Goal: Task Accomplishment & Management: Use online tool/utility

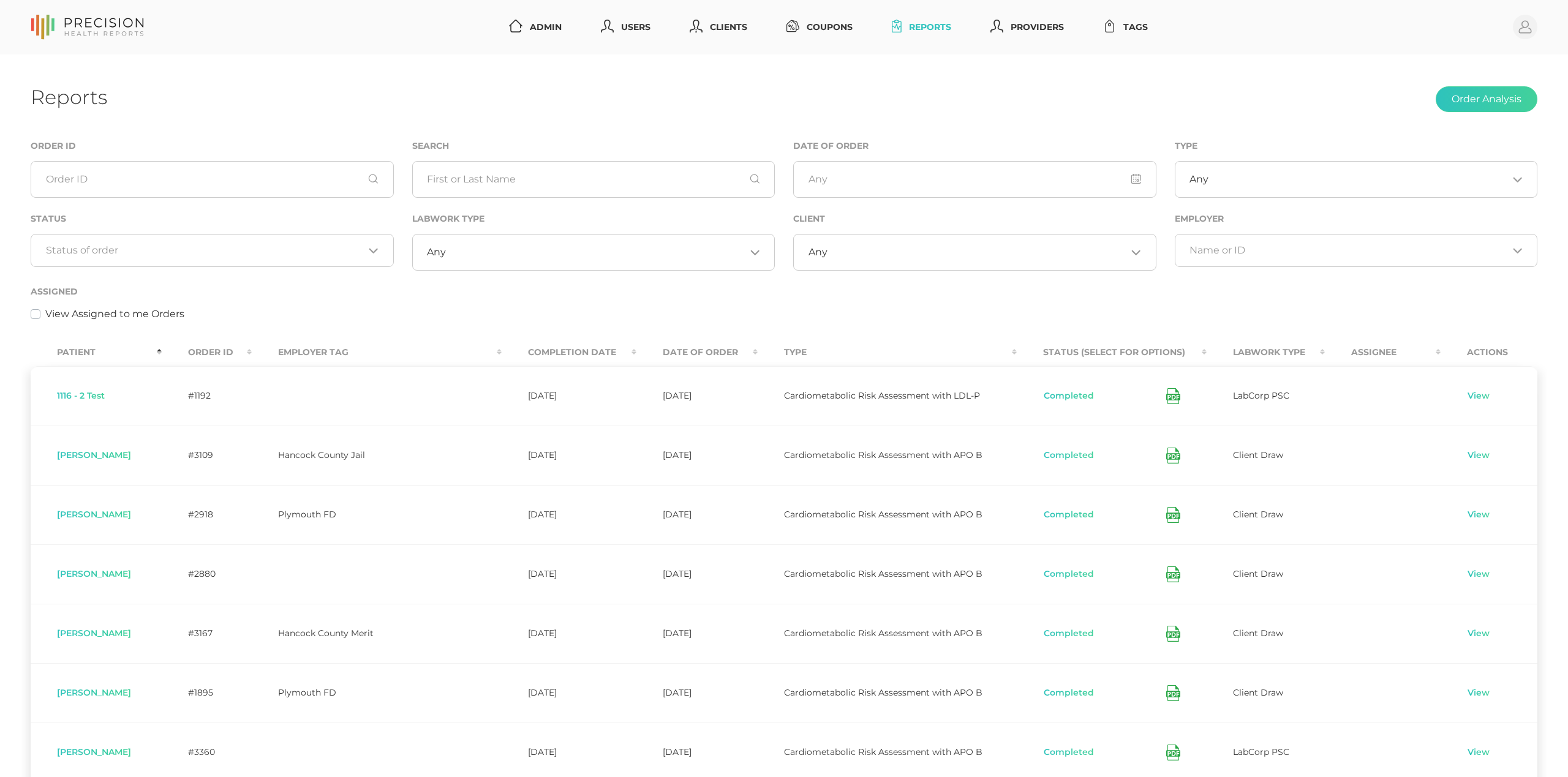
click at [208, 258] on div "Loading..." at bounding box center [212, 250] width 363 height 33
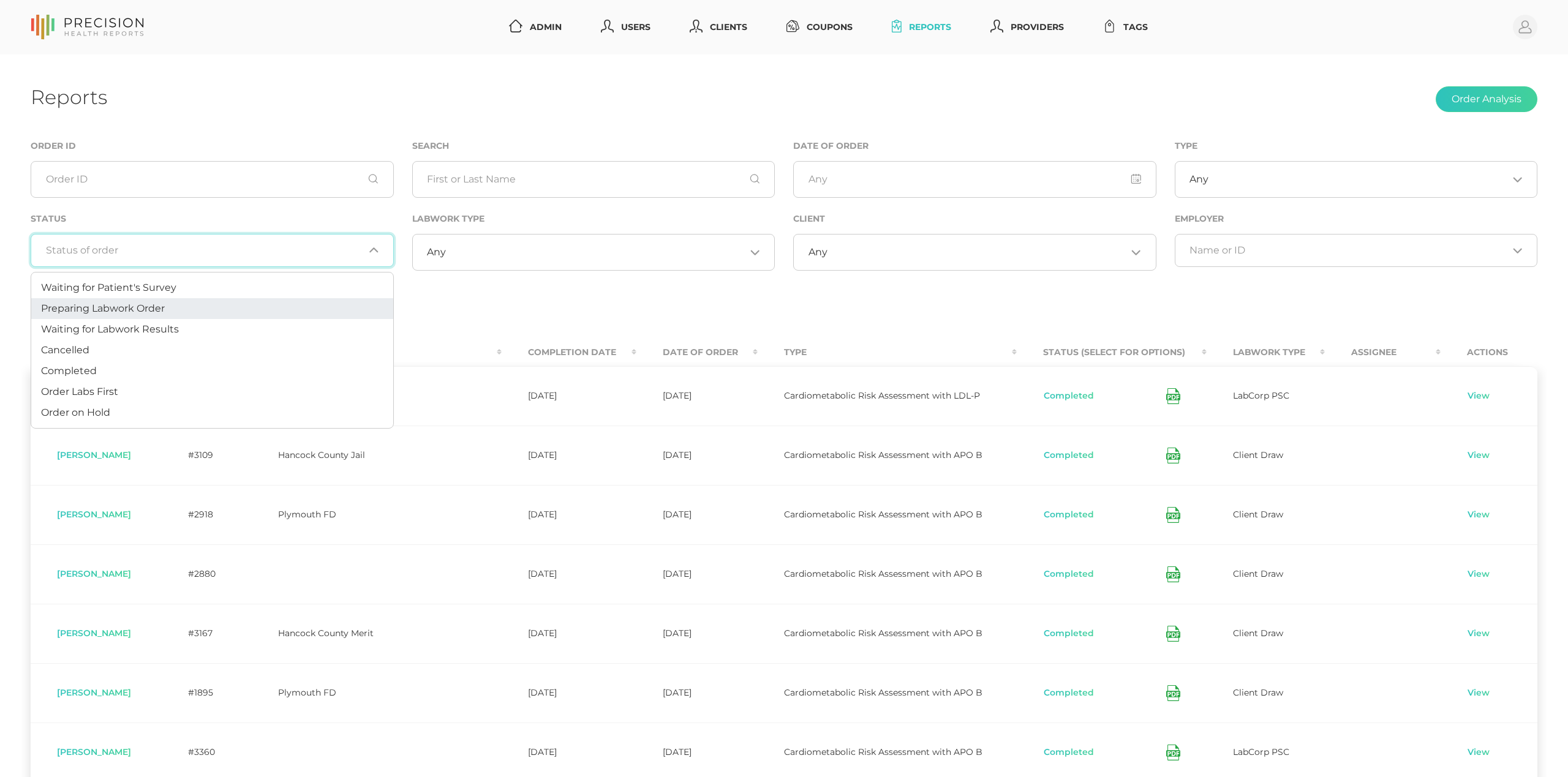
click at [185, 307] on li "Preparing Labwork Order" at bounding box center [212, 309] width 362 height 21
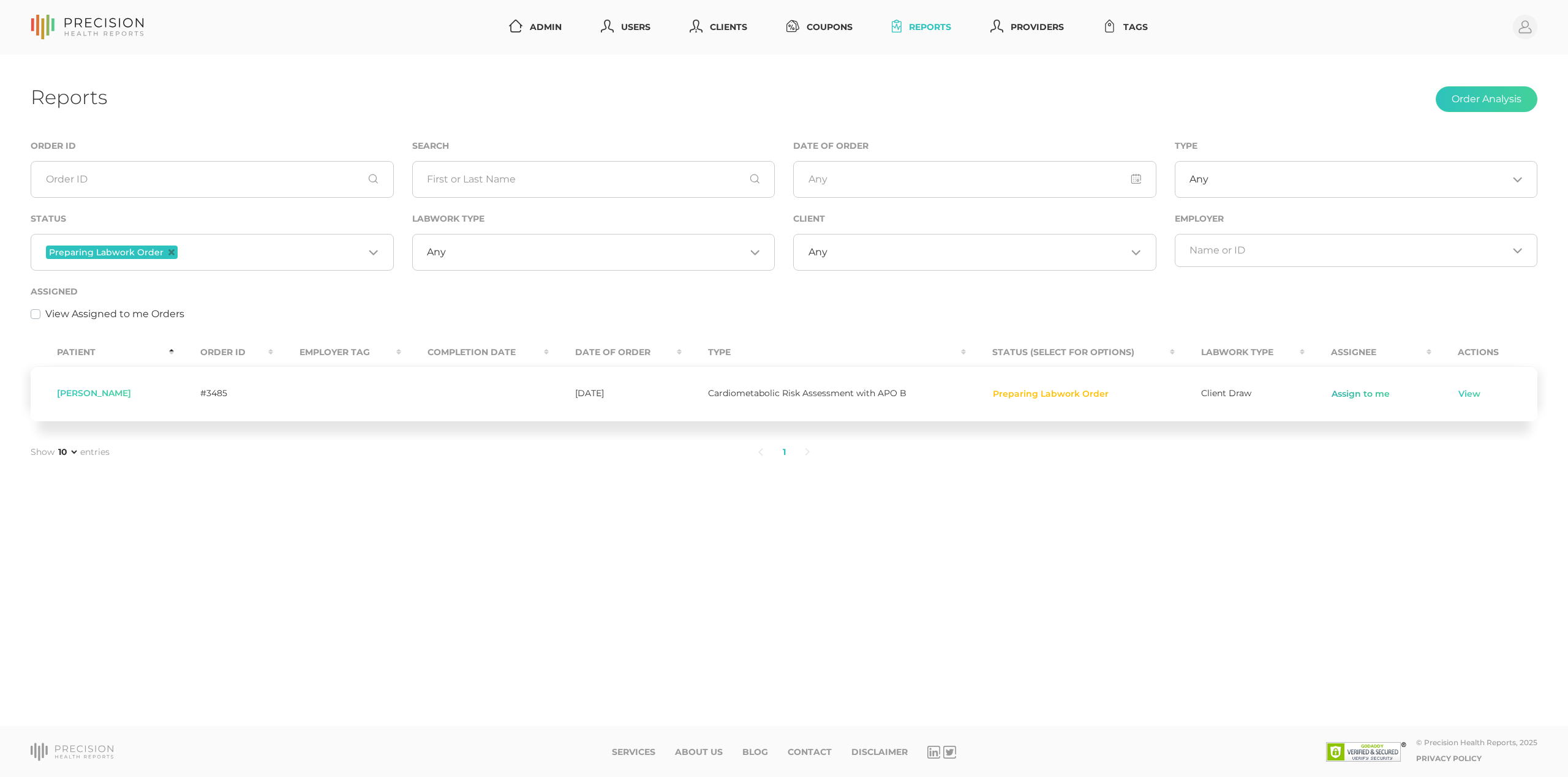
click at [1360, 392] on link "Assign to me" at bounding box center [1360, 394] width 59 height 12
click at [1439, 394] on link "View" at bounding box center [1437, 394] width 23 height 12
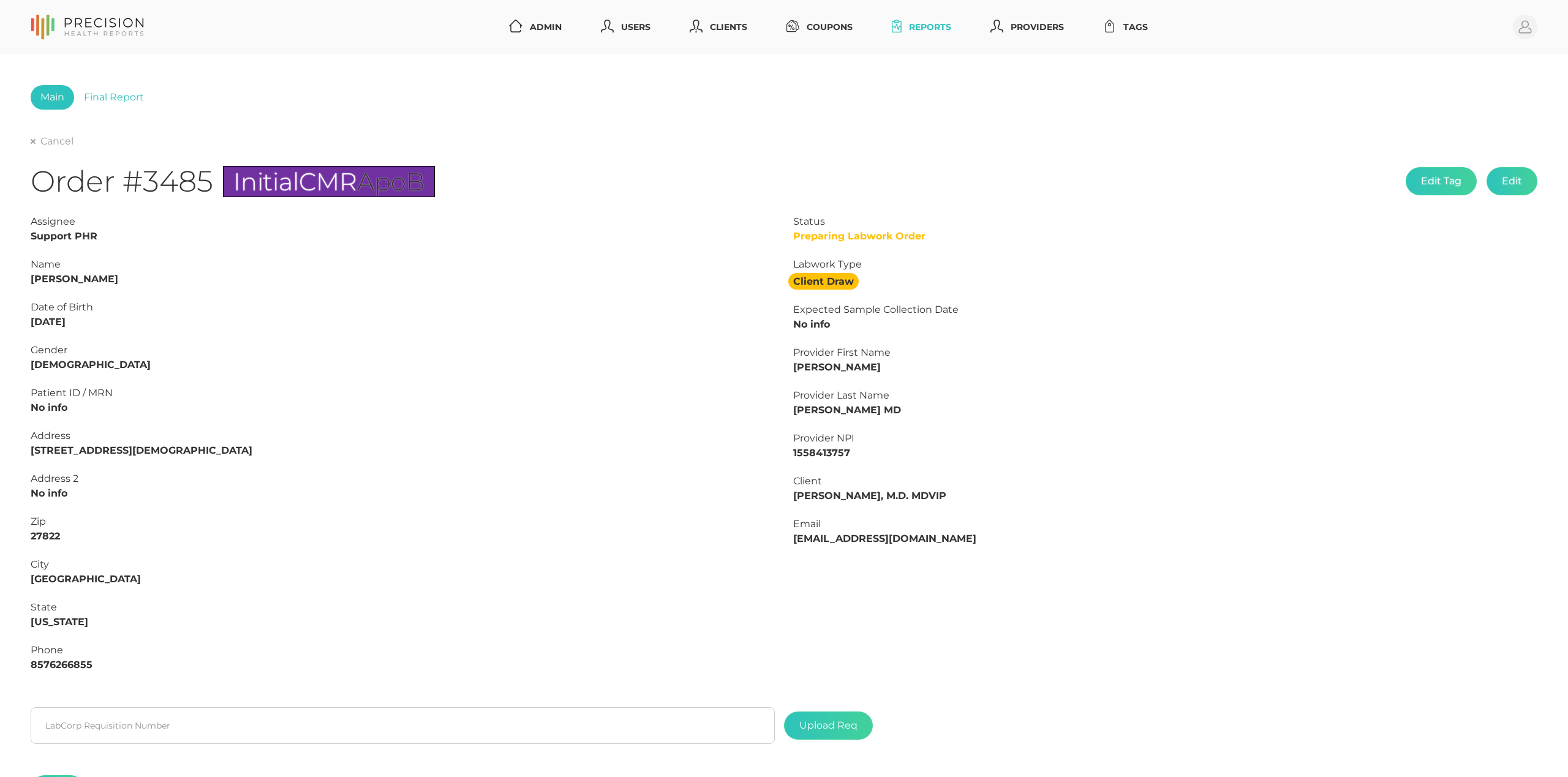
click at [92, 275] on strong "[PERSON_NAME]" at bounding box center [74, 279] width 88 height 12
click at [55, 274] on strong "[PERSON_NAME]" at bounding box center [74, 279] width 88 height 12
copy strong "[PERSON_NAME]"
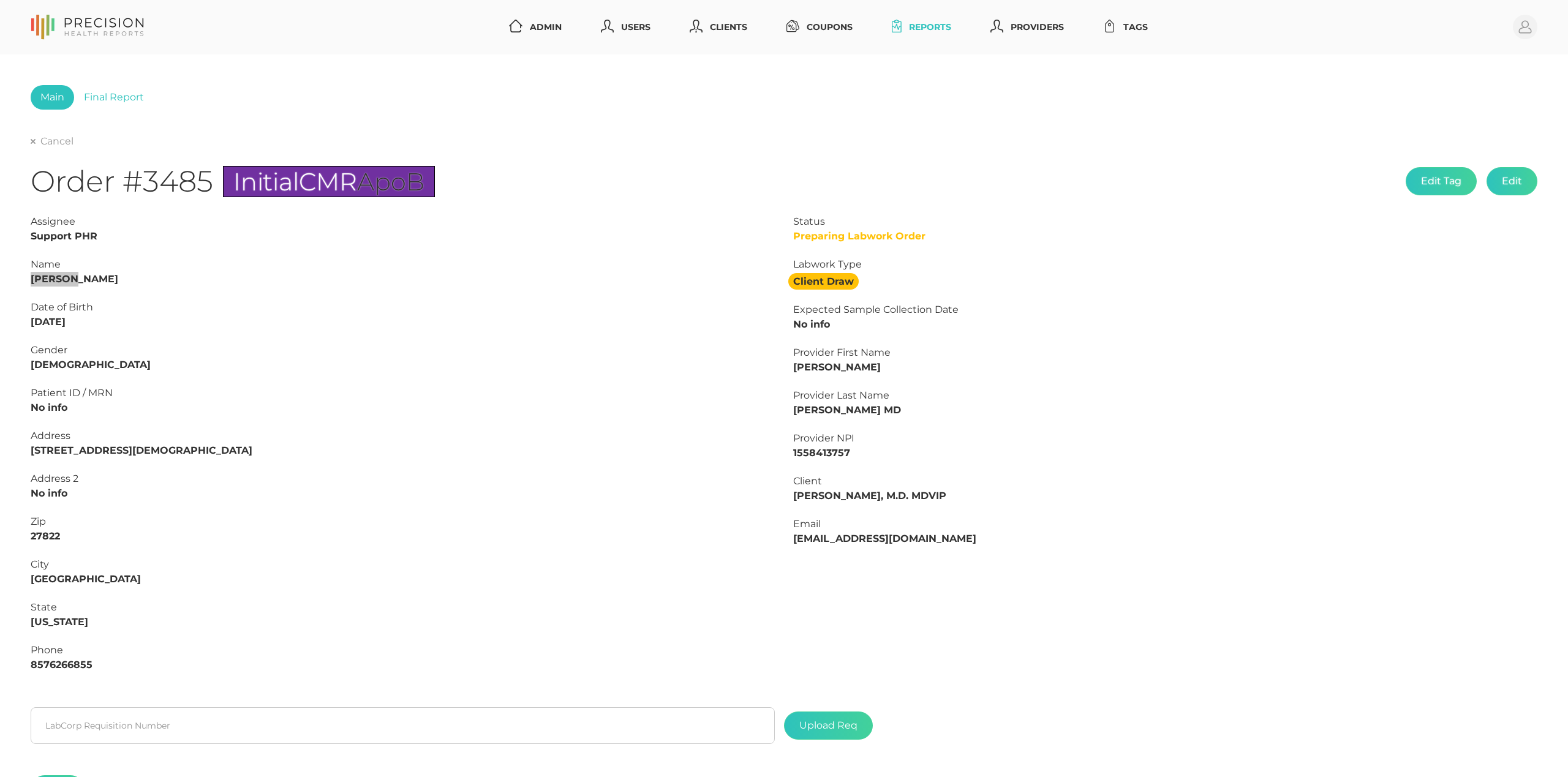
drag, startPoint x: 25, startPoint y: 319, endPoint x: 0, endPoint y: 318, distance: 25.0
click at [0, 318] on div "Main Final Report Cancel Order #3485 Initial CMR ApoB Edit Tag Edit Status Prep…" at bounding box center [784, 456] width 1568 height 804
copy strong "[DATE]"
click at [59, 666] on strong "8576266855" at bounding box center [61, 665] width 62 height 12
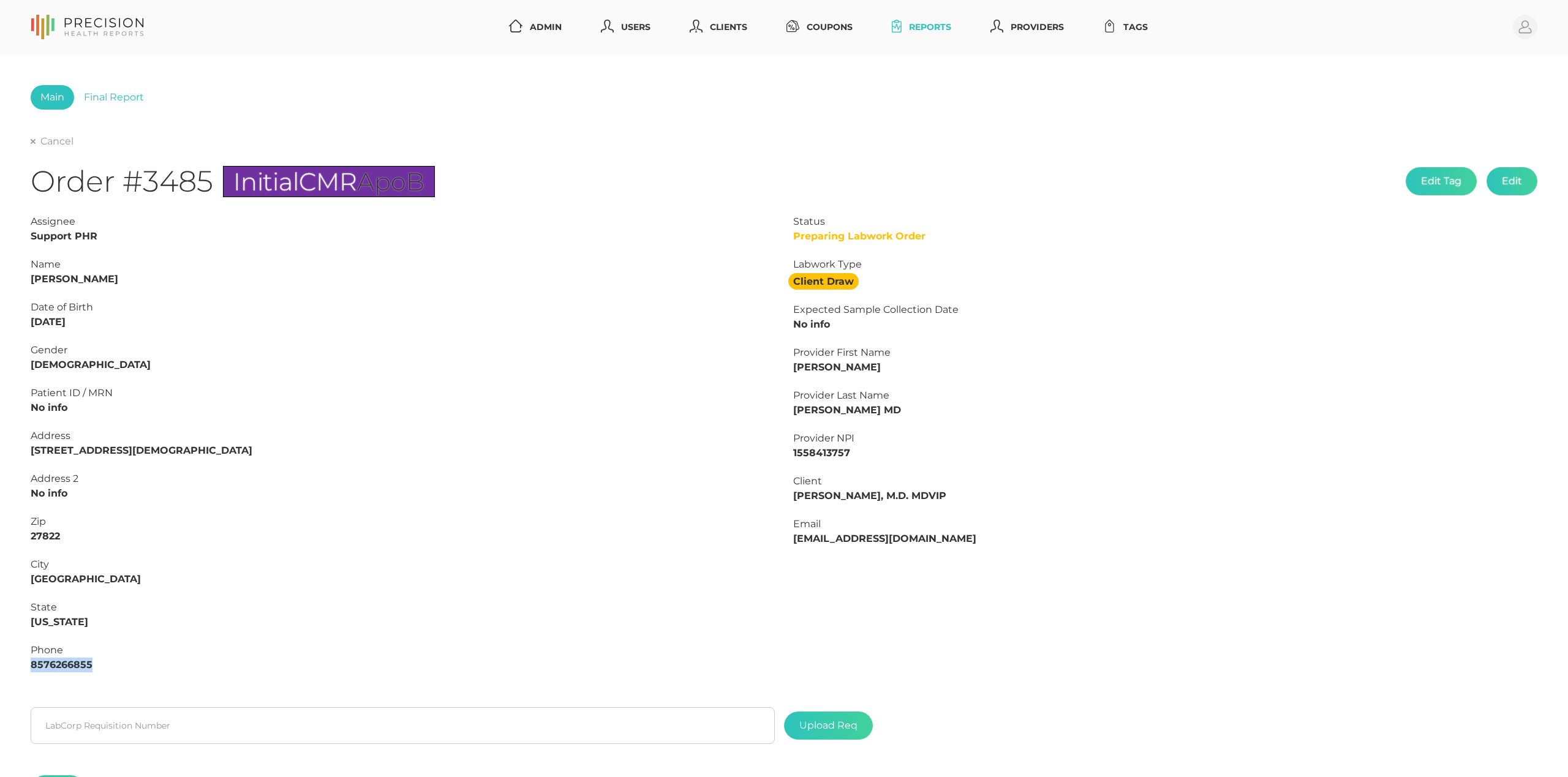
copy strong "8576266855"
click at [361, 727] on input "text" at bounding box center [403, 726] width 744 height 37
paste input "L2506075739"
type input "L2506075739"
click at [831, 730] on label at bounding box center [828, 726] width 88 height 27
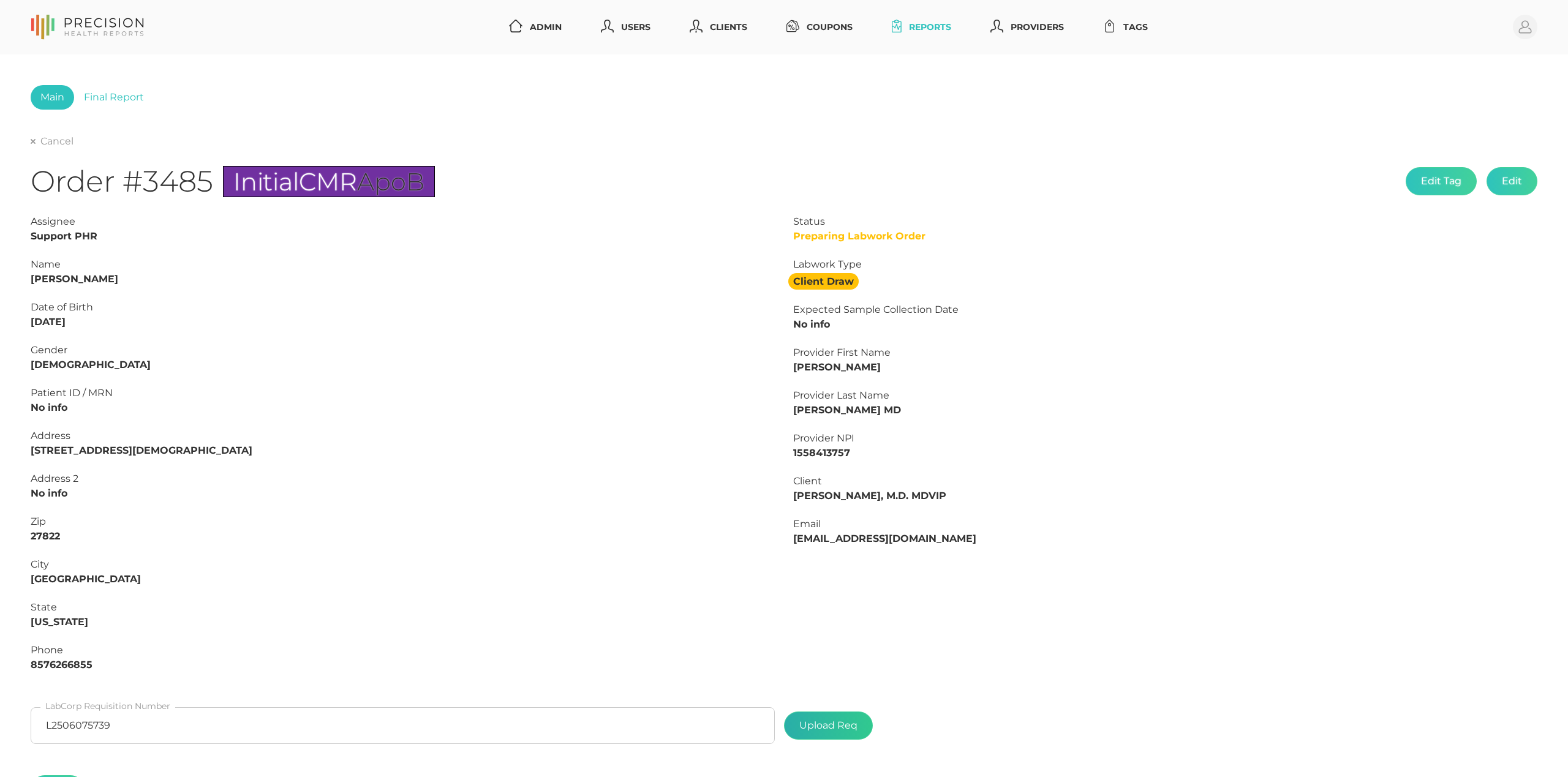
click at [858, 720] on input "file" at bounding box center [858, 719] width 1 height 1
type input "C:\fakepath\61884ae1-25f5-474b-9691-8103efc48573.pdf"
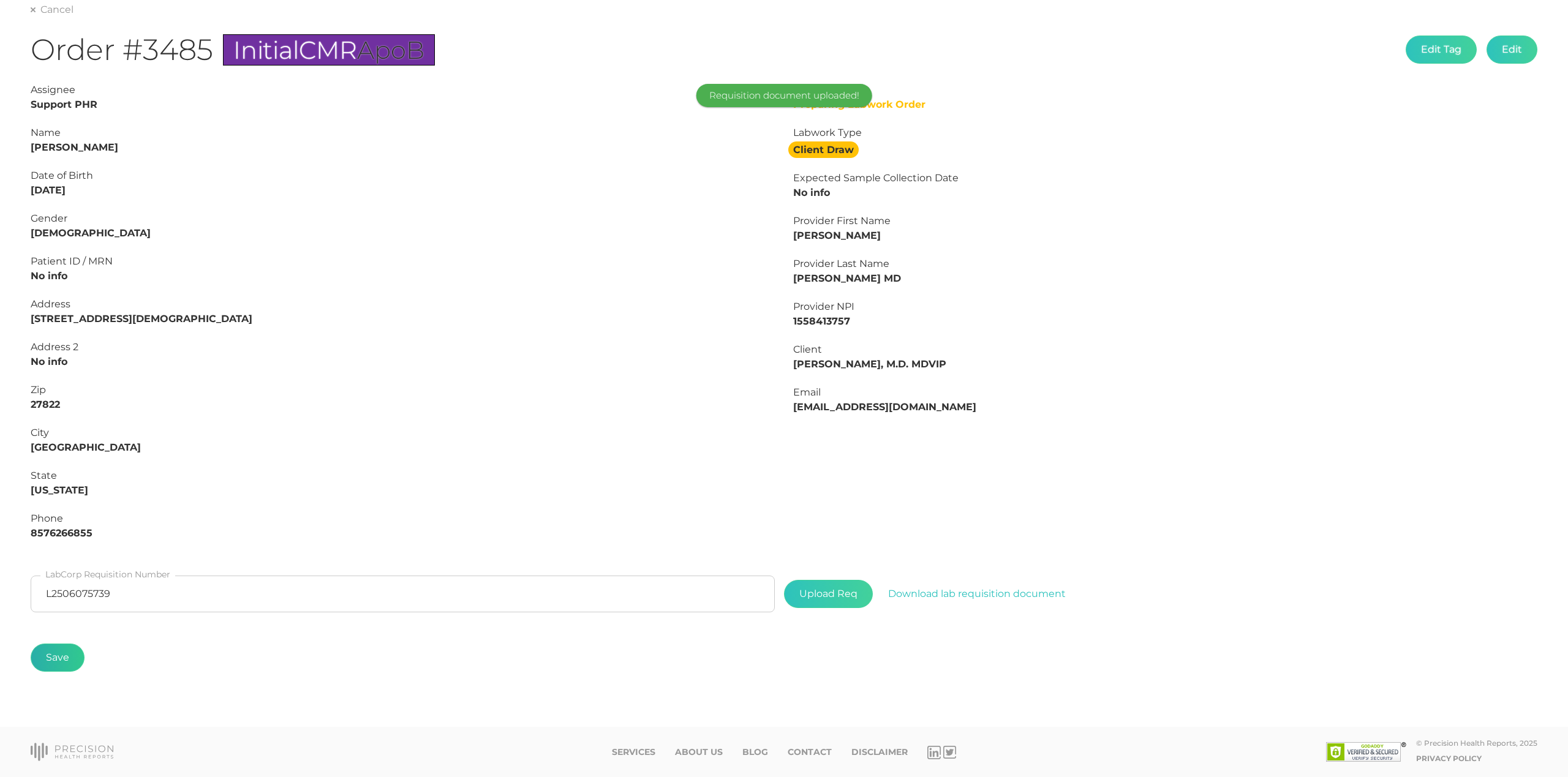
click at [54, 670] on button "Save" at bounding box center [58, 658] width 54 height 28
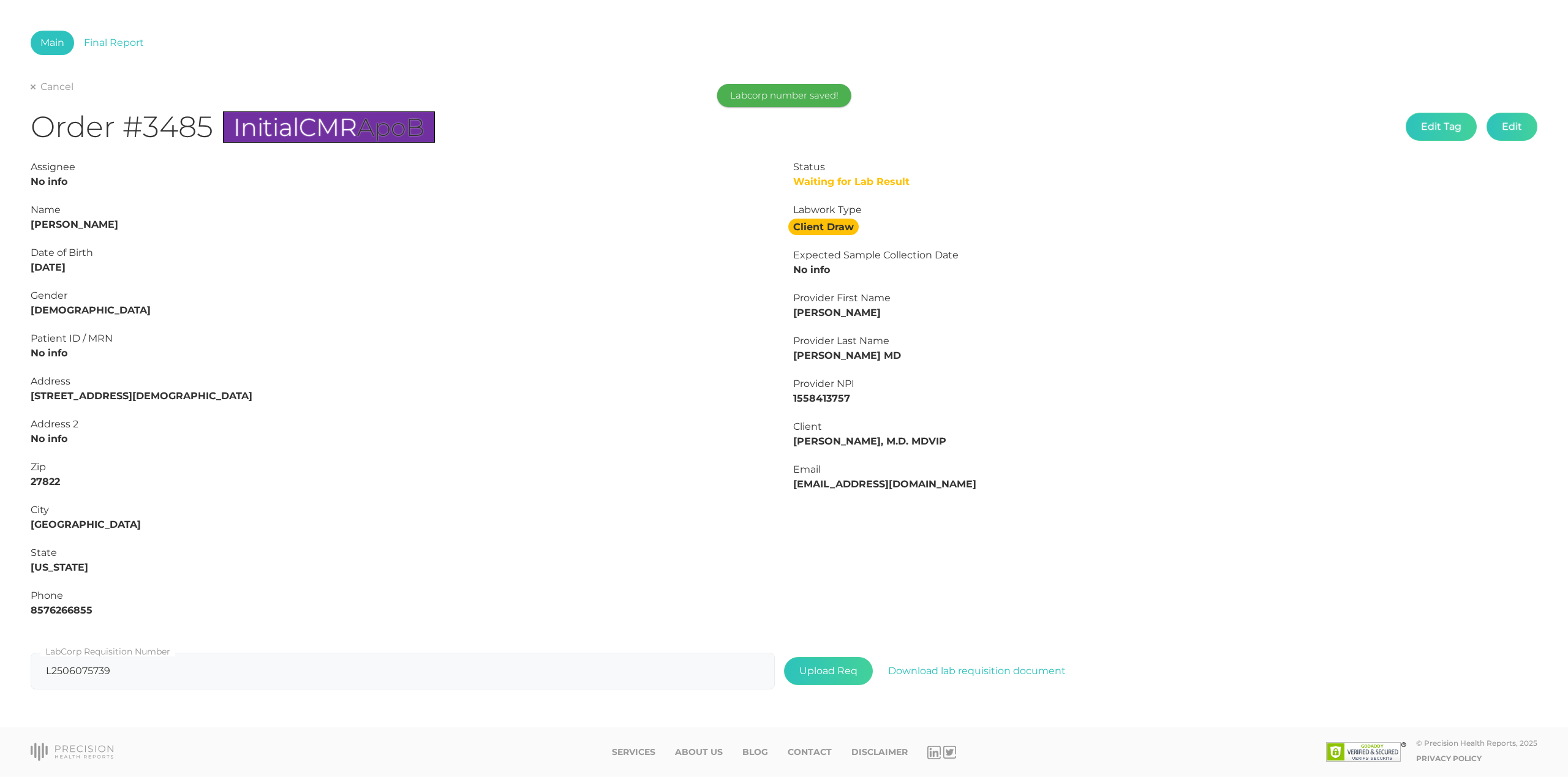
click at [56, 80] on div "Cancel" at bounding box center [784, 87] width 1507 height 15
click at [54, 84] on link "Cancel" at bounding box center [52, 87] width 43 height 12
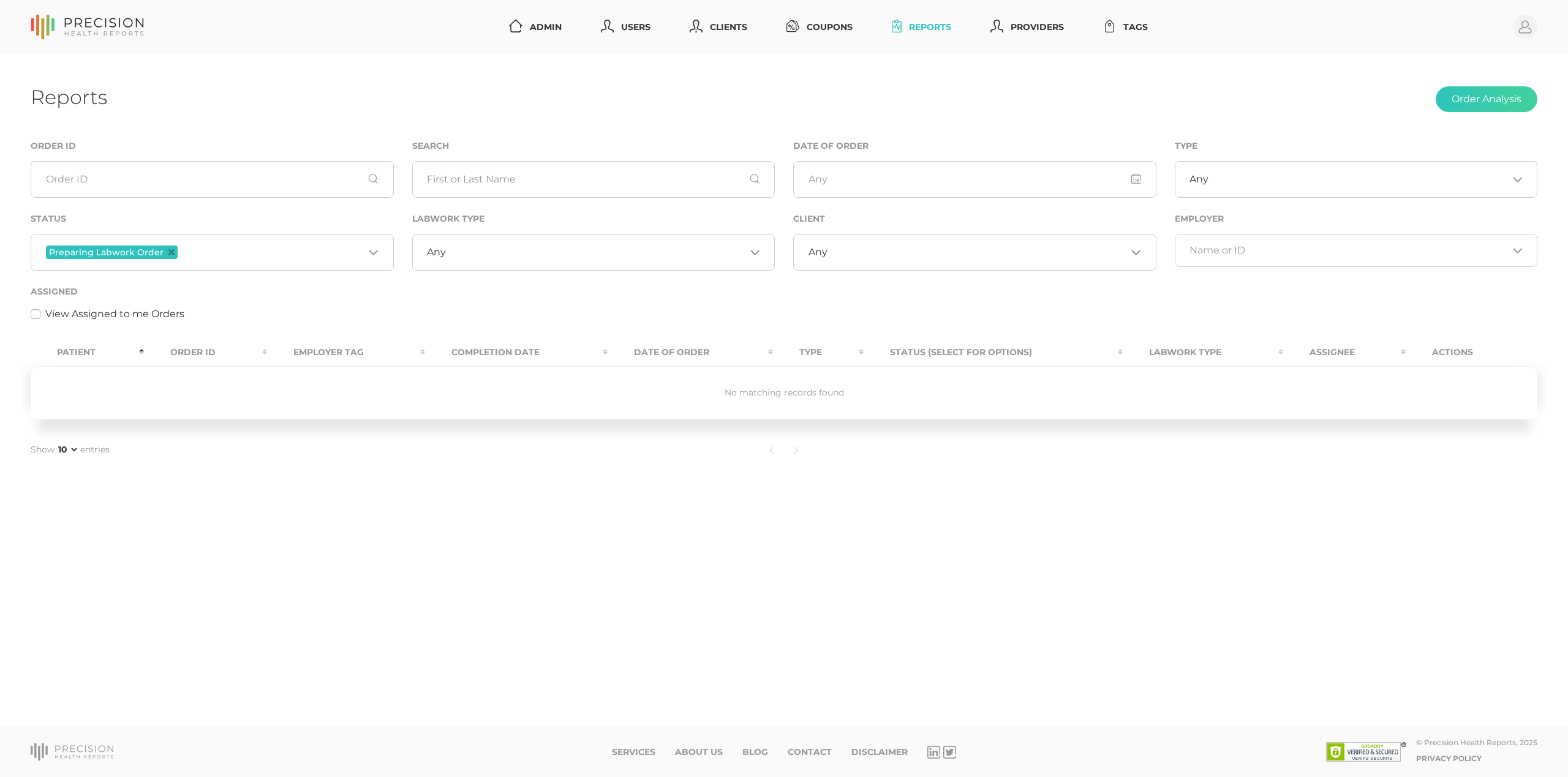
click at [207, 252] on input "Search for option" at bounding box center [272, 252] width 184 height 16
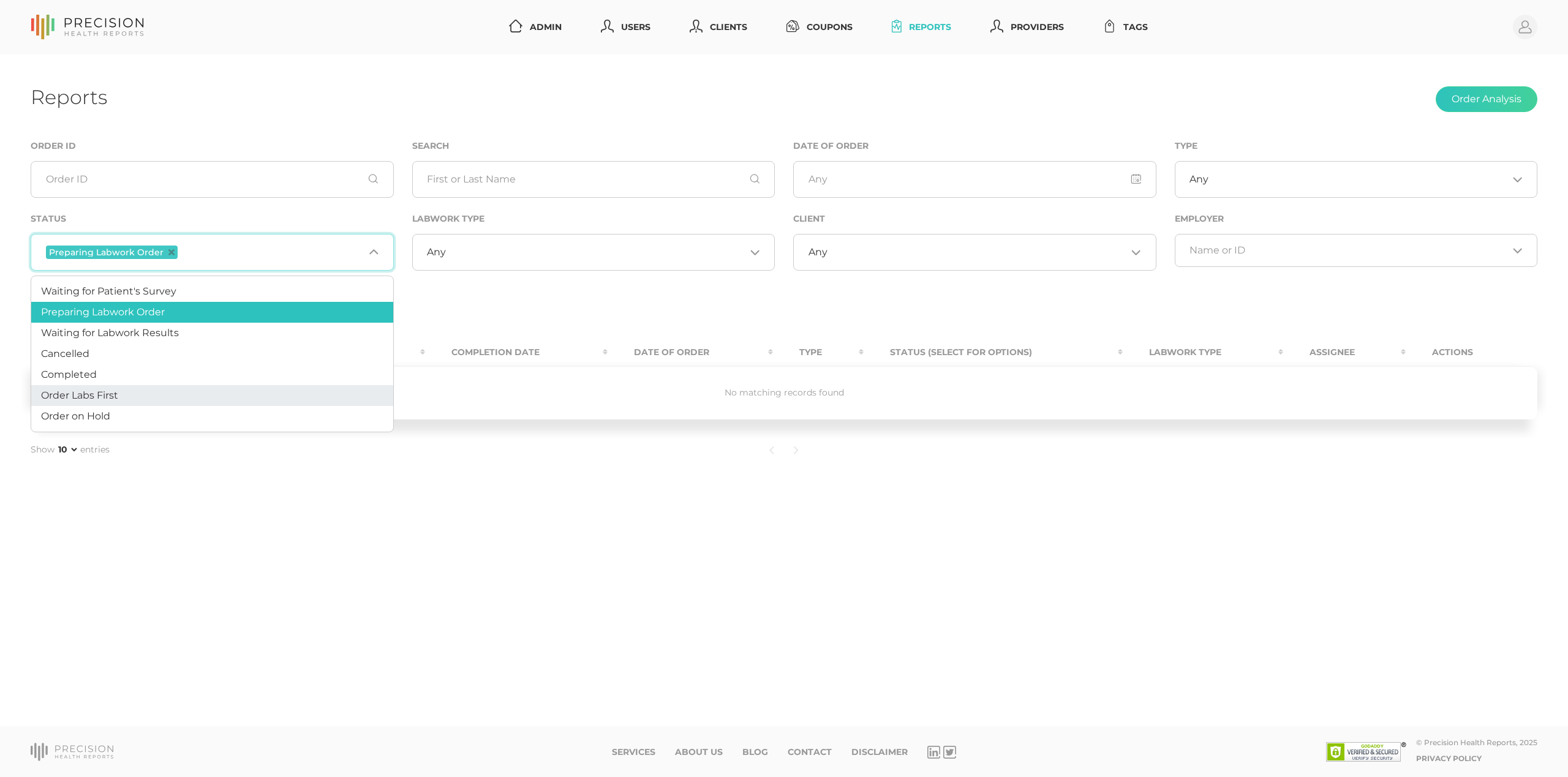
click at [155, 397] on li "Order Labs First" at bounding box center [212, 396] width 362 height 21
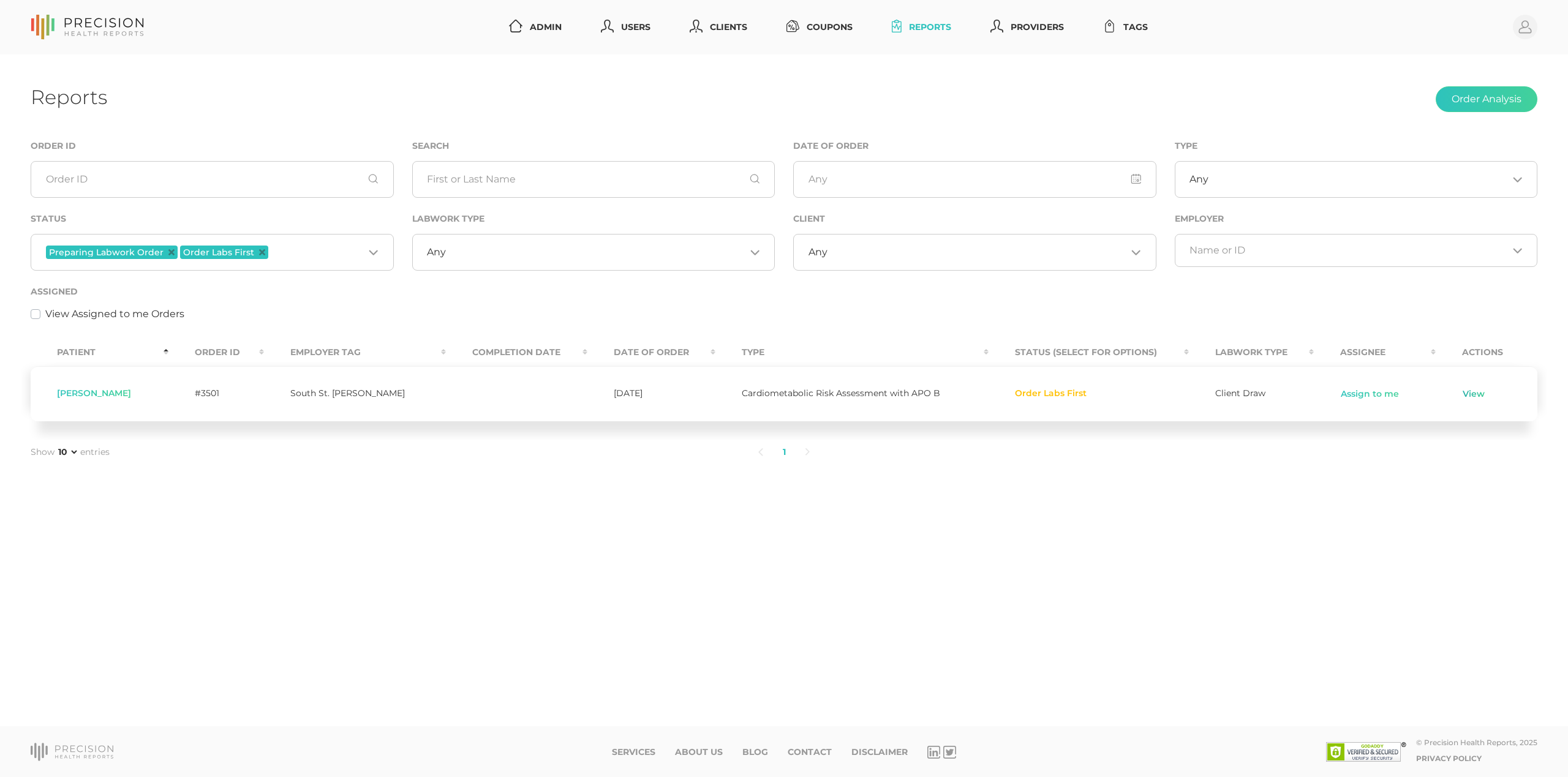
click at [1471, 396] on link "View" at bounding box center [1474, 394] width 23 height 12
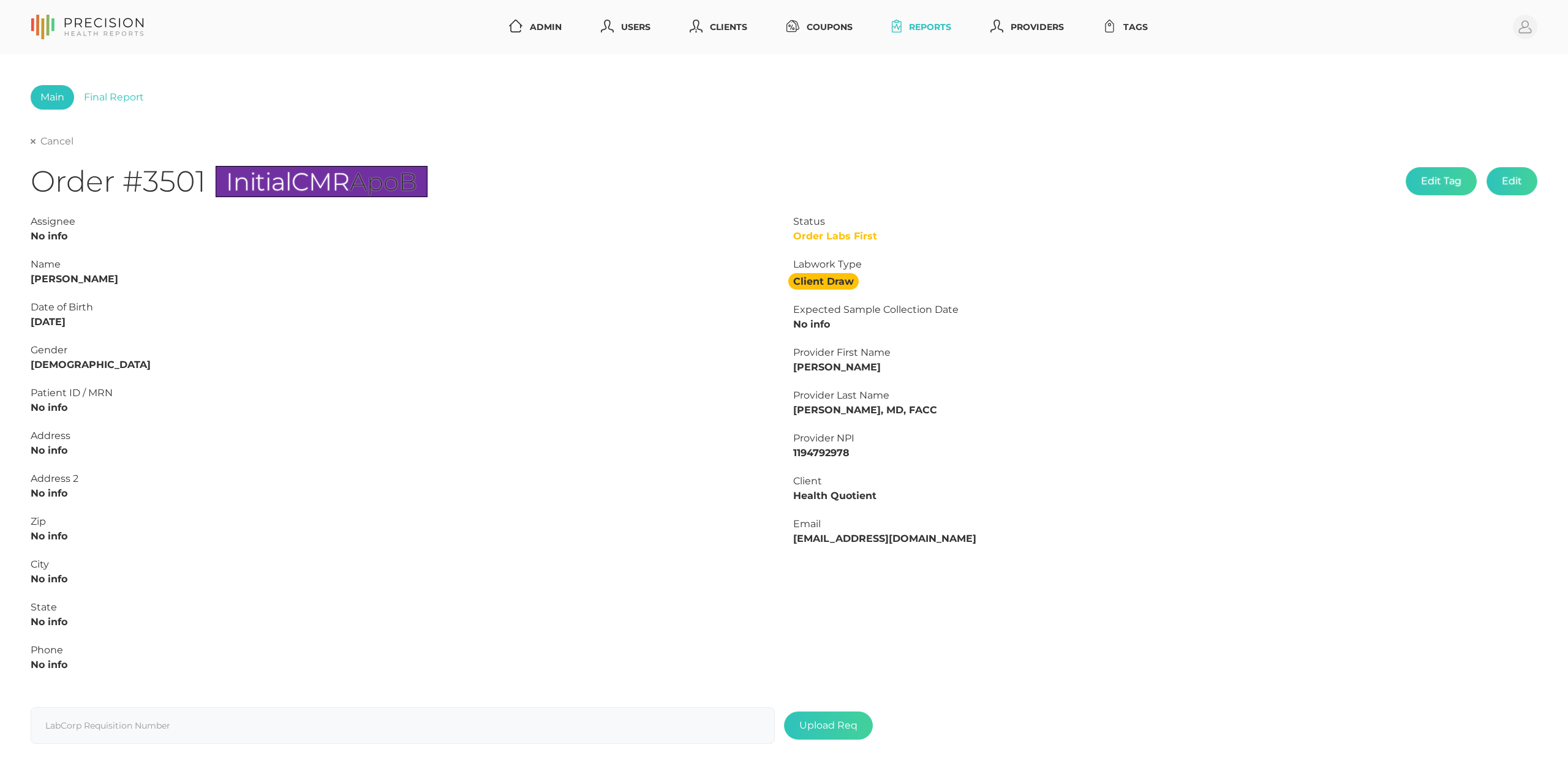
click at [62, 141] on link "Cancel" at bounding box center [52, 141] width 43 height 12
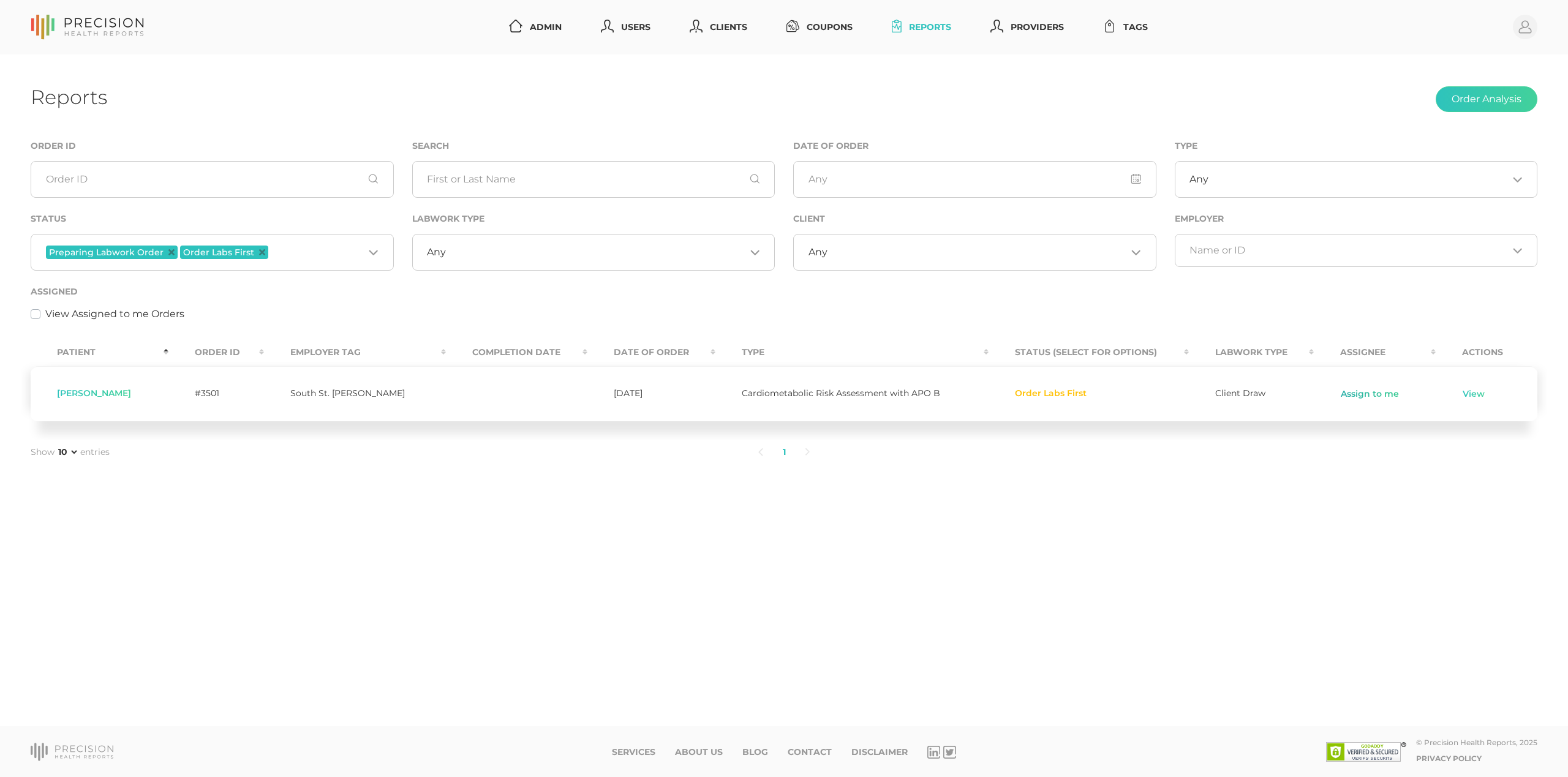
click at [1363, 395] on link "Assign to me" at bounding box center [1370, 394] width 59 height 12
click at [96, 395] on span "[PERSON_NAME]" at bounding box center [94, 393] width 74 height 11
copy span "[PERSON_NAME]"
click at [1431, 396] on link "View" at bounding box center [1443, 394] width 23 height 12
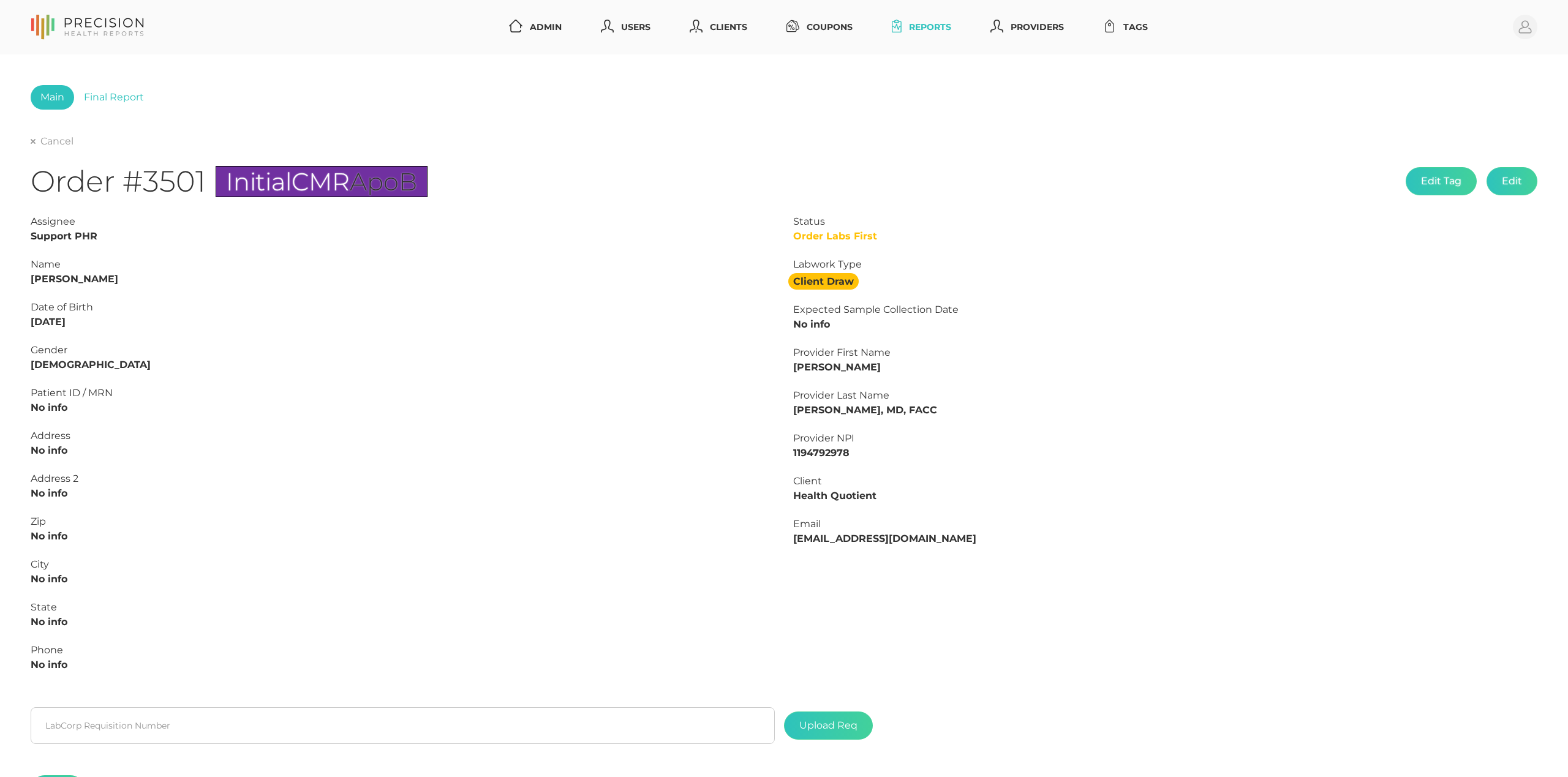
click at [45, 279] on strong "[PERSON_NAME]" at bounding box center [74, 279] width 88 height 12
copy strong "Tory"
drag, startPoint x: 95, startPoint y: 319, endPoint x: 0, endPoint y: 325, distance: 95.2
click at [0, 325] on div "Main Final Report Cancel Order #3501 Initial CMR ApoB Edit Tag Edit Status Orde…" at bounding box center [784, 456] width 1568 height 804
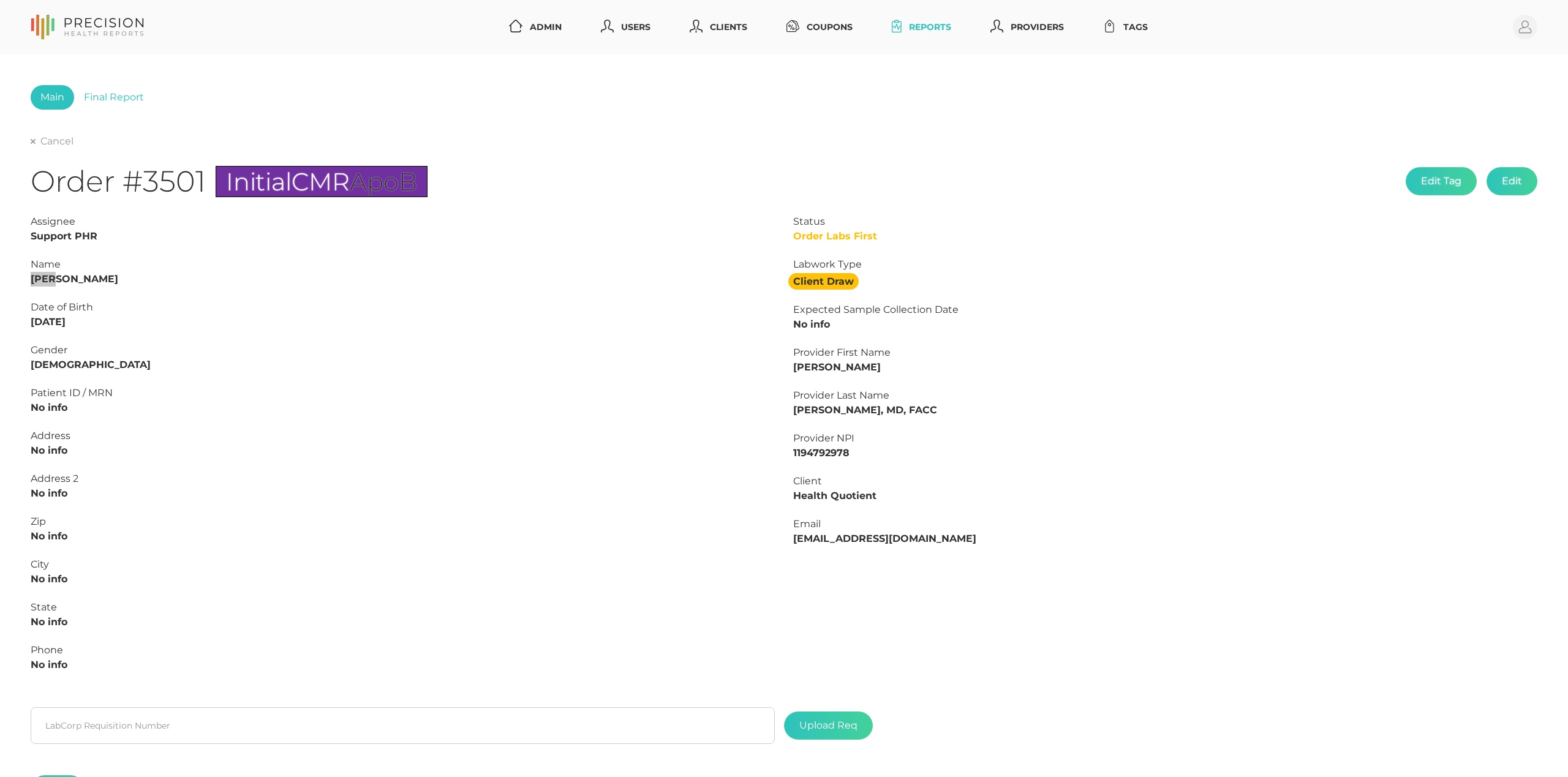
copy strong "[DATE]"
click at [184, 728] on input "text" at bounding box center [403, 726] width 744 height 37
paste input "L2506075813"
type input "L2506075813"
click at [841, 723] on label at bounding box center [828, 726] width 88 height 27
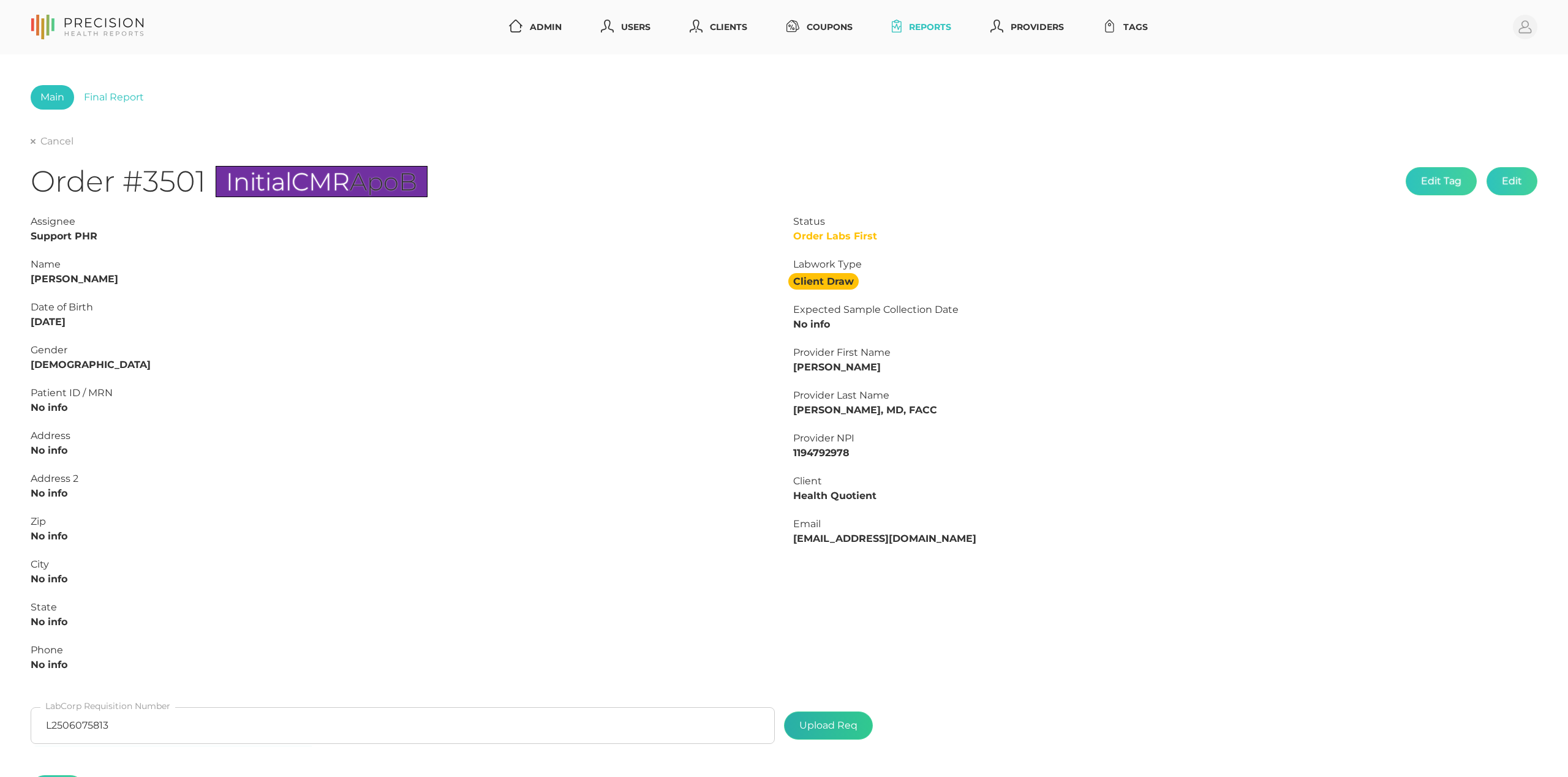
click at [858, 720] on input "file" at bounding box center [858, 719] width 1 height 1
type input "C:\fakepath\d5a1434a-e1c5-4c14-89a6-f108b3073a15.pdf"
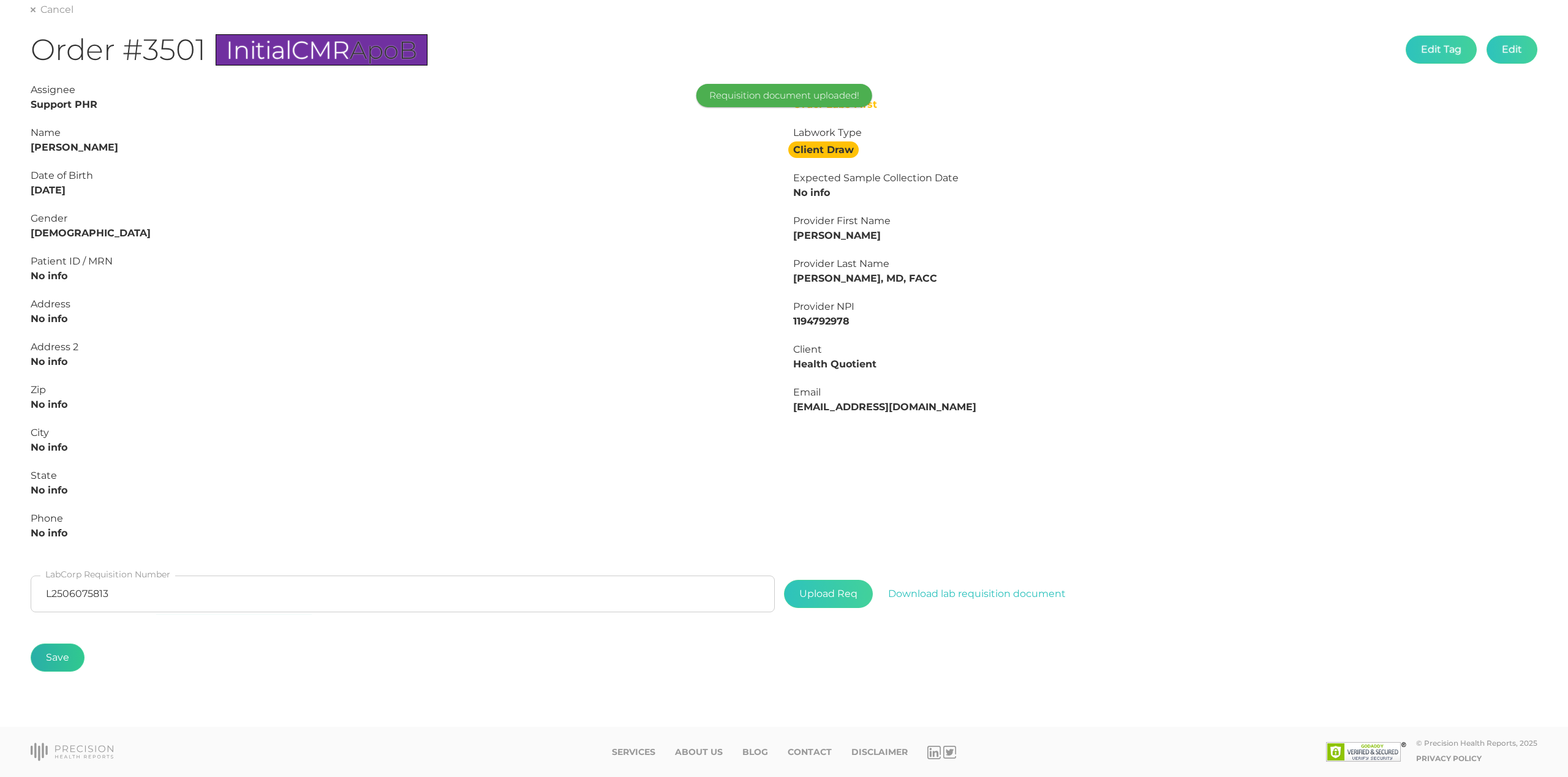
click at [43, 657] on button "Save" at bounding box center [58, 658] width 54 height 28
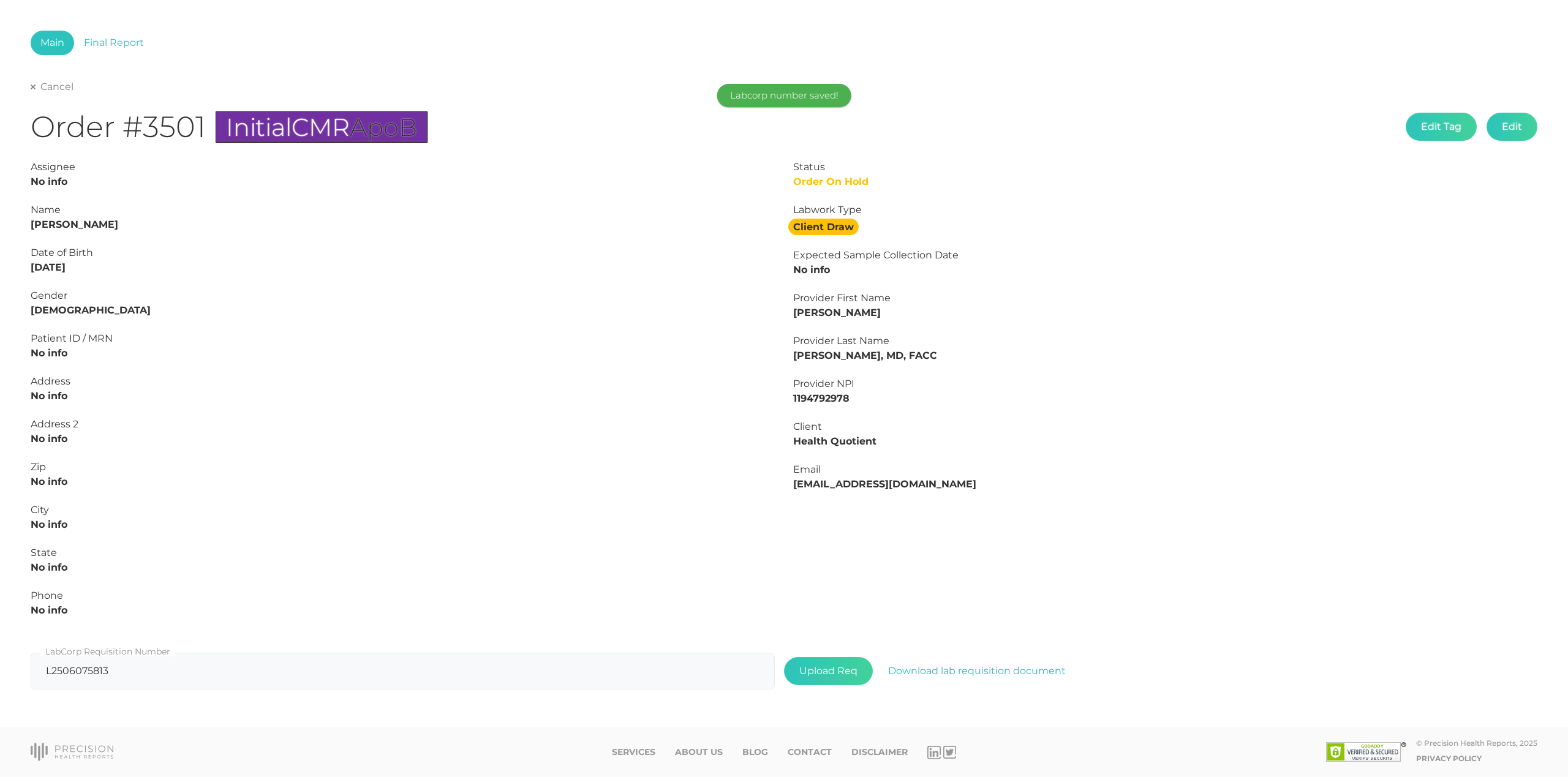
click at [44, 86] on link "Cancel" at bounding box center [52, 87] width 43 height 12
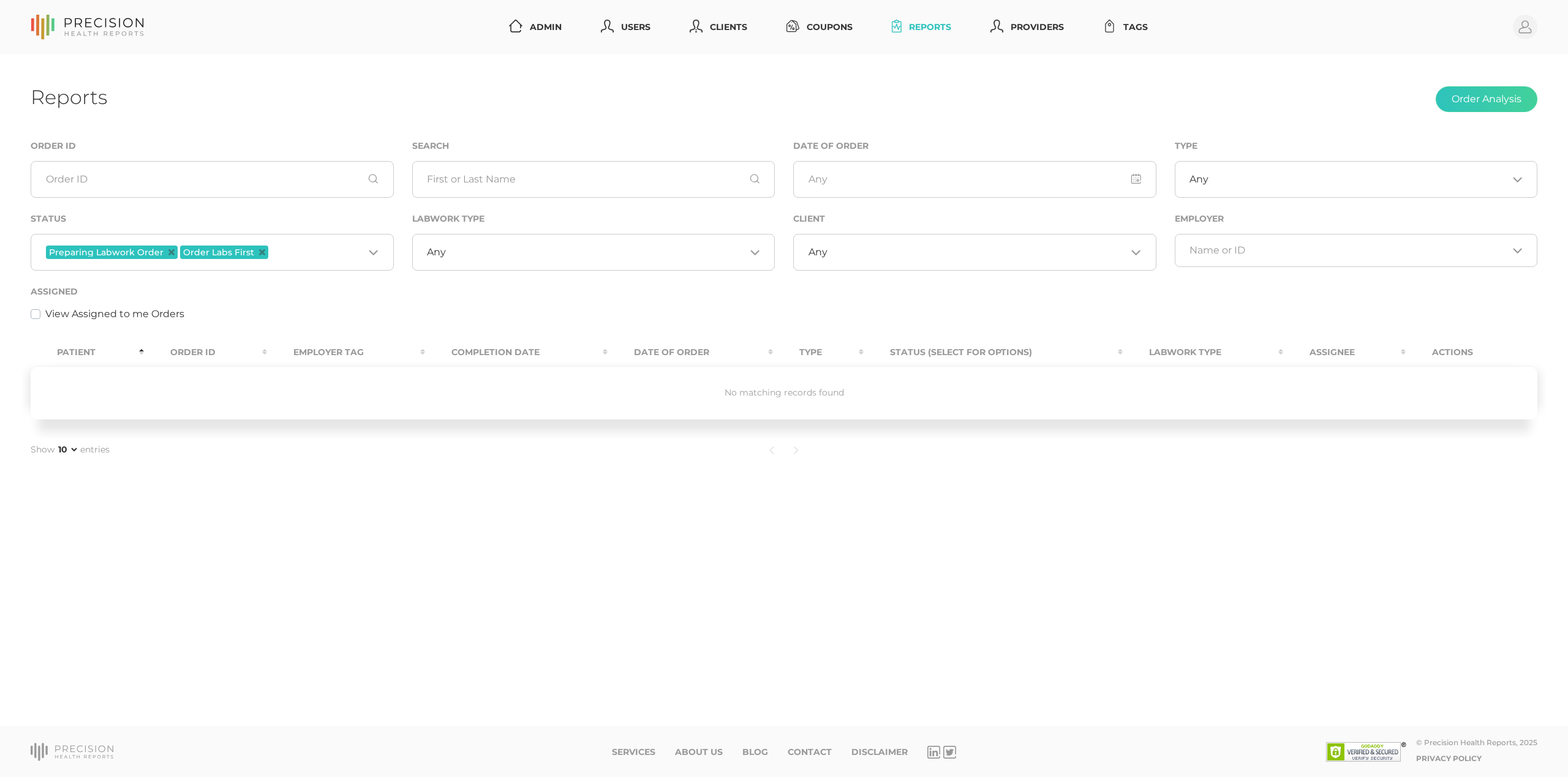
click at [169, 248] on span "Preparing Labwork Order" at bounding box center [112, 252] width 132 height 13
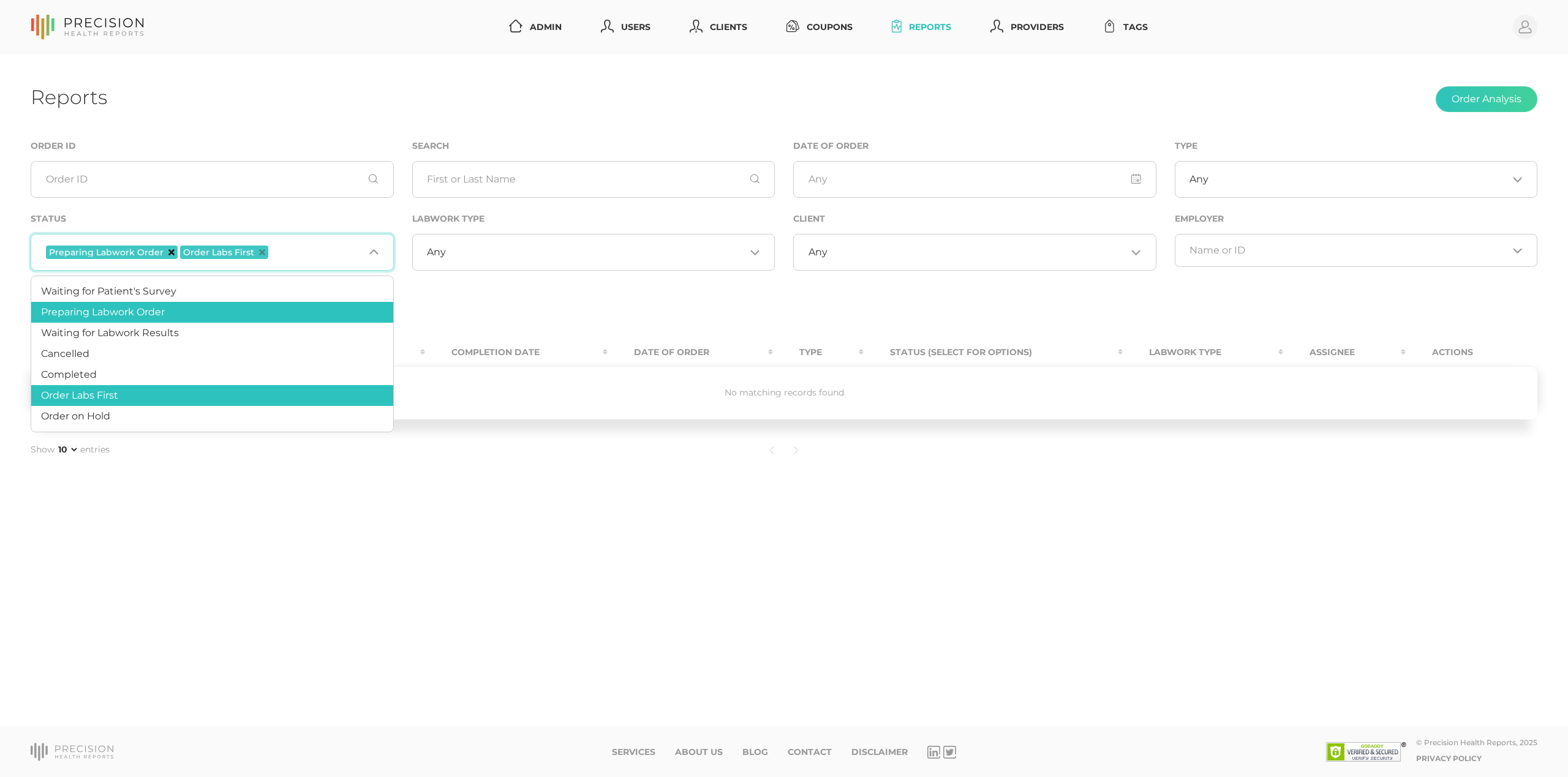
click at [169, 251] on icon "Deselect Preparing Labwork Order" at bounding box center [172, 252] width 6 height 6
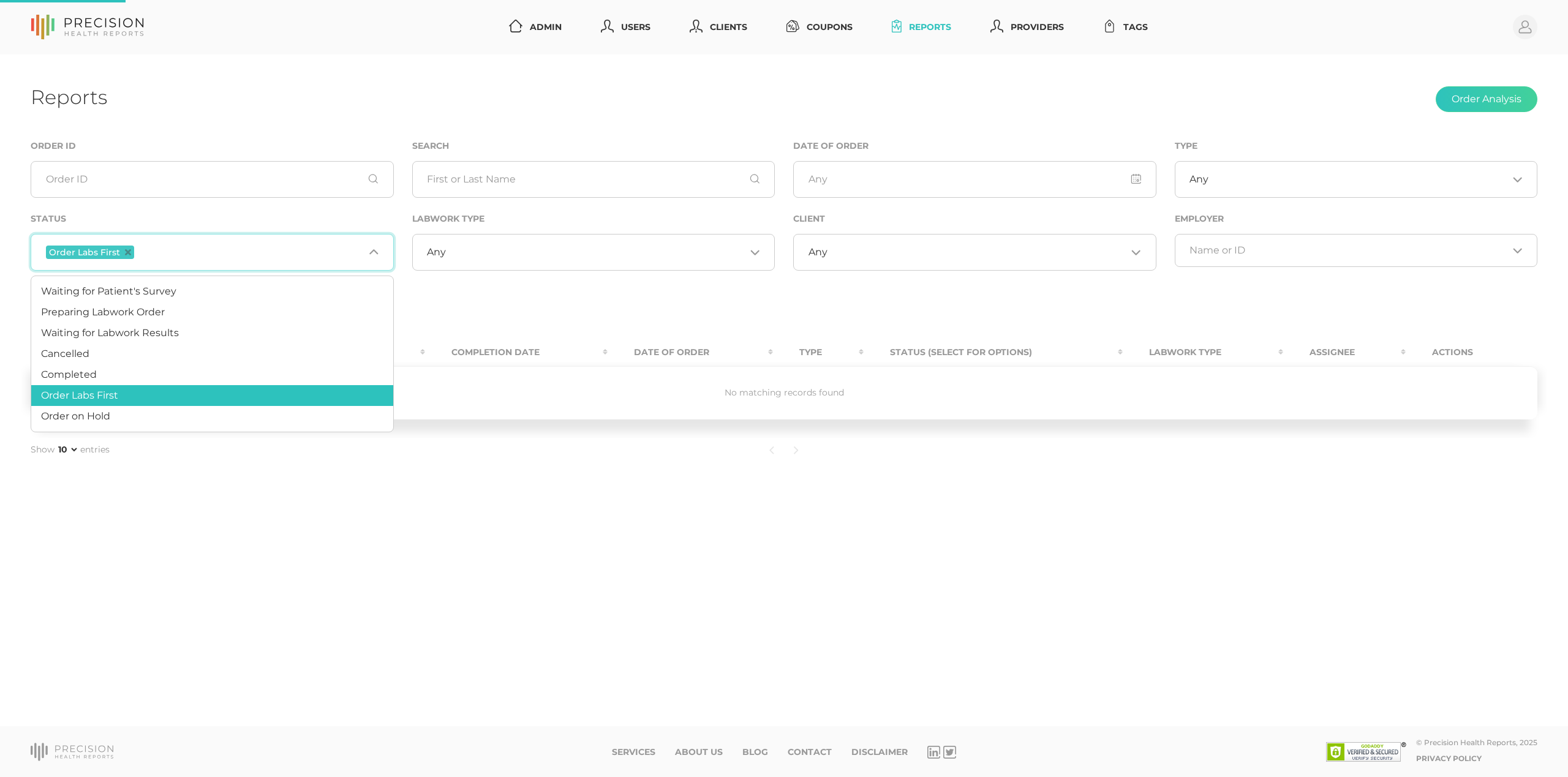
click at [123, 253] on span "Order Labs First" at bounding box center [90, 252] width 88 height 13
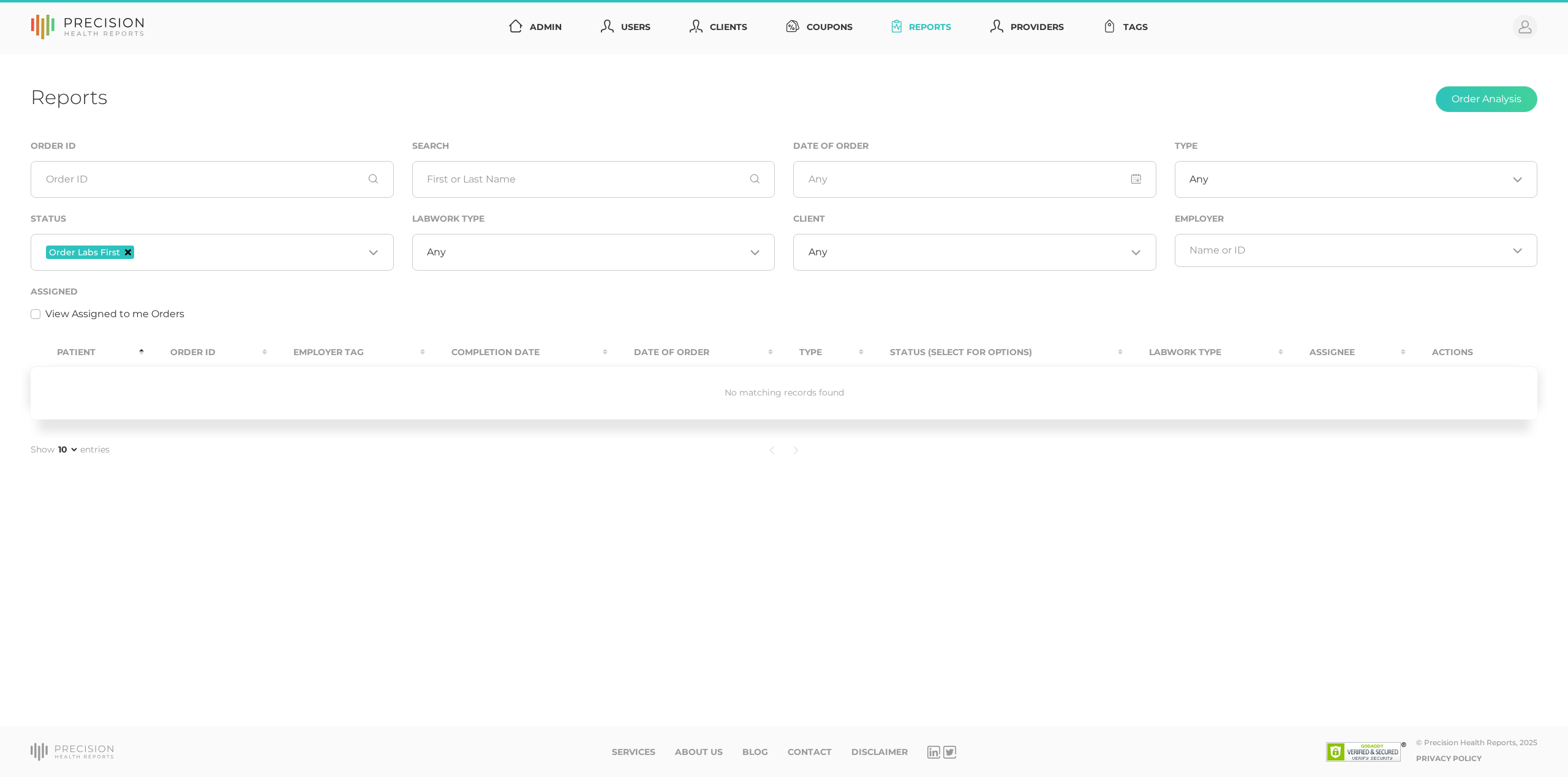
click at [125, 252] on icon "Deselect Order Labs First" at bounding box center [128, 252] width 6 height 6
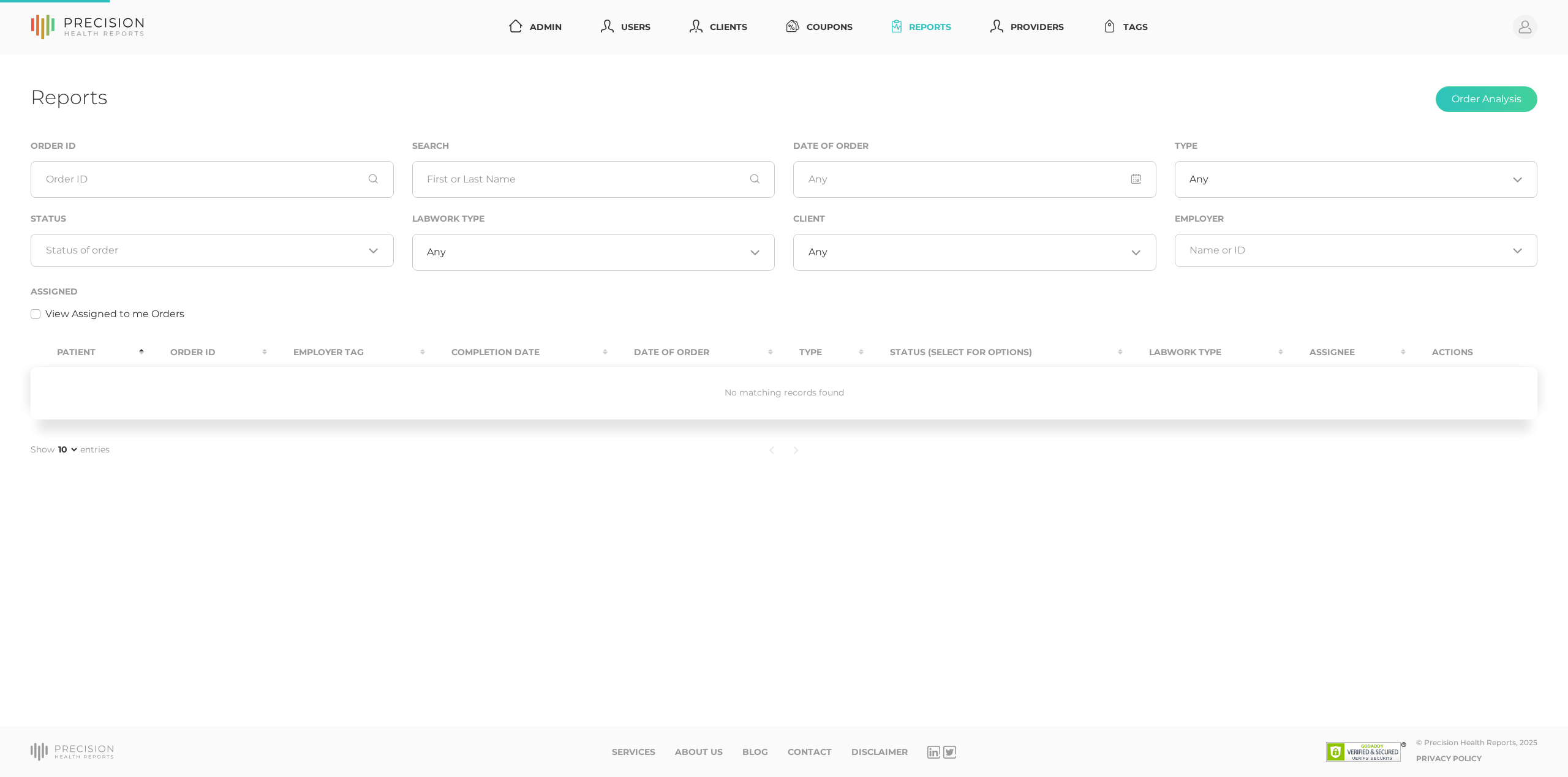
click at [155, 252] on input "Search for option" at bounding box center [205, 250] width 318 height 12
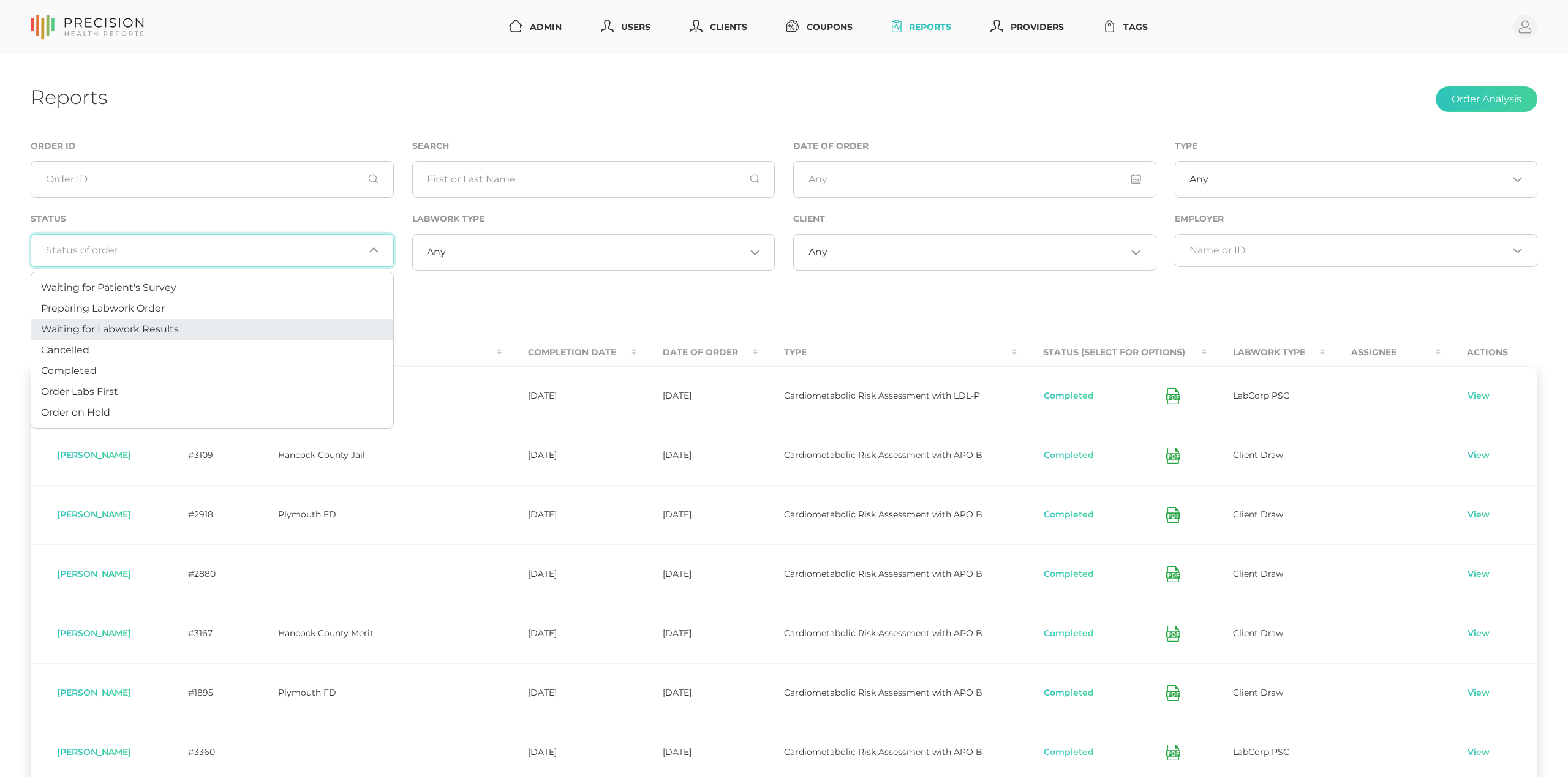
click at [137, 330] on span "Waiting for Labwork Results" at bounding box center [110, 329] width 138 height 12
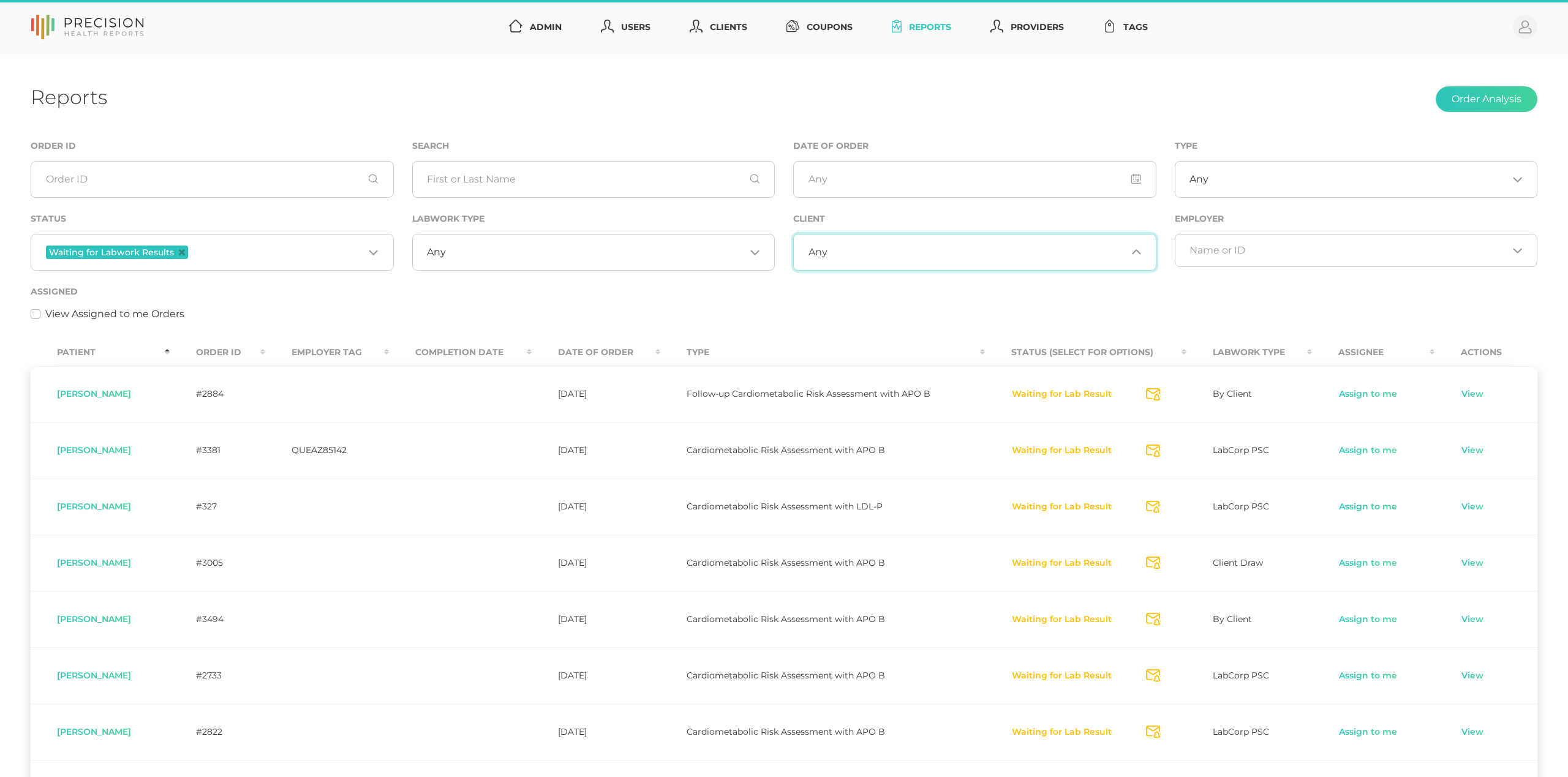
click at [912, 254] on input "Search for option" at bounding box center [977, 252] width 300 height 12
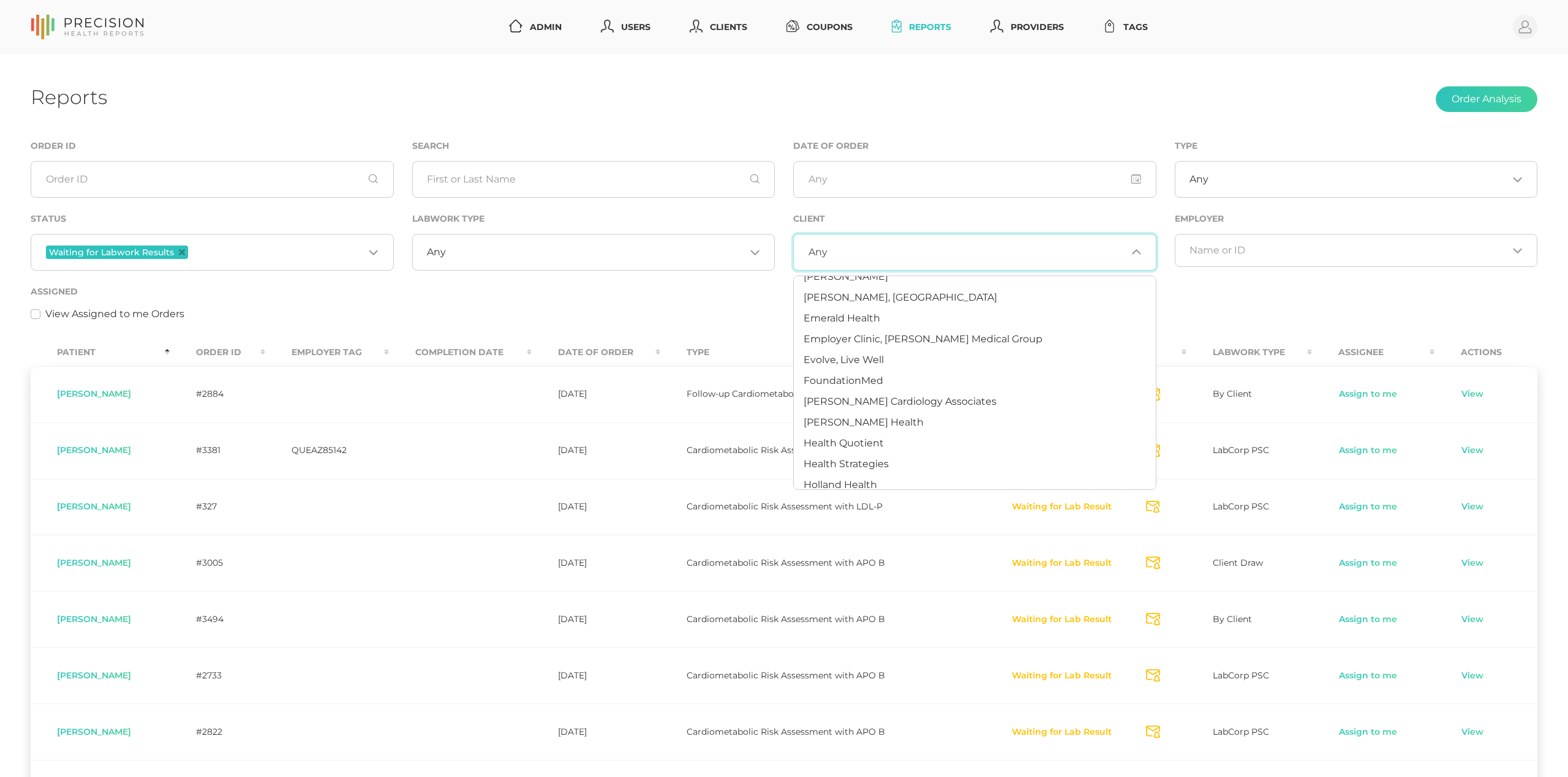
scroll to position [145, 0]
click at [873, 406] on li "[PERSON_NAME] Health" at bounding box center [975, 417] width 362 height 21
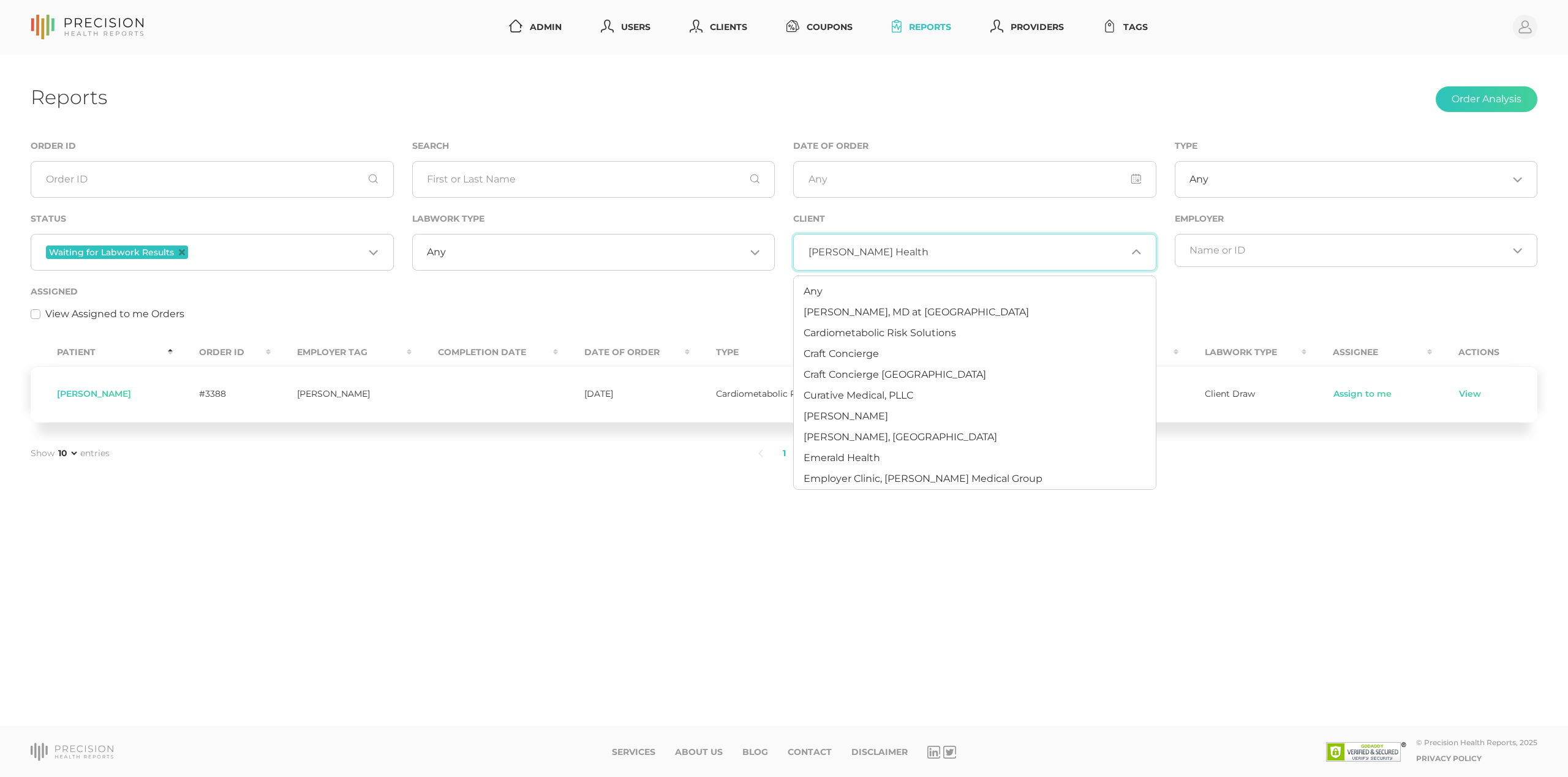
click at [929, 252] on input "Search for option" at bounding box center [1028, 252] width 199 height 12
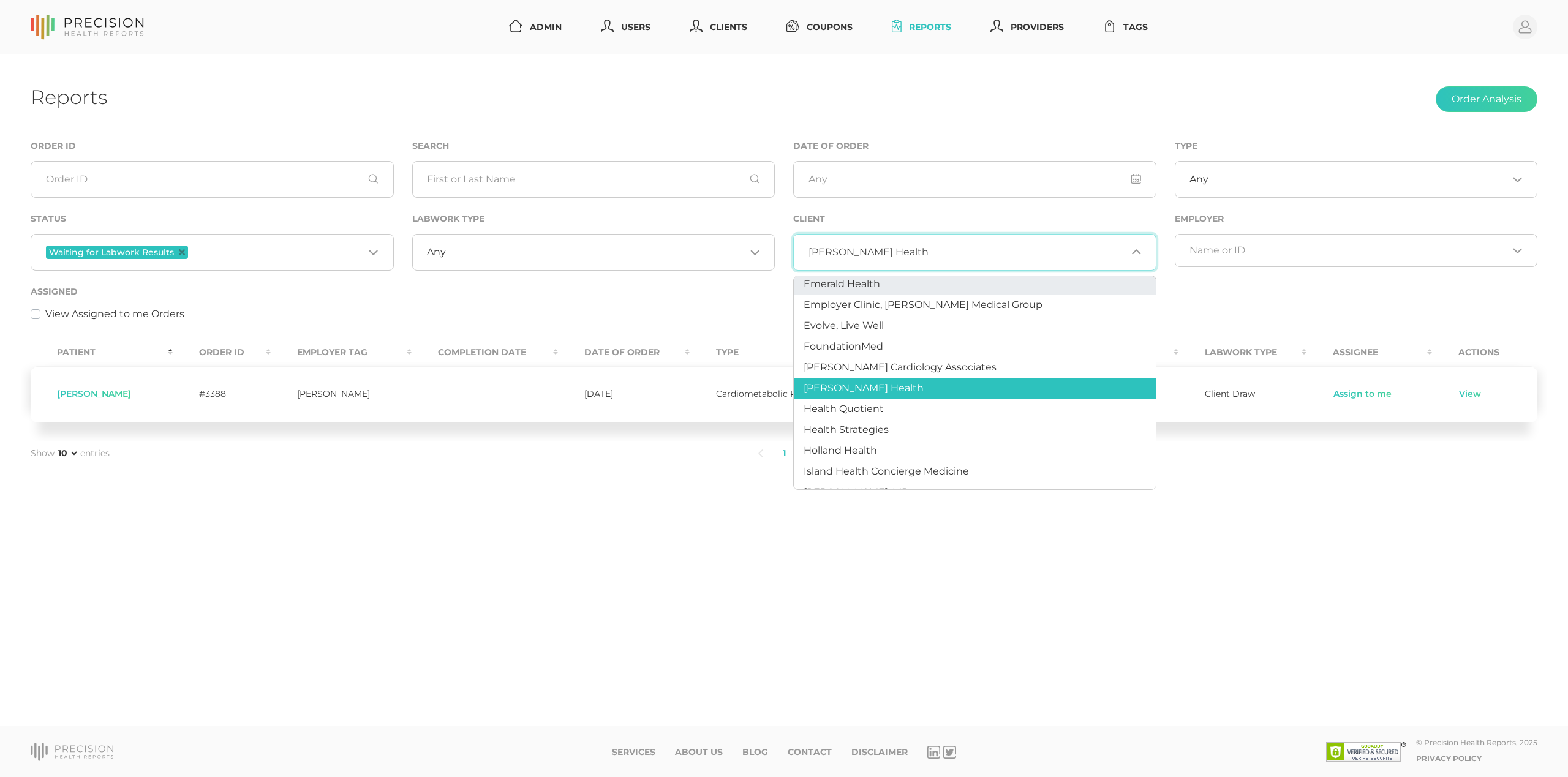
scroll to position [174, 0]
click at [869, 403] on span "Health Quotient" at bounding box center [844, 408] width 81 height 12
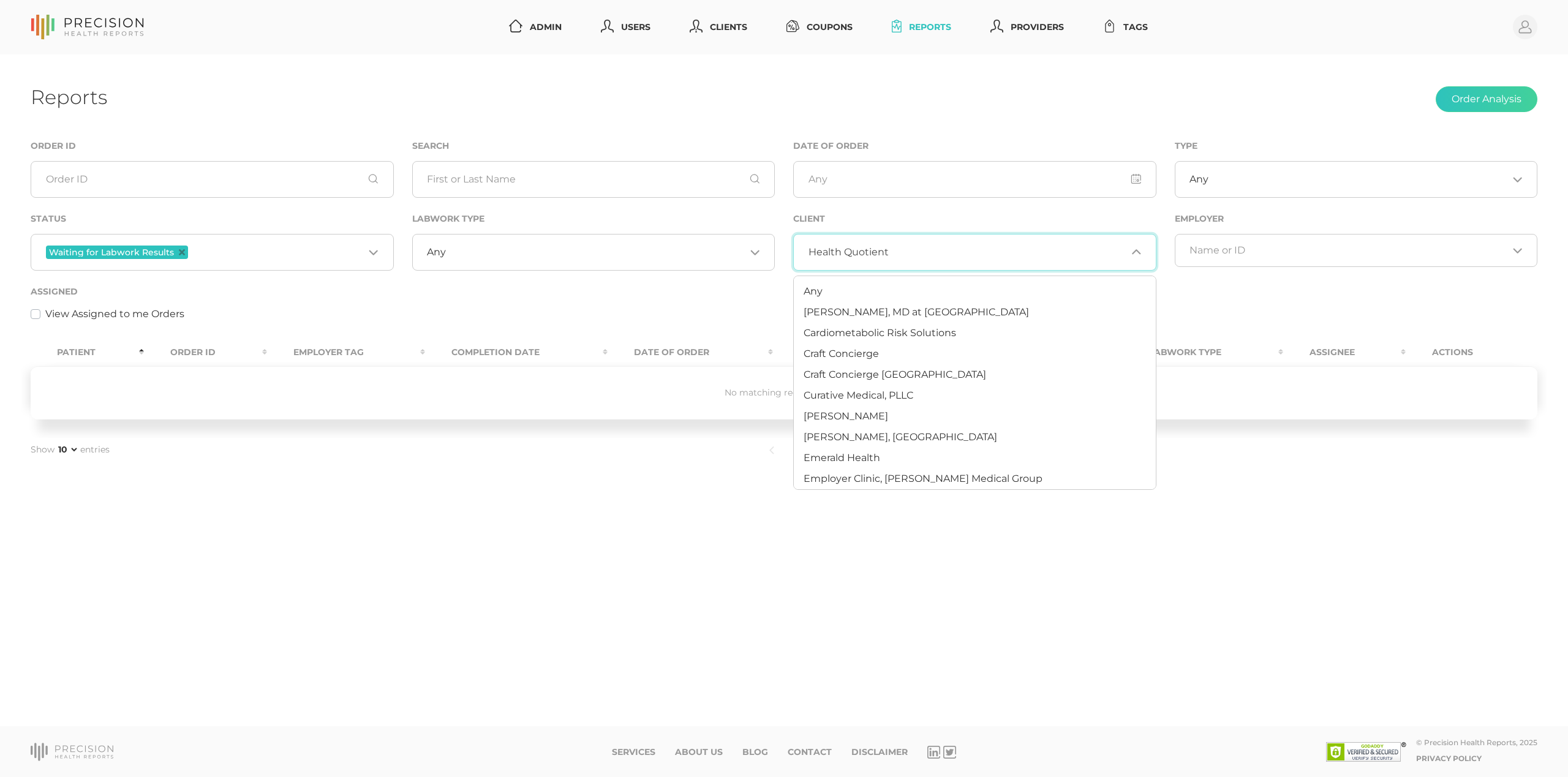
click at [912, 249] on input "Search for option" at bounding box center [1008, 252] width 238 height 12
click at [835, 293] on li "Any" at bounding box center [975, 291] width 362 height 21
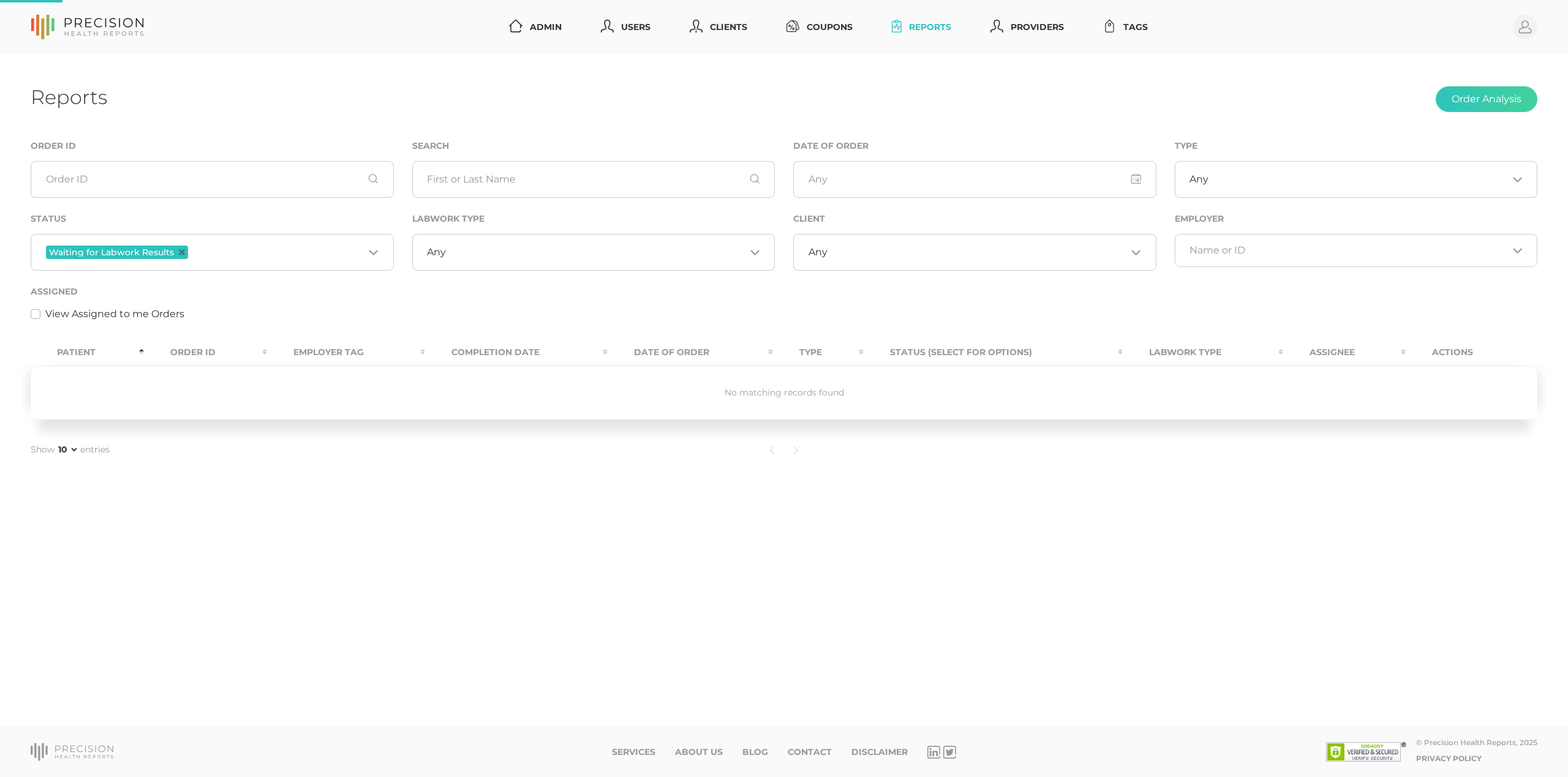
click at [638, 252] on input "Search for option" at bounding box center [596, 252] width 300 height 12
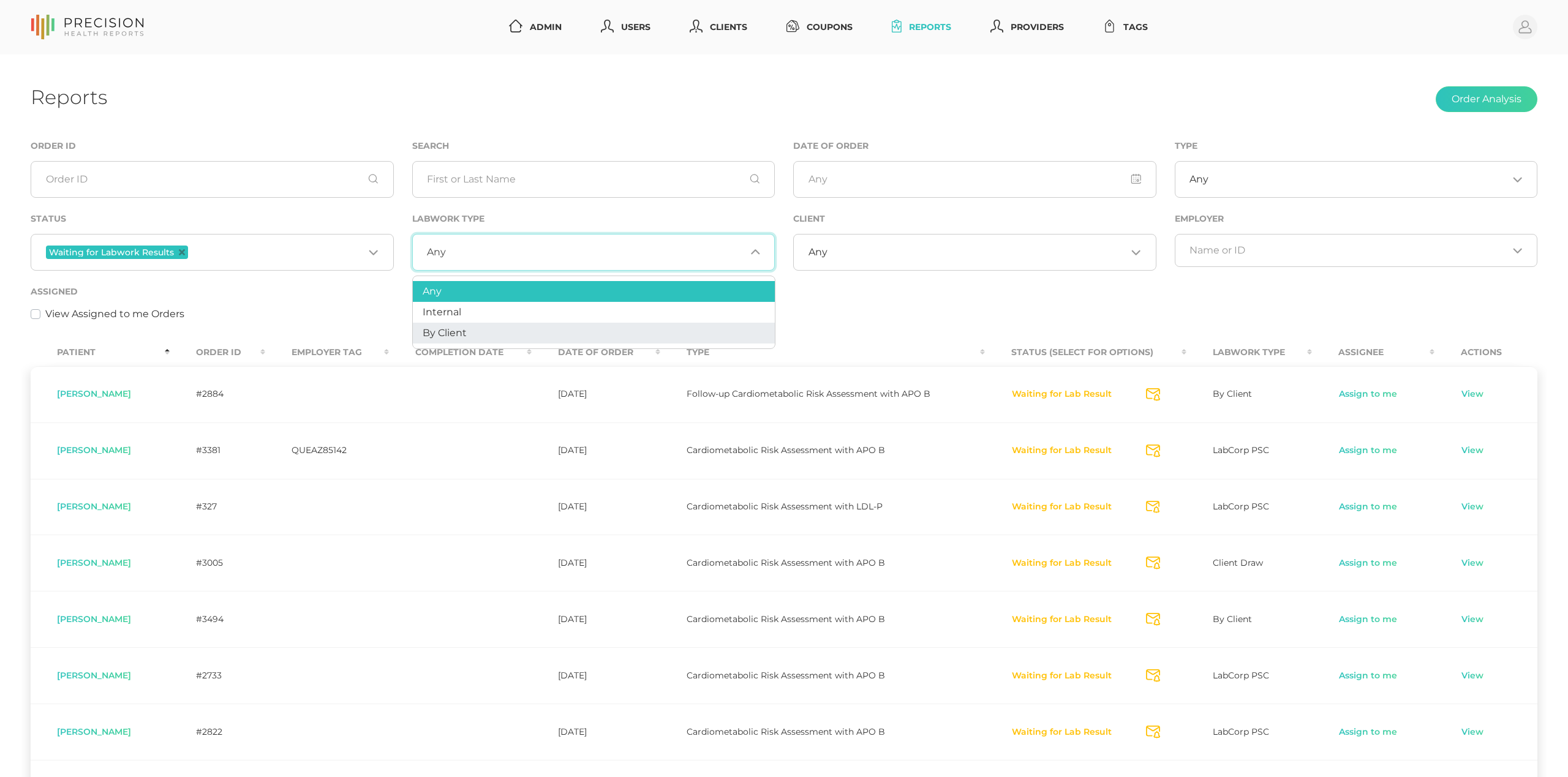
click at [614, 331] on li "By Client" at bounding box center [594, 333] width 362 height 21
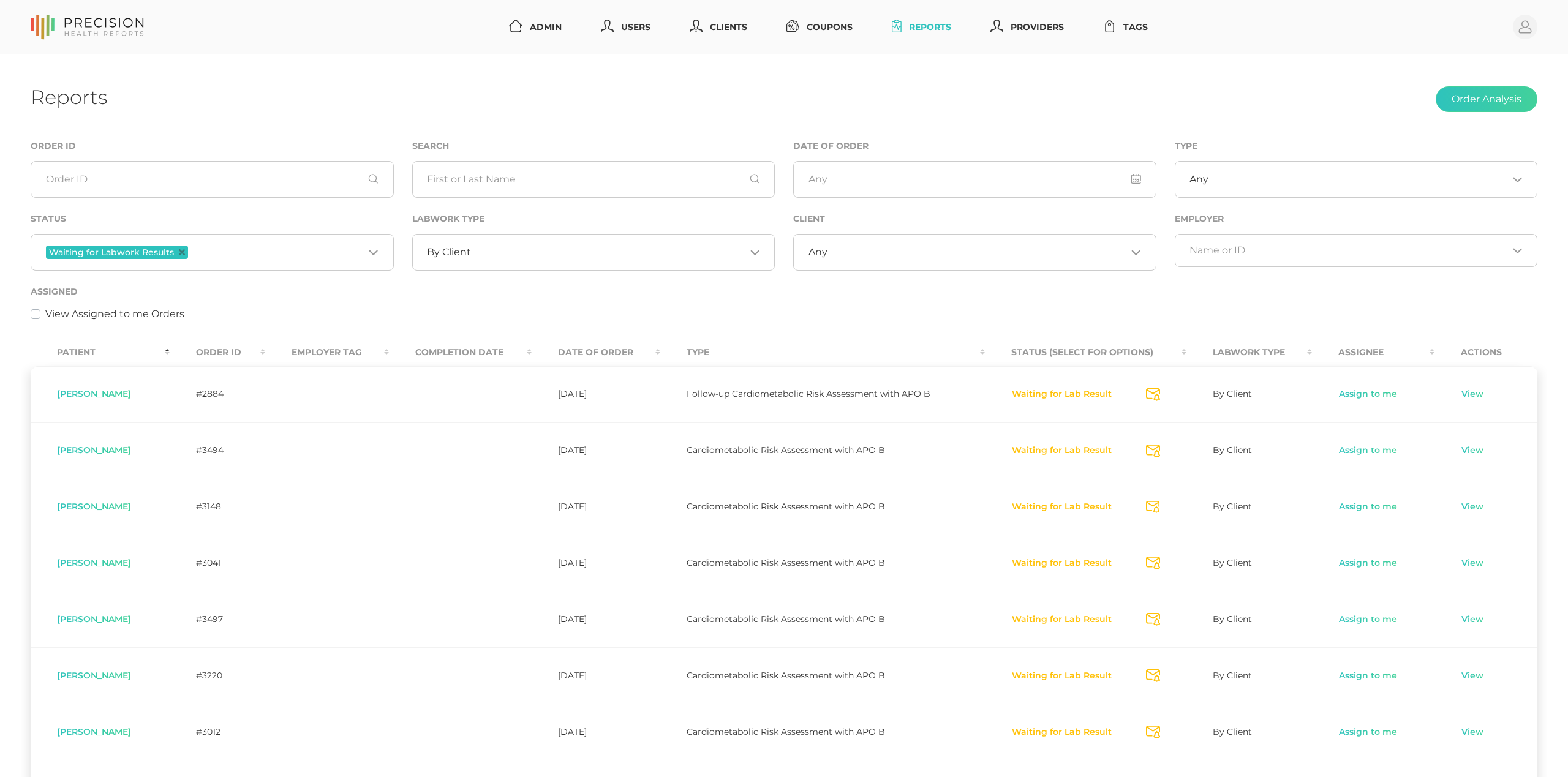
click at [219, 350] on th "Order ID" at bounding box center [217, 352] width 96 height 27
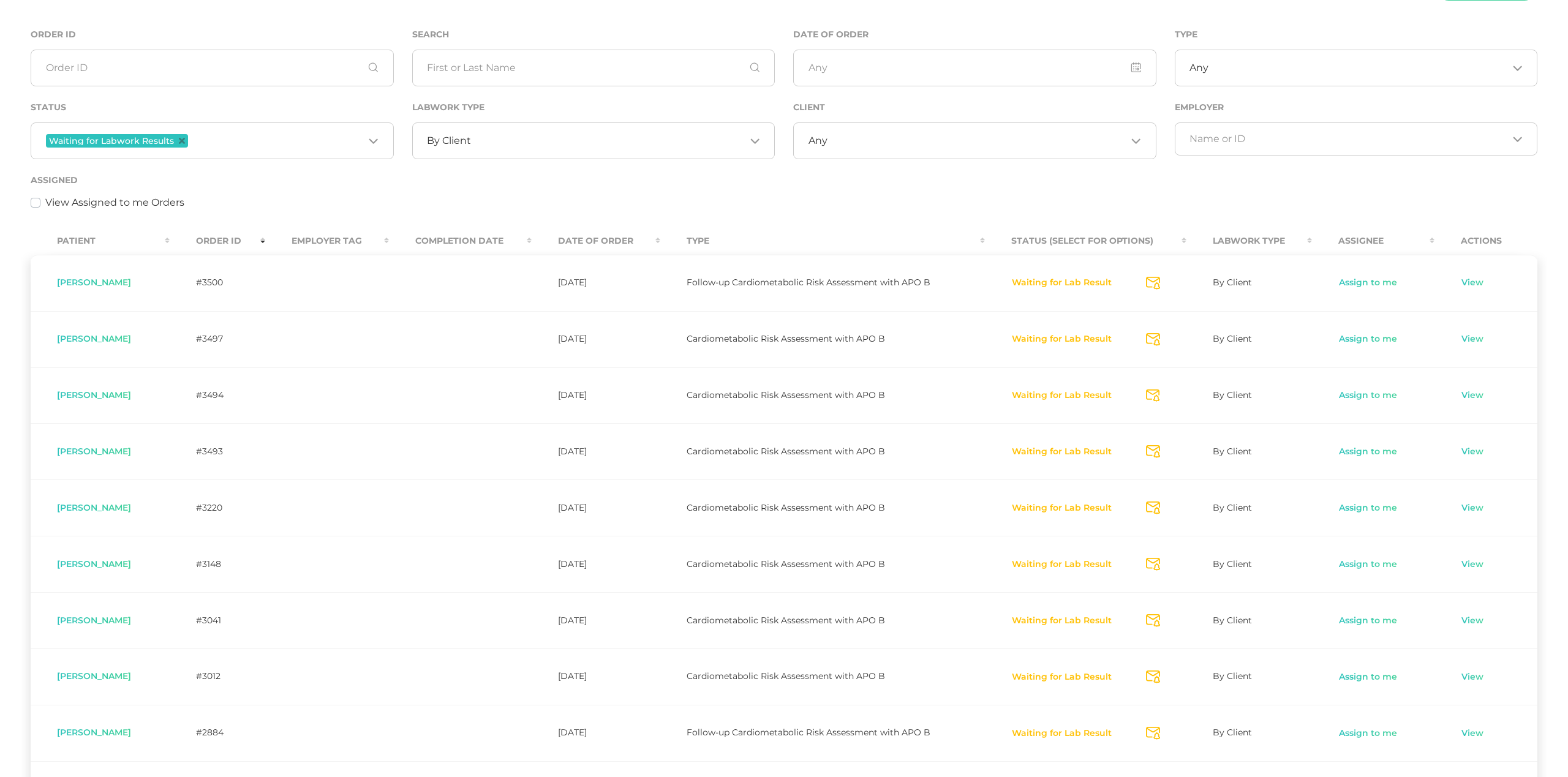
scroll to position [113, 0]
click at [1370, 401] on td "Assign to me" at bounding box center [1374, 394] width 123 height 56
click at [1372, 390] on link "Assign to me" at bounding box center [1368, 394] width 59 height 12
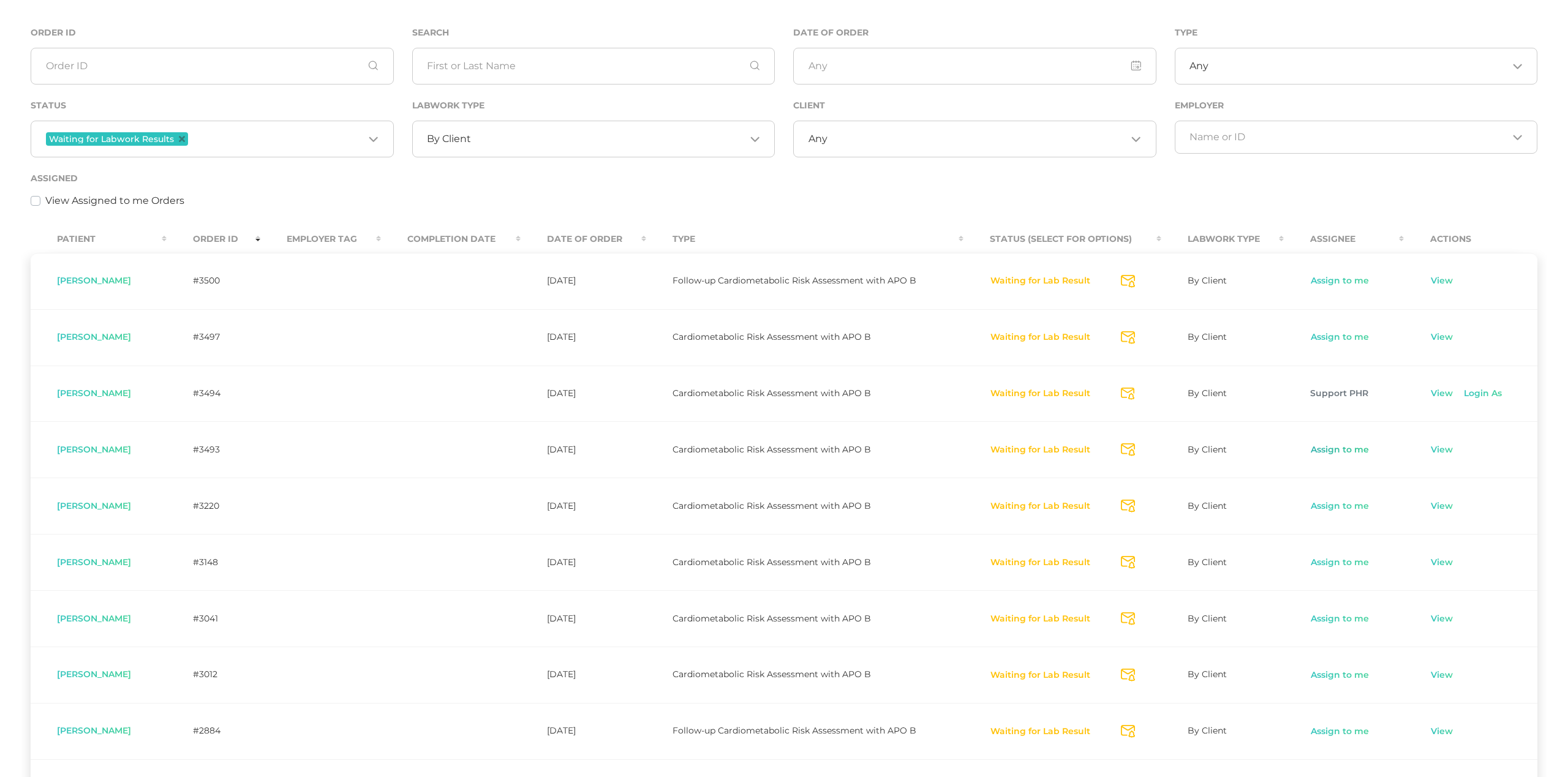
click at [1322, 450] on link "Assign to me" at bounding box center [1340, 450] width 59 height 12
click at [1434, 391] on link "View" at bounding box center [1442, 394] width 23 height 12
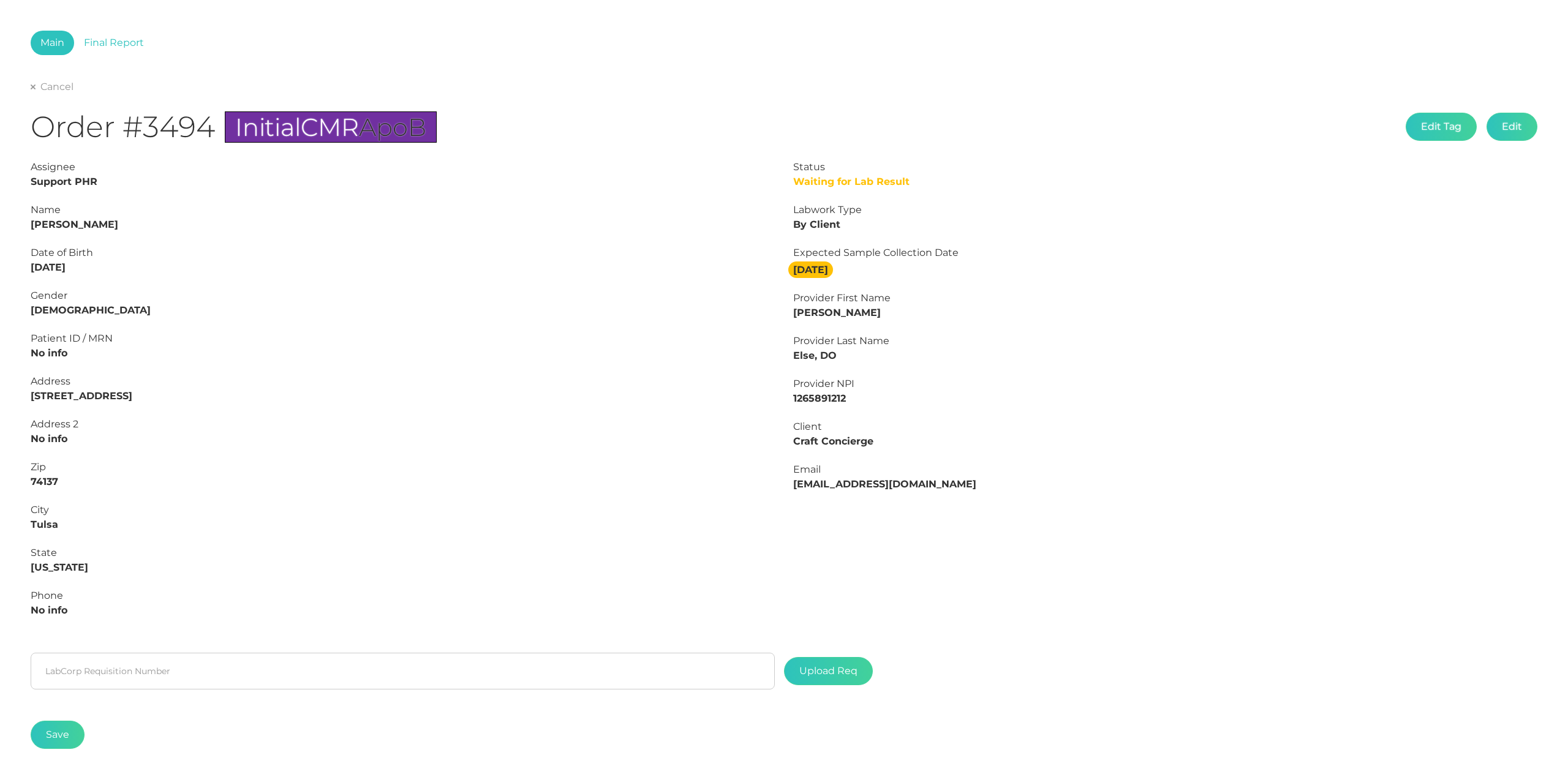
click at [76, 220] on strong "[PERSON_NAME]" at bounding box center [74, 224] width 88 height 12
copy strong "[PERSON_NAME]"
click at [40, 225] on strong "[PERSON_NAME]" at bounding box center [74, 224] width 88 height 12
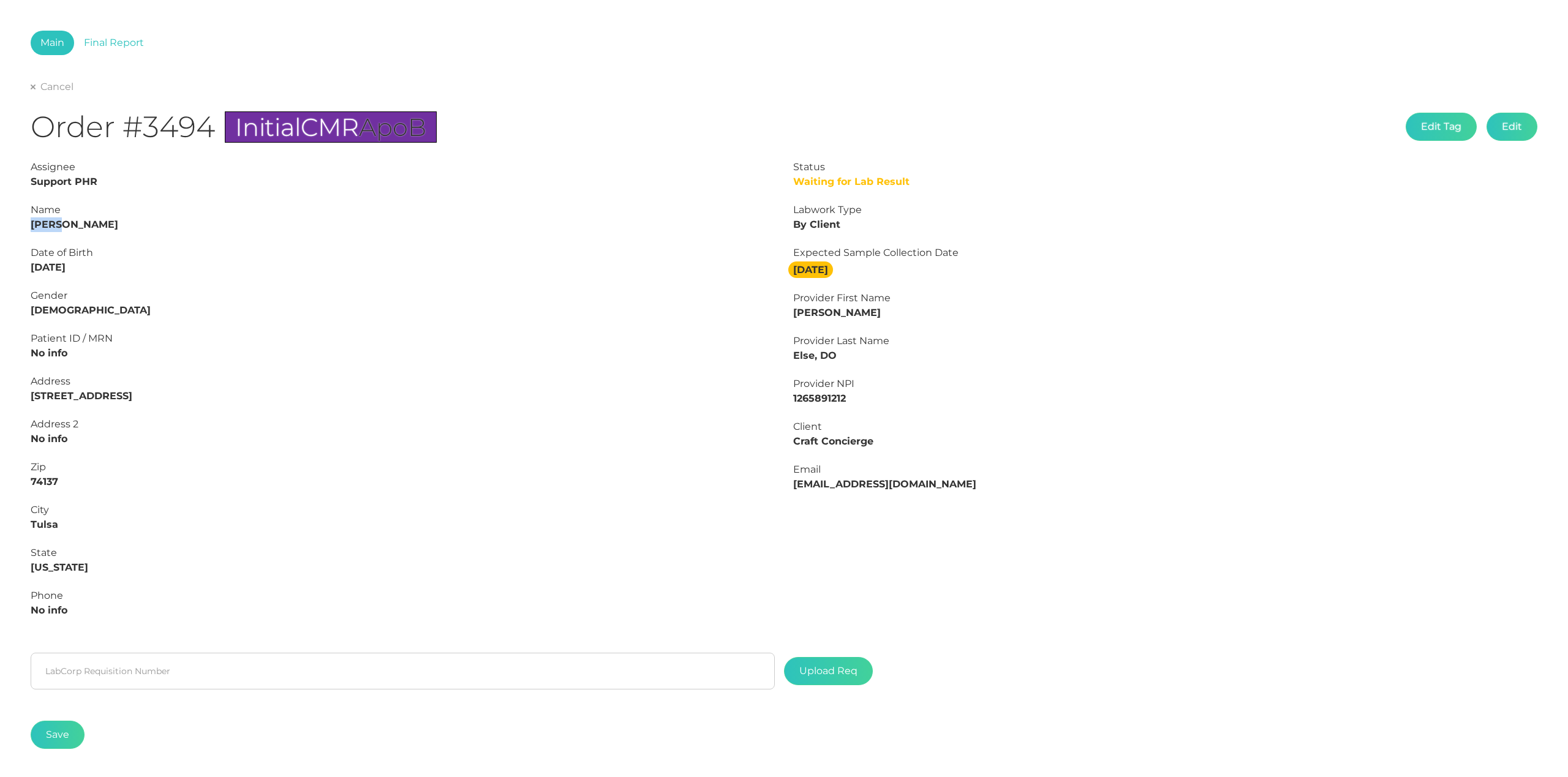
copy strong "[PERSON_NAME]"
drag, startPoint x: 81, startPoint y: 268, endPoint x: 0, endPoint y: 270, distance: 81.0
click at [0, 270] on div "Main Final Report Cancel Order #3494 Initial CMR ApoB Edit Tag Edit Status Wait…" at bounding box center [784, 402] width 1568 height 804
copy strong "[DATE]"
click at [118, 43] on link "Final Report" at bounding box center [114, 43] width 80 height 24
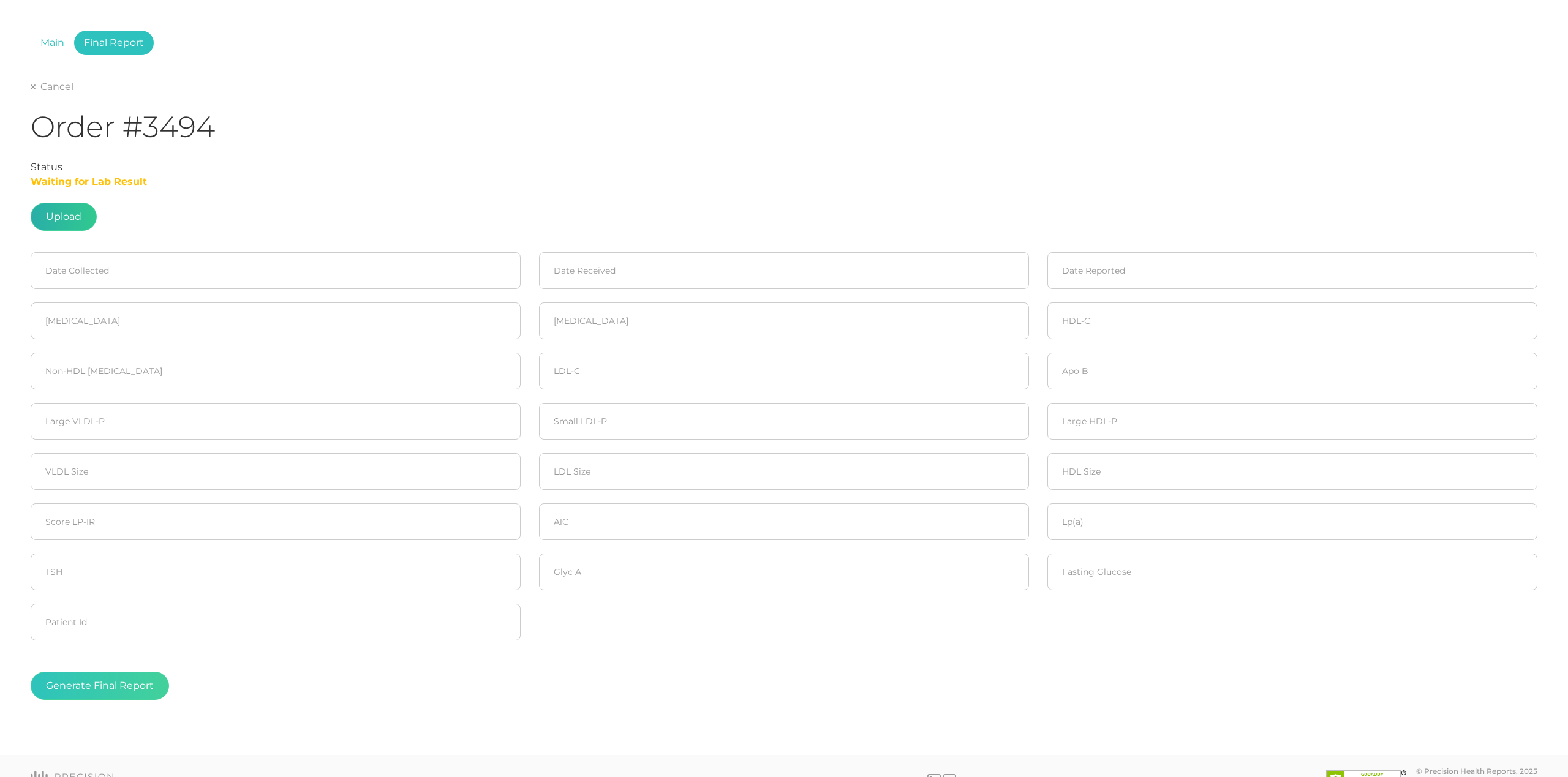
click at [75, 219] on label at bounding box center [64, 217] width 65 height 27
click at [81, 265] on input "file" at bounding box center [81, 265] width 1 height 1
type input "C:\fakepath\[PERSON_NAME].pdf"
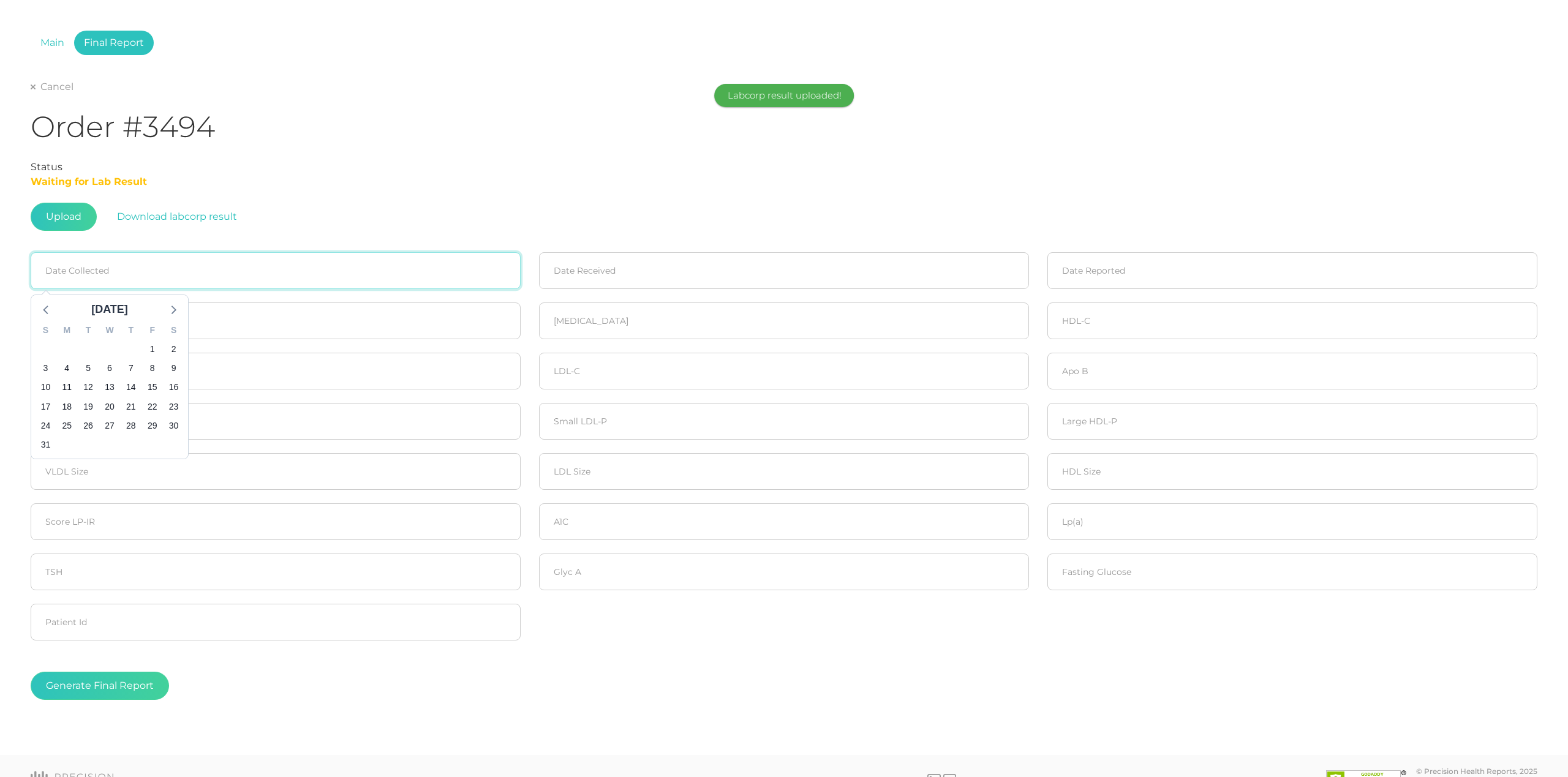
click at [86, 258] on input at bounding box center [276, 271] width 490 height 37
click at [132, 387] on span "14" at bounding box center [131, 387] width 17 height 17
type input "[DATE]"
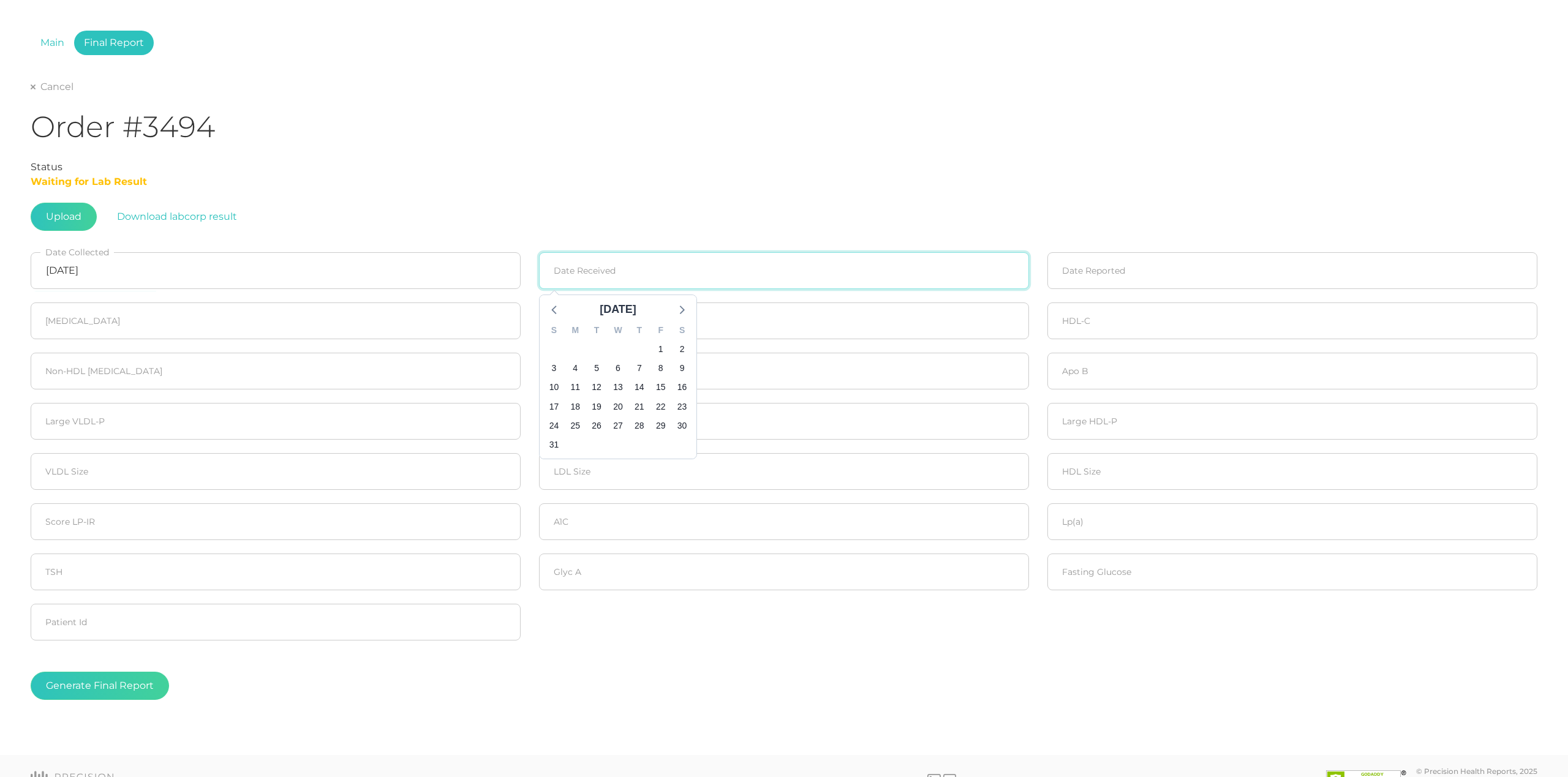
click at [600, 276] on input at bounding box center [784, 271] width 490 height 37
click at [644, 384] on span "14" at bounding box center [639, 387] width 17 height 17
type input "[DATE]"
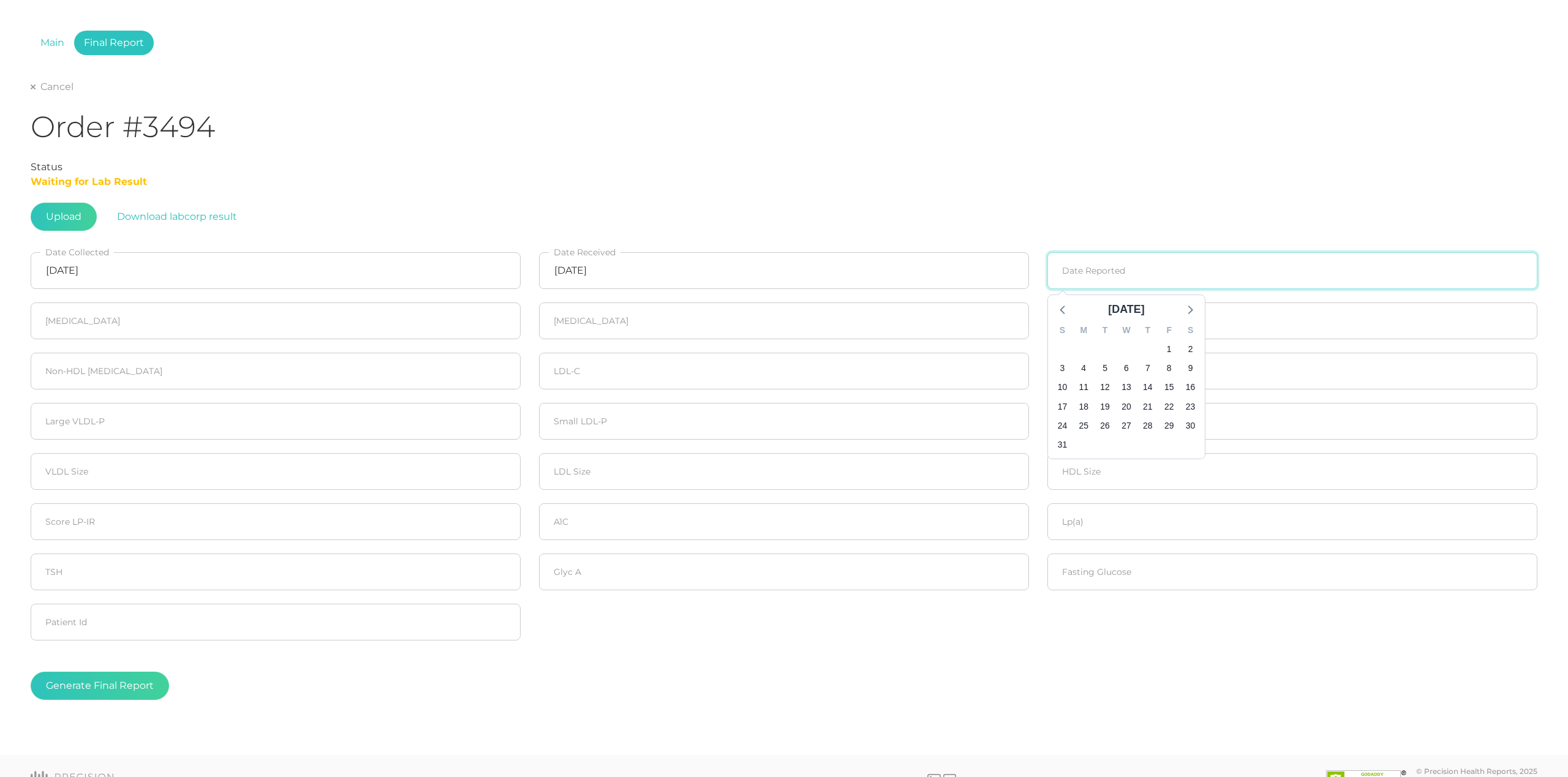
click at [1096, 270] on input at bounding box center [1292, 271] width 490 height 37
click at [1091, 404] on span "18" at bounding box center [1083, 406] width 17 height 17
type input "[DATE]"
click at [272, 325] on input "number" at bounding box center [276, 321] width 490 height 37
type input "241"
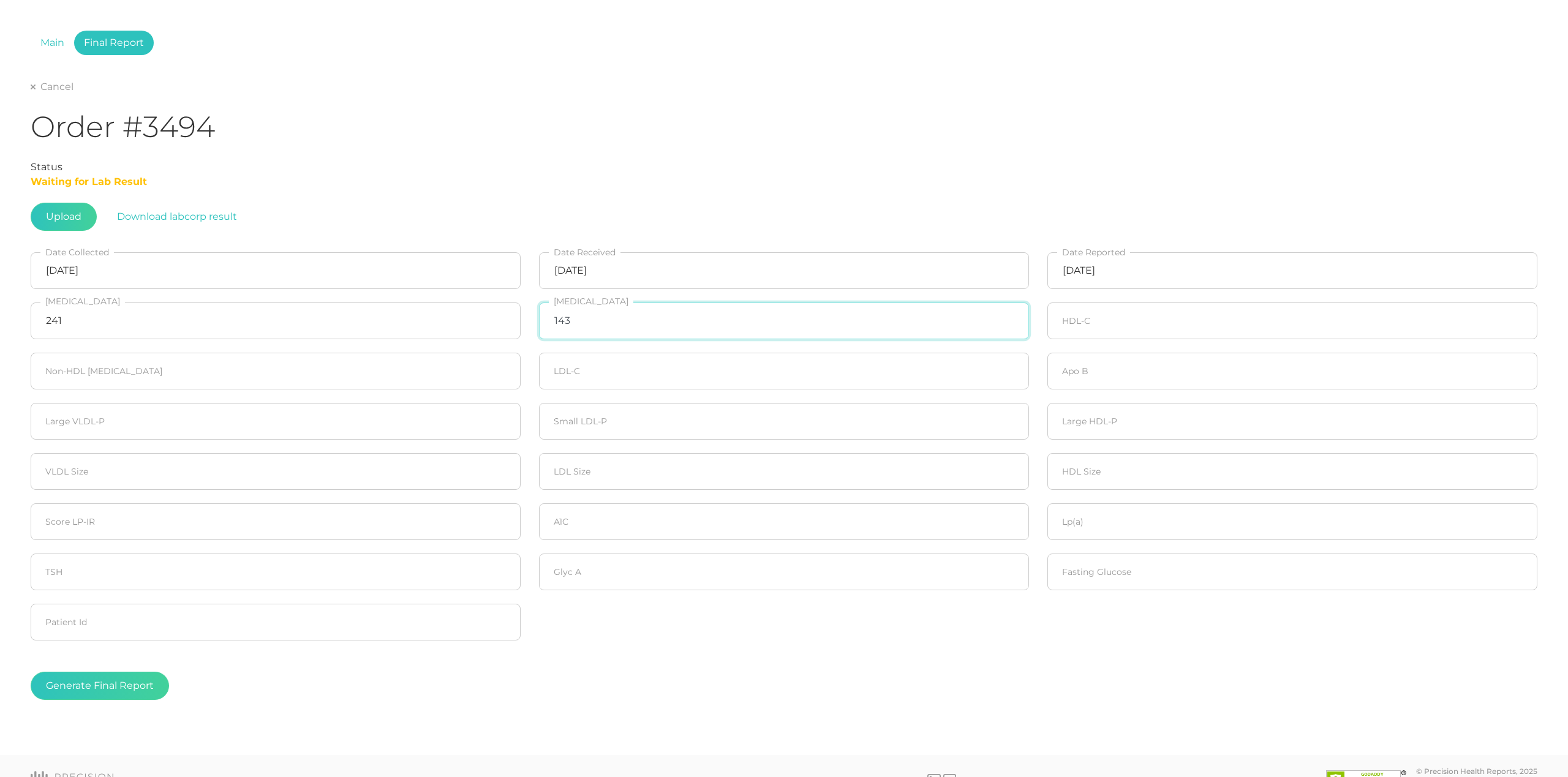
type input "143"
type input "69"
type input "147"
type input "172"
type input "116"
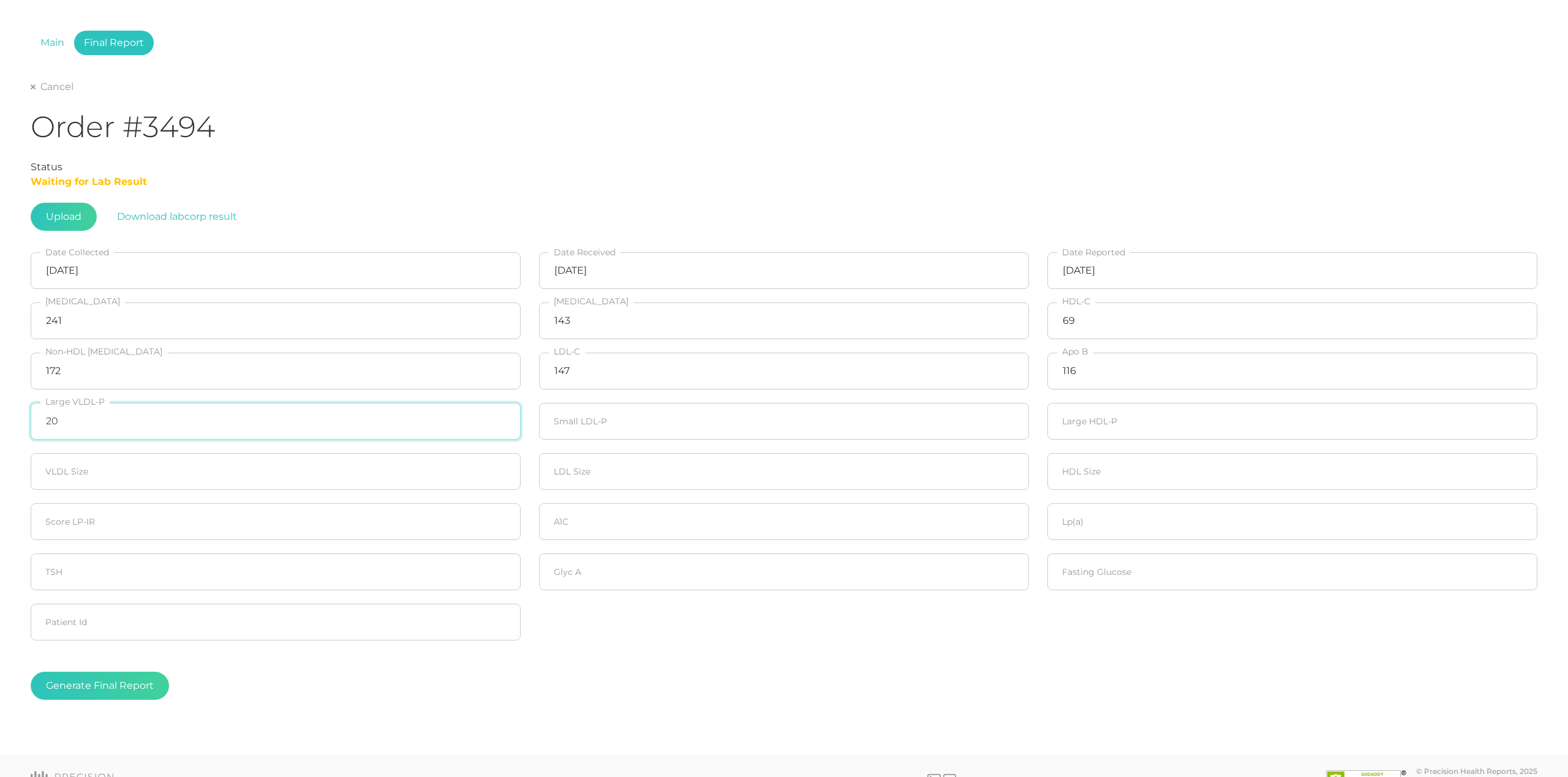
type input "20"
type input "789"
type input "20"
type input "21.1"
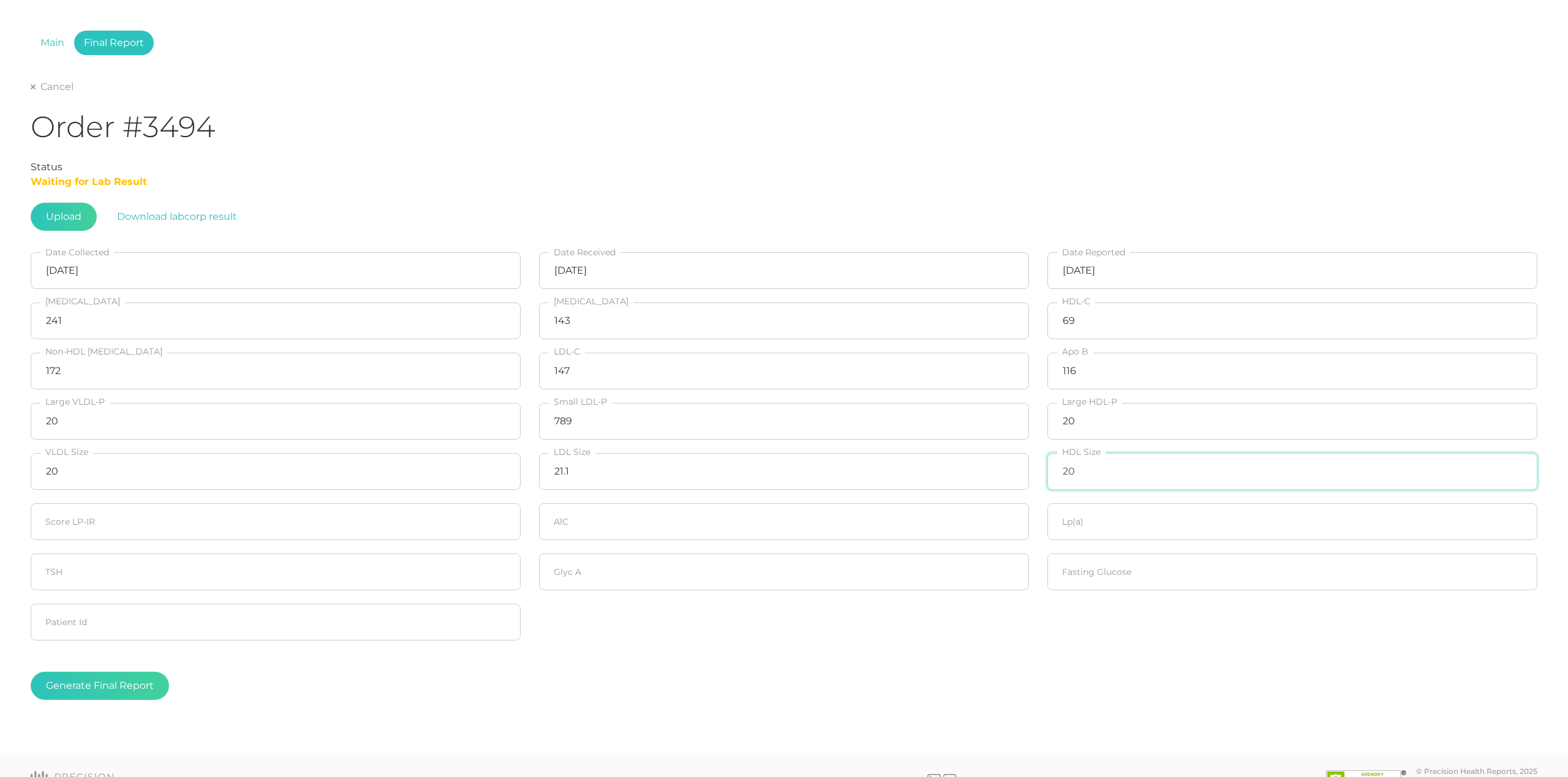
type input "20"
type input "40"
drag, startPoint x: 1261, startPoint y: 582, endPoint x: 1263, endPoint y: 574, distance: 8.2
click at [1261, 581] on input "number" at bounding box center [1292, 572] width 490 height 37
type input "97"
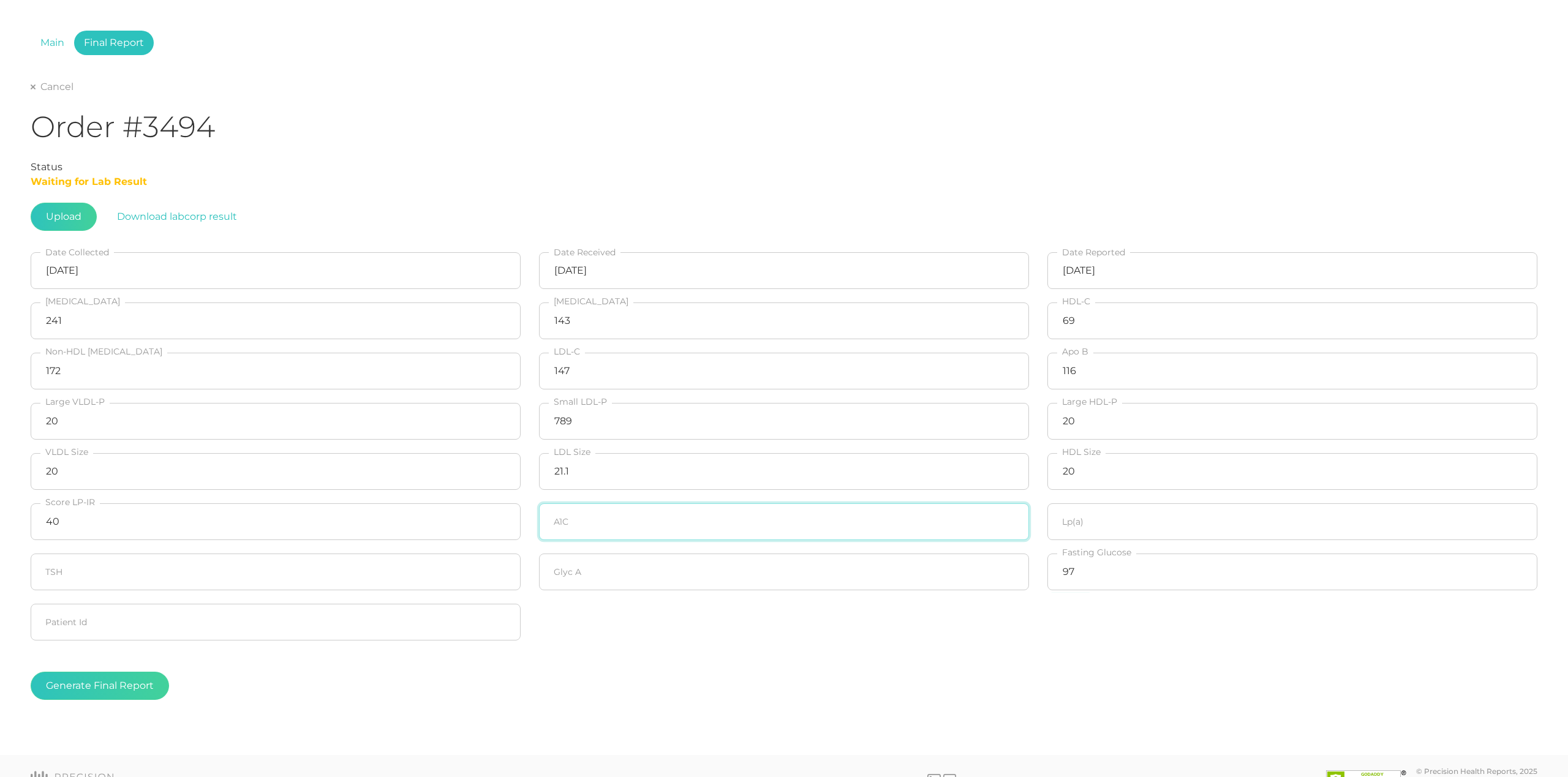
click at [848, 527] on input "number" at bounding box center [784, 522] width 490 height 37
type input "5.5"
type input "9.6"
type input "423"
drag, startPoint x: 346, startPoint y: 741, endPoint x: 319, endPoint y: 733, distance: 28.2
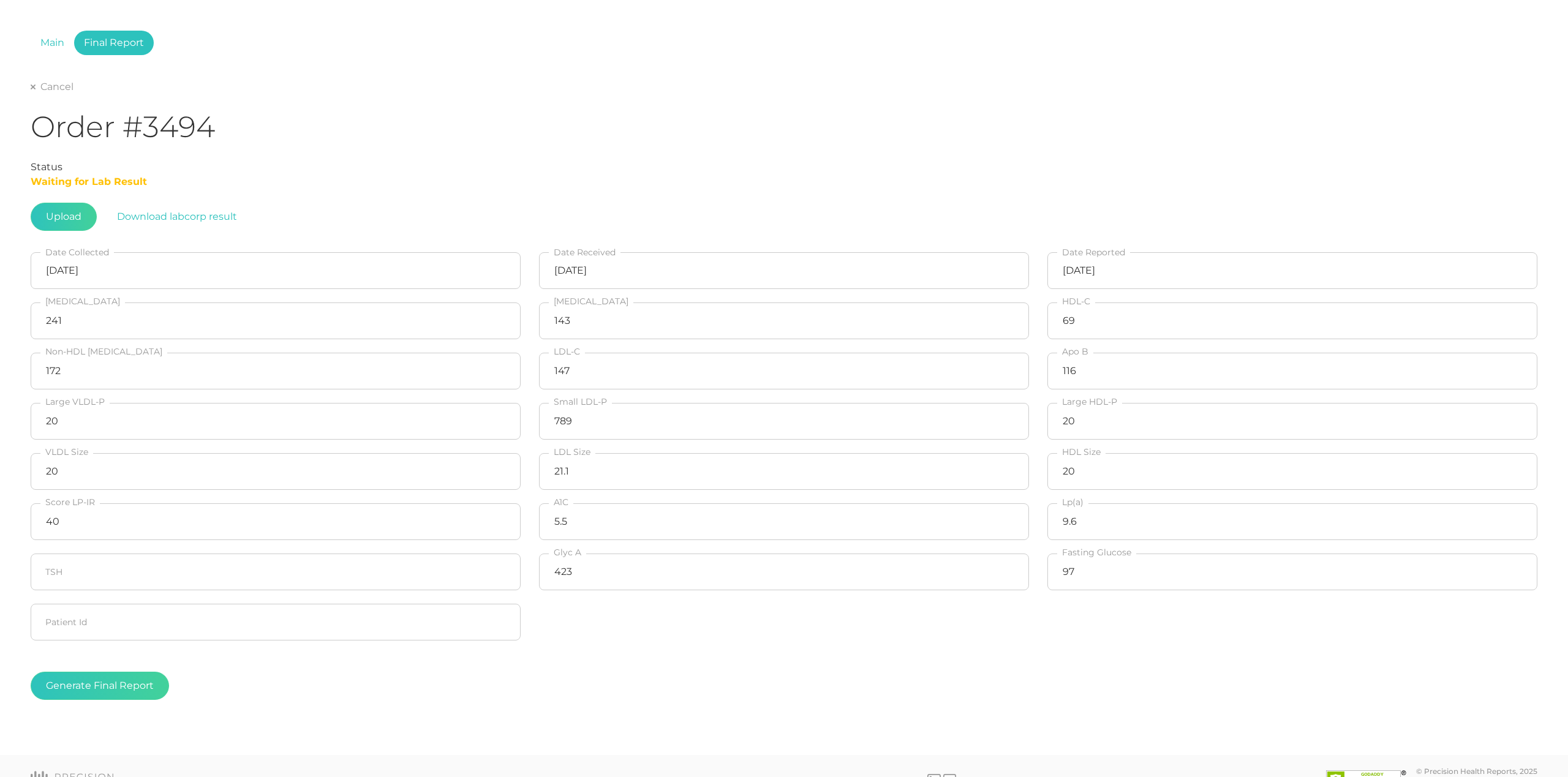
click at [346, 741] on div "Main Final Report Cancel Order #3494 Status Waiting for Lab Result Upload Downl…" at bounding box center [784, 378] width 1568 height 755
click at [61, 683] on button "Generate Final Report" at bounding box center [100, 686] width 139 height 28
click at [40, 96] on div "Cancel Order #3494 Status Completed Upload Download labcorp result [DATE] Date …" at bounding box center [784, 402] width 1507 height 645
click at [42, 88] on link "Cancel" at bounding box center [52, 87] width 43 height 12
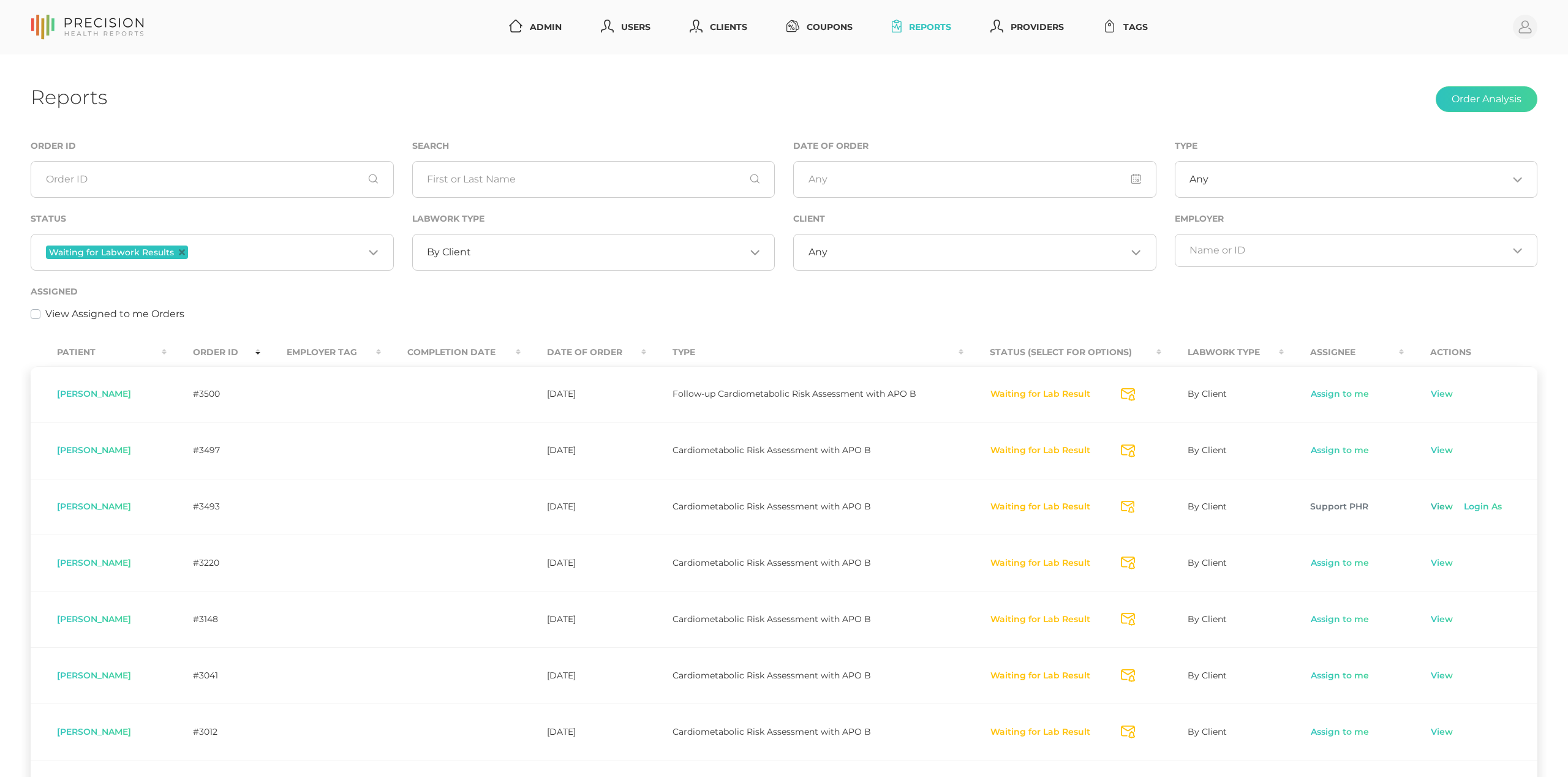
click at [1444, 510] on link "View" at bounding box center [1442, 507] width 23 height 12
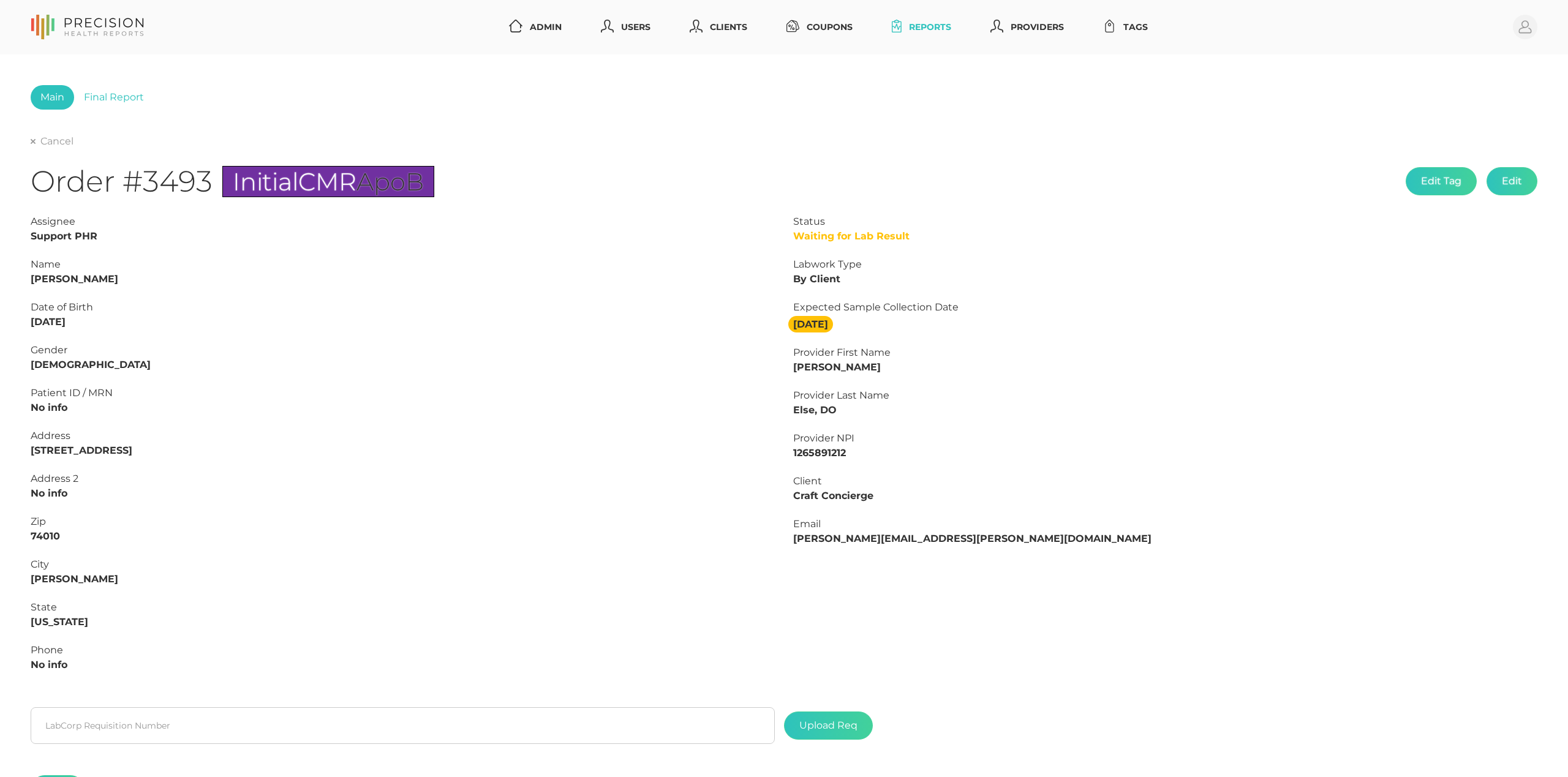
click at [83, 279] on strong "[PERSON_NAME]" at bounding box center [74, 279] width 88 height 12
copy strong "[PERSON_NAME]"
click at [58, 287] on div "Assignee Support PHR Name [PERSON_NAME] Date of Birth [DEMOGRAPHIC_DATA] Gender…" at bounding box center [403, 450] width 763 height 472
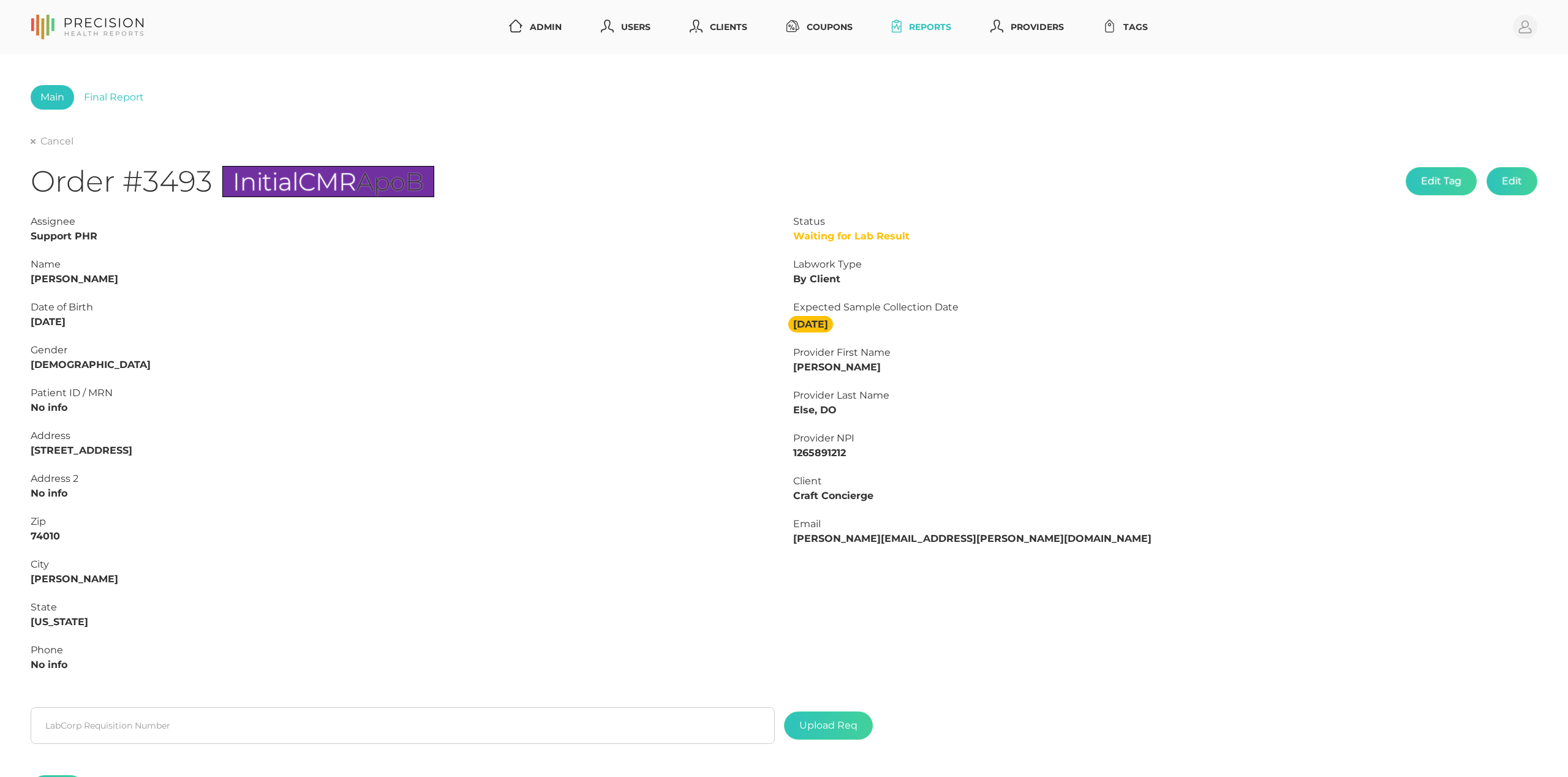
click at [49, 282] on strong "[PERSON_NAME]" at bounding box center [74, 279] width 88 height 12
drag, startPoint x: 98, startPoint y: 318, endPoint x: 0, endPoint y: 319, distance: 98.0
click at [0, 319] on div "Main Final Report Cancel Order #3493 Initial CMR ApoB Edit Tag Edit Status Wait…" at bounding box center [784, 456] width 1568 height 804
click at [127, 100] on link "Final Report" at bounding box center [114, 97] width 80 height 24
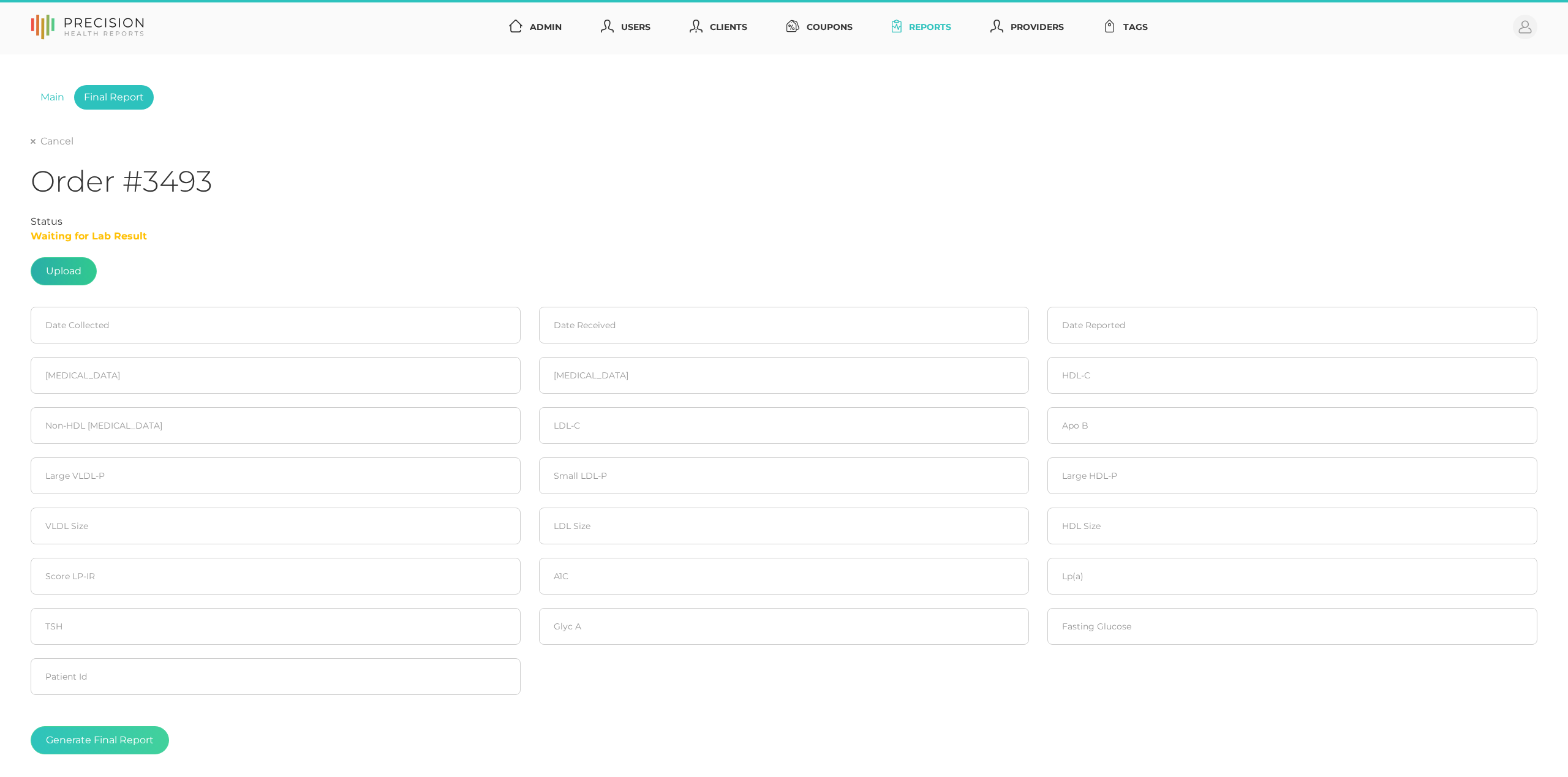
click at [82, 272] on label at bounding box center [64, 271] width 65 height 27
click at [82, 266] on input "file" at bounding box center [81, 265] width 1 height 1
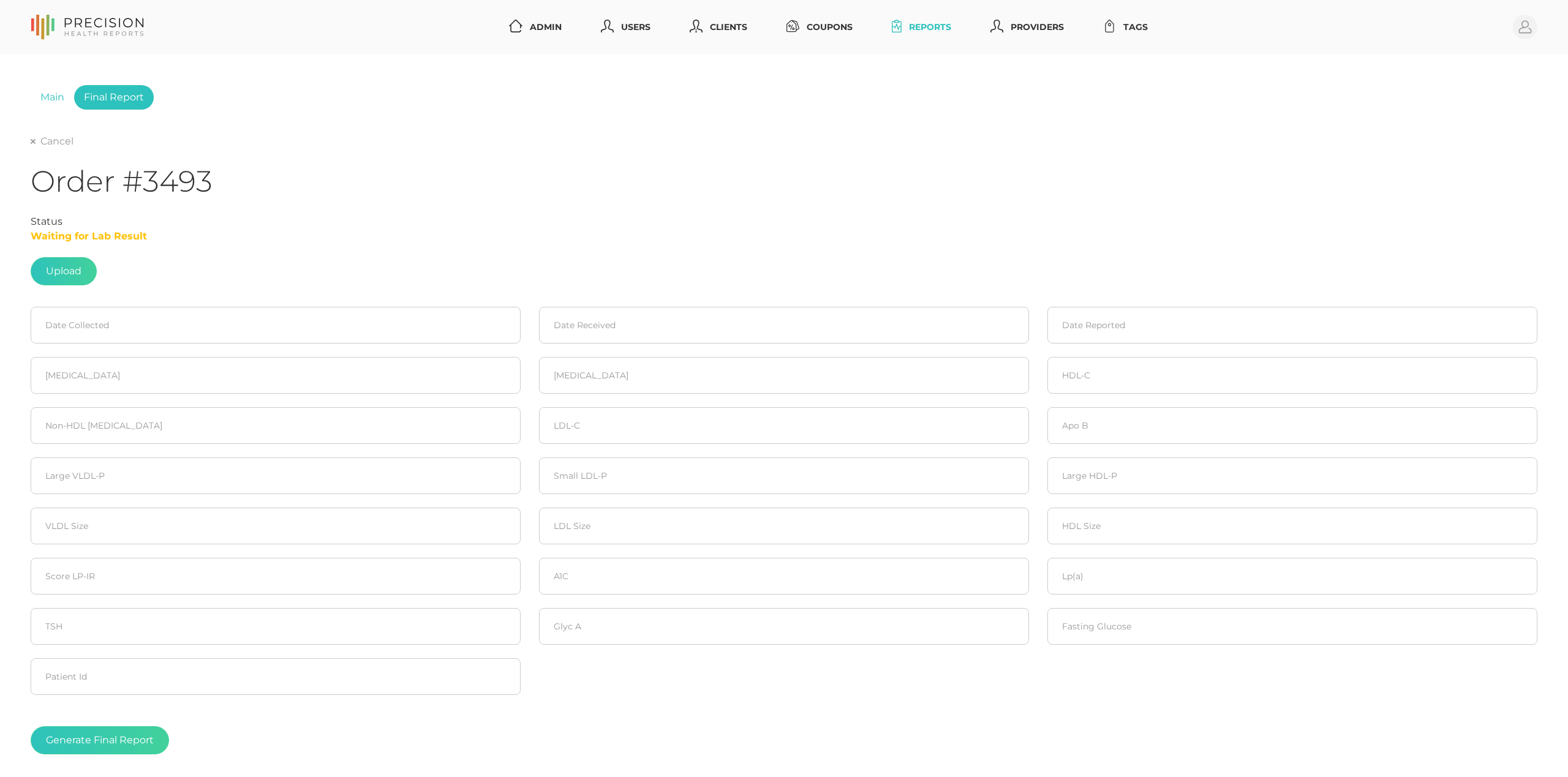
type input "C:\fakepath\[PERSON_NAME].pdf"
click at [271, 327] on input at bounding box center [276, 325] width 490 height 37
click at [127, 437] on span "14" at bounding box center [131, 442] width 17 height 17
type input "[DATE]"
click at [623, 328] on input at bounding box center [784, 325] width 490 height 37
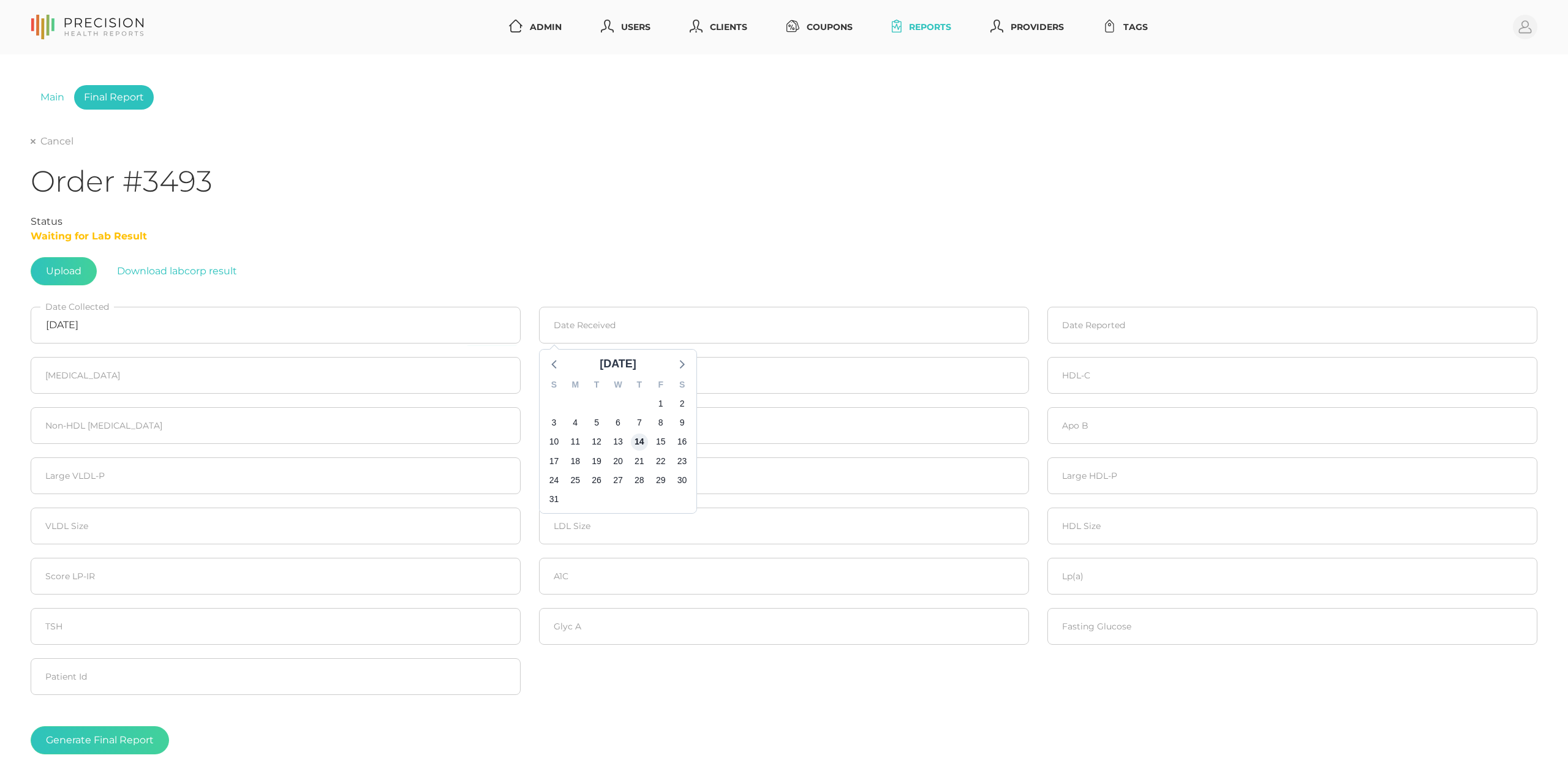
drag, startPoint x: 643, startPoint y: 439, endPoint x: 1020, endPoint y: 378, distance: 381.9
click at [644, 438] on span "14" at bounding box center [639, 442] width 17 height 17
type input "[DATE]"
click at [1069, 321] on input at bounding box center [1292, 325] width 490 height 37
click at [1085, 461] on span "18" at bounding box center [1083, 461] width 17 height 17
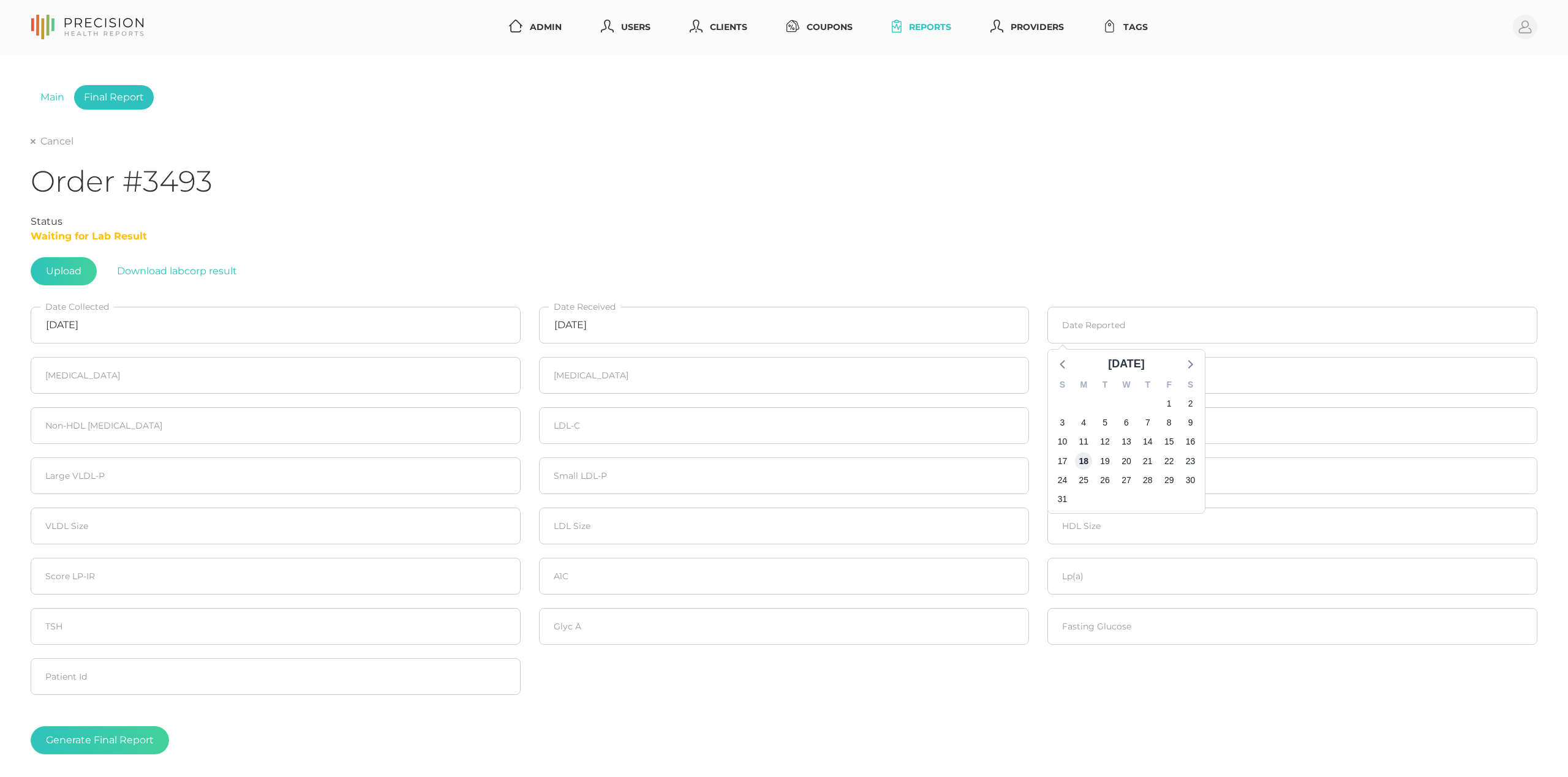
type input "[DATE]"
click at [281, 374] on input "number" at bounding box center [276, 376] width 490 height 37
type input "184"
type input "86"
type input "45"
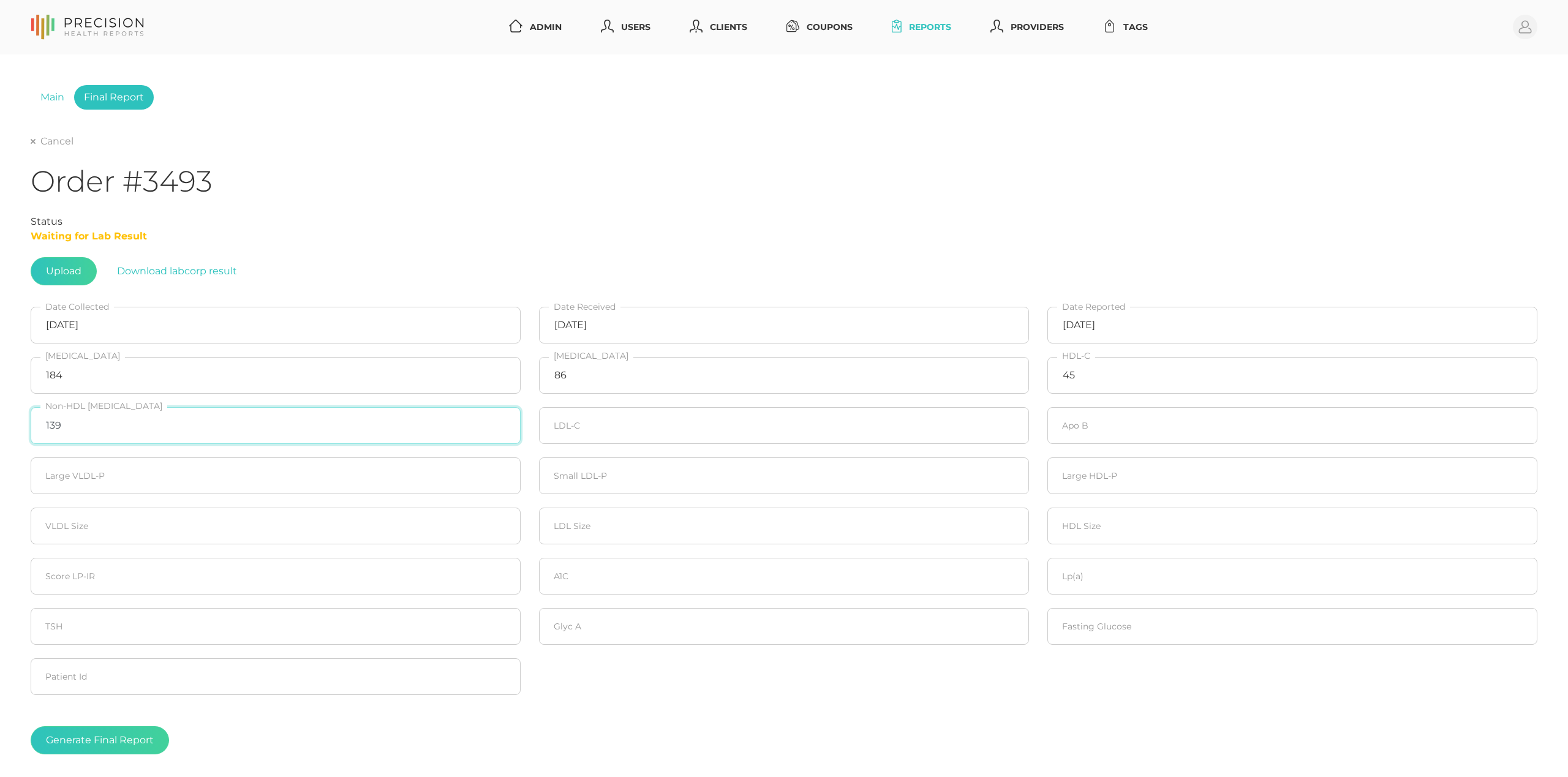
type input "139"
type input "123"
click at [1069, 419] on input "number" at bounding box center [1292, 426] width 490 height 37
type input "110"
type input "20"
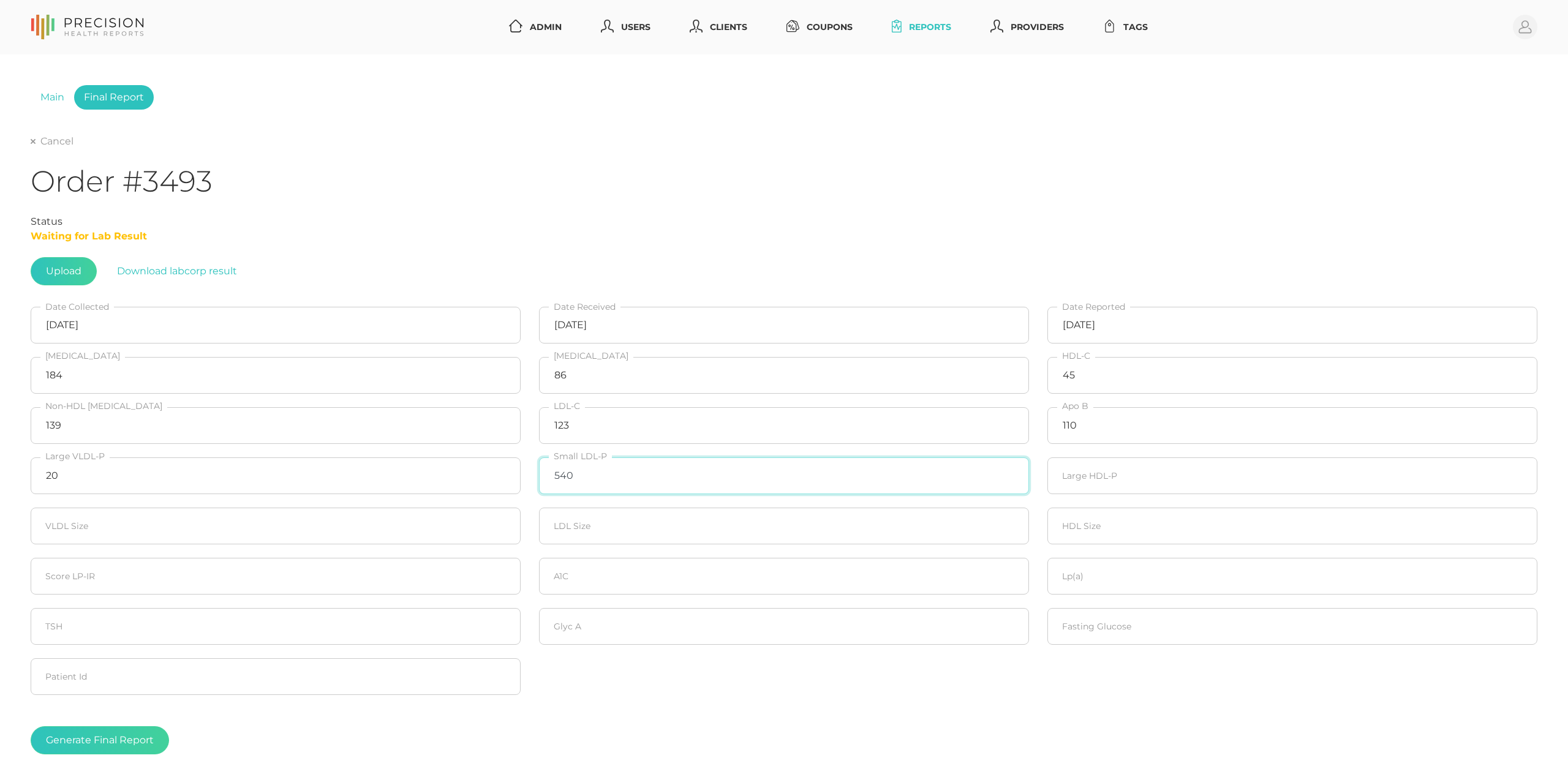
type input "540"
type input "20"
type input "20.8"
type input "20"
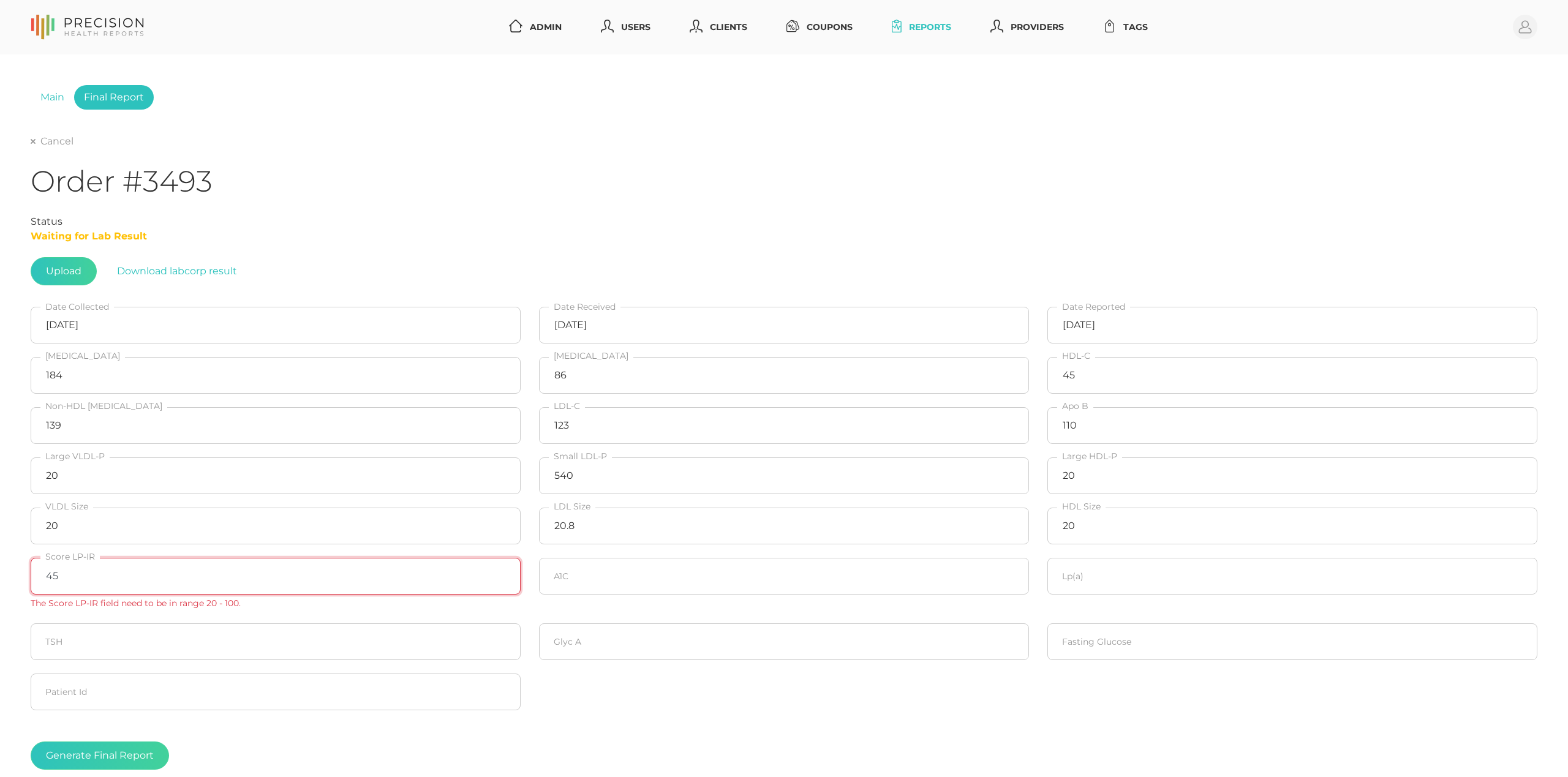
type input "45"
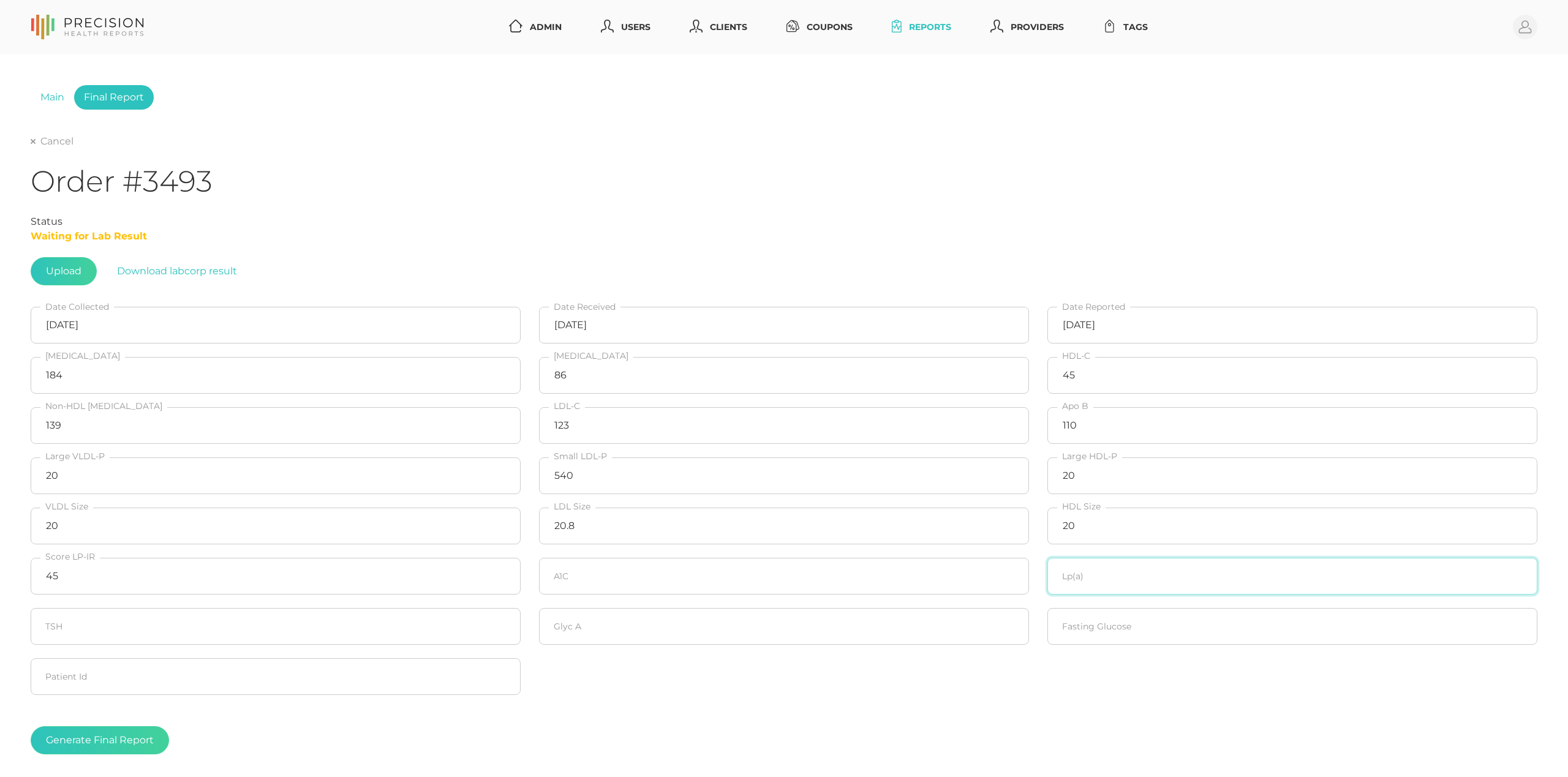
click at [1135, 585] on input "number" at bounding box center [1292, 576] width 490 height 37
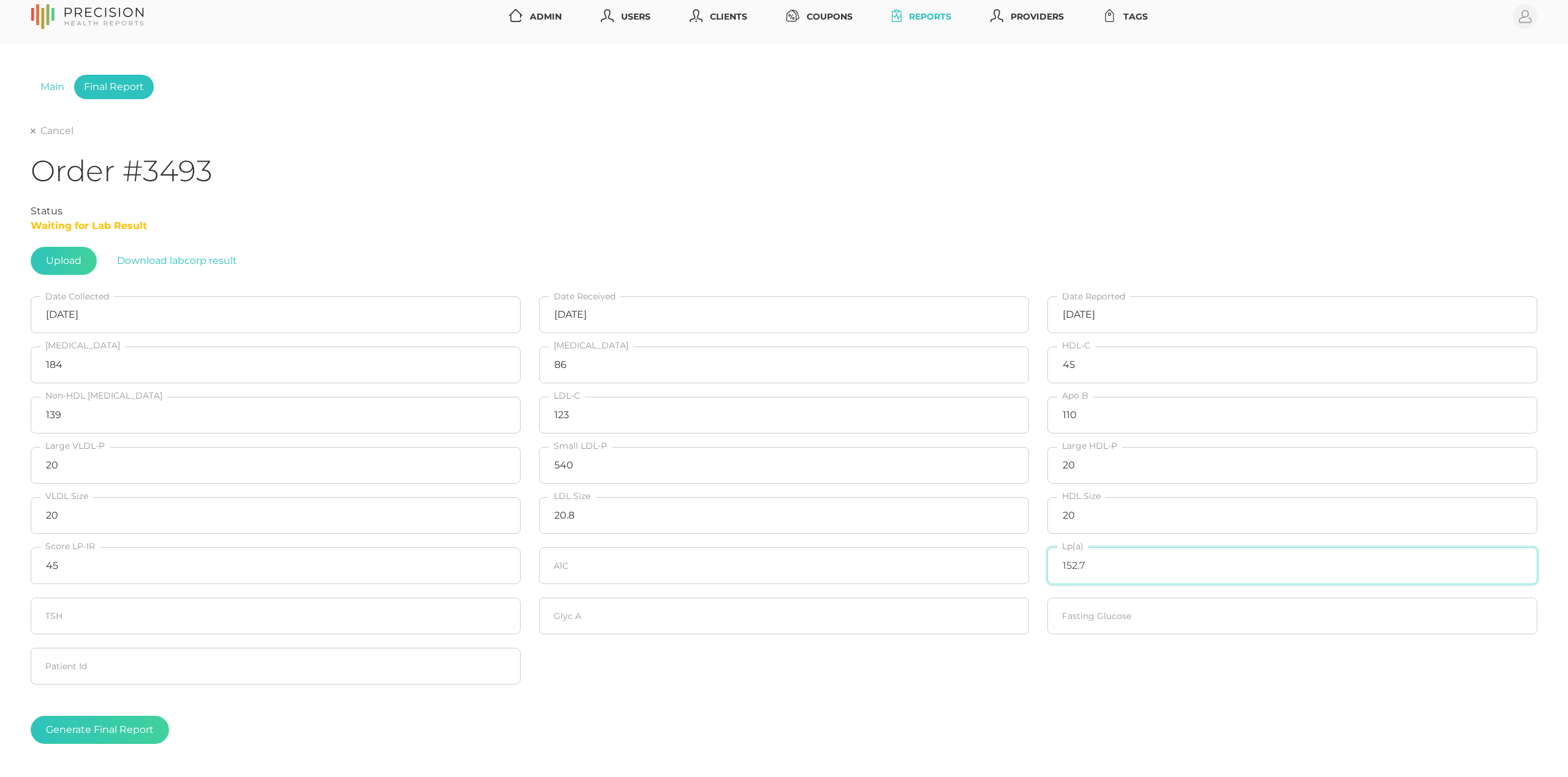
scroll to position [13, 0]
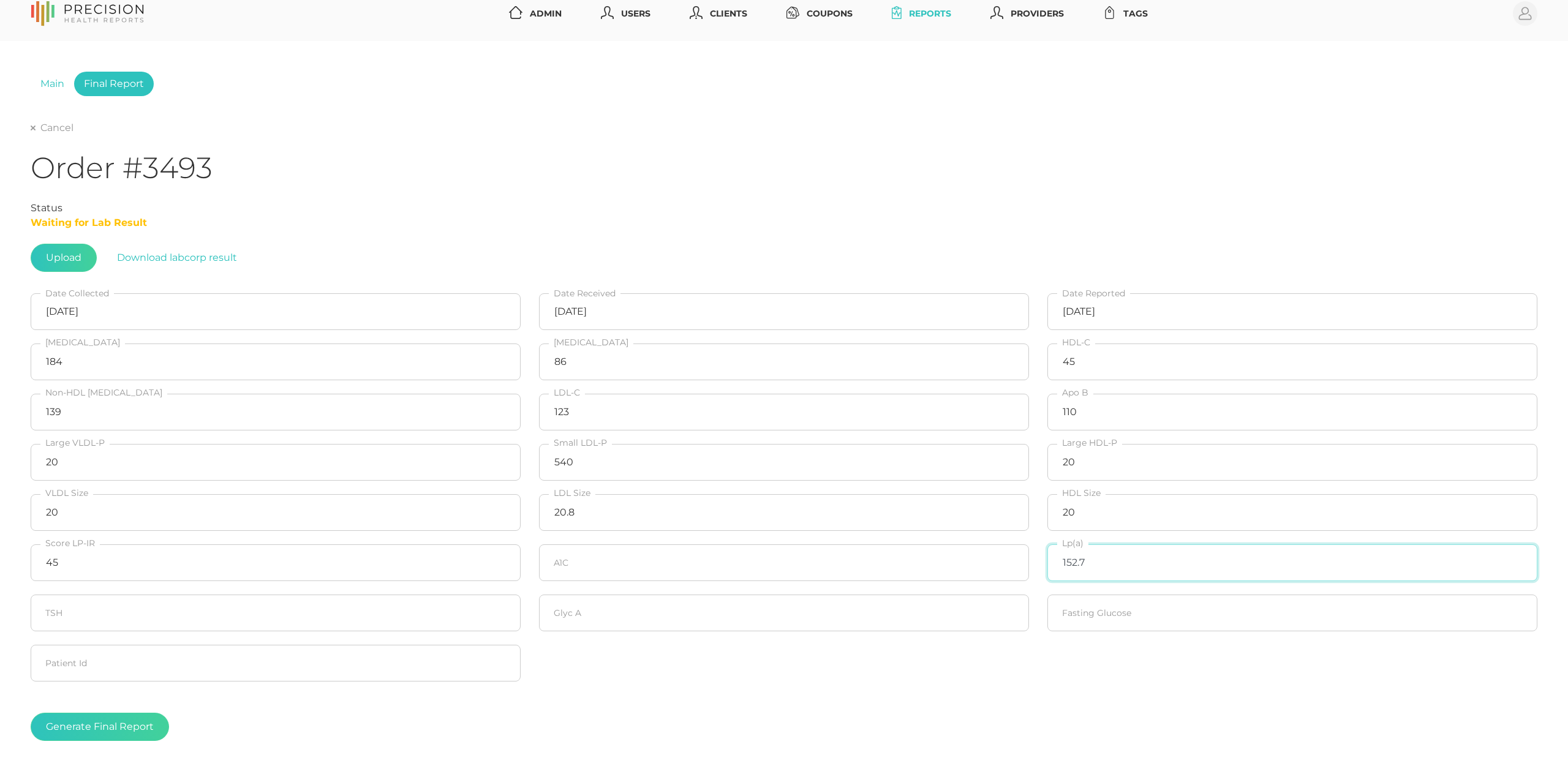
type input "152.7"
click at [881, 618] on input "number" at bounding box center [784, 613] width 490 height 37
click at [834, 615] on input "number" at bounding box center [784, 613] width 490 height 37
type input "331"
click at [800, 569] on input "number" at bounding box center [784, 563] width 490 height 37
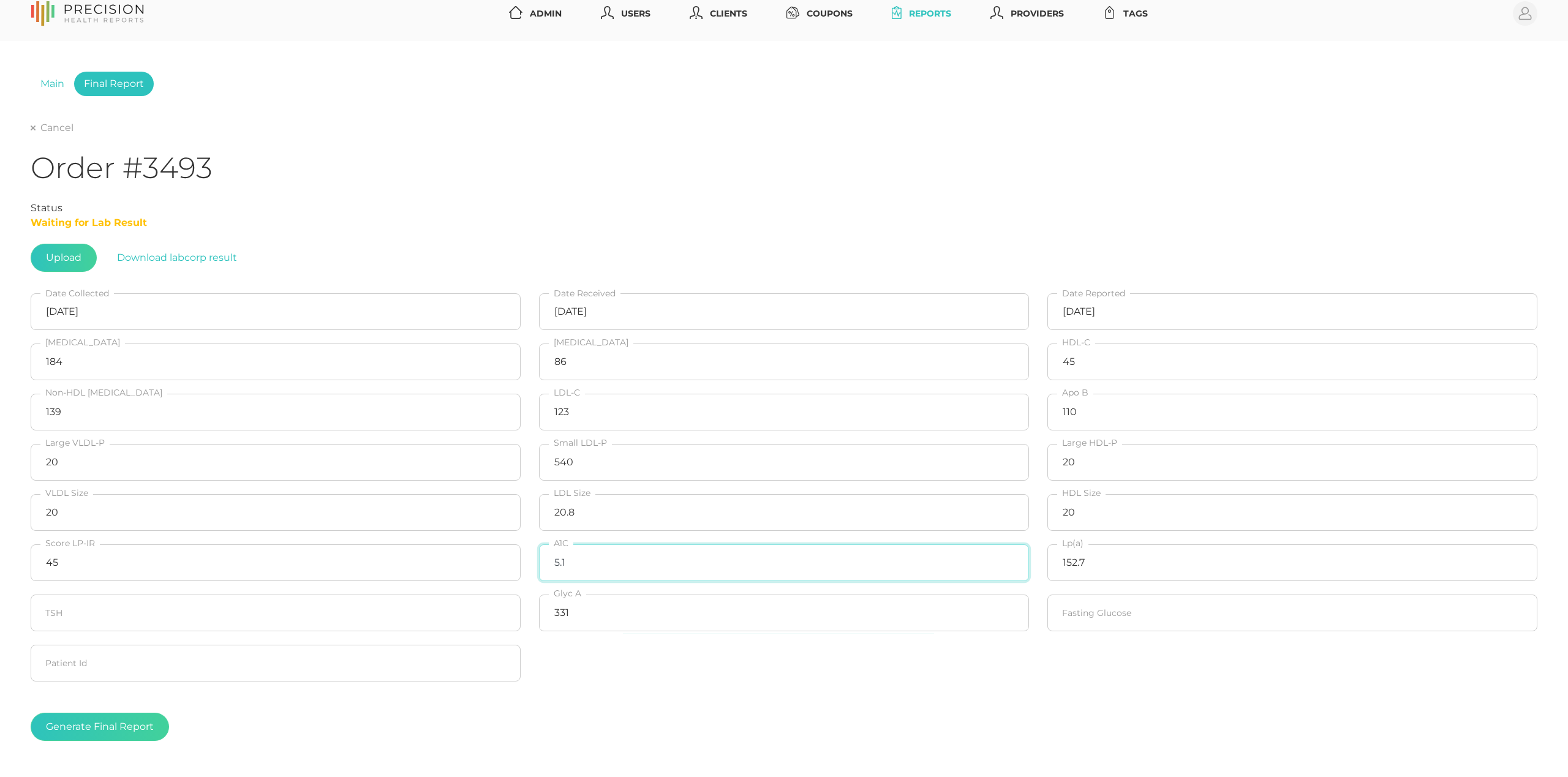
type input "5.1"
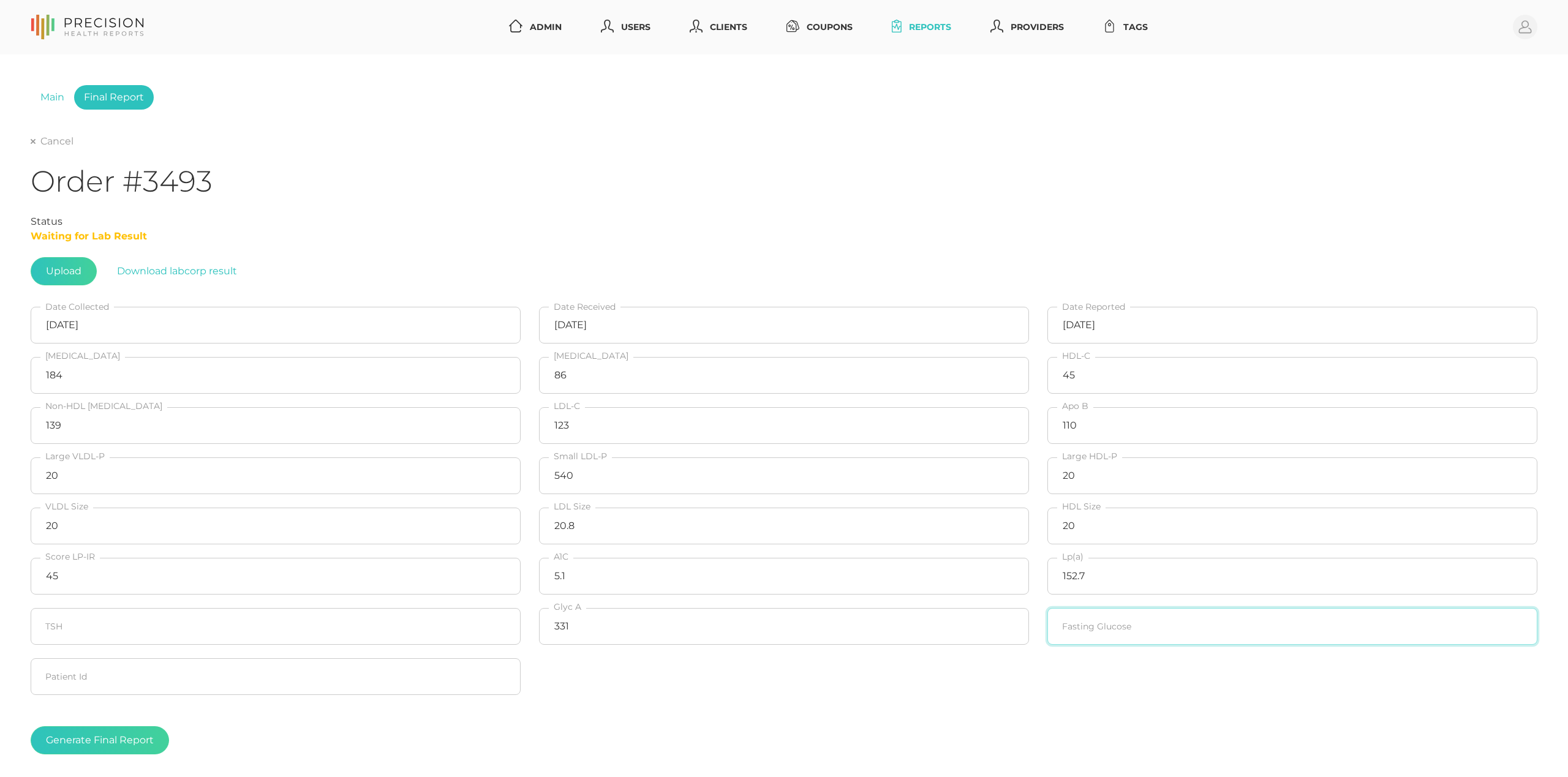
scroll to position [0, 0]
type input "81"
click at [74, 735] on button "Generate Final Report" at bounding box center [100, 741] width 139 height 28
click at [77, 143] on div "Cancel" at bounding box center [784, 141] width 1507 height 15
click at [59, 142] on link "Cancel" at bounding box center [52, 141] width 43 height 12
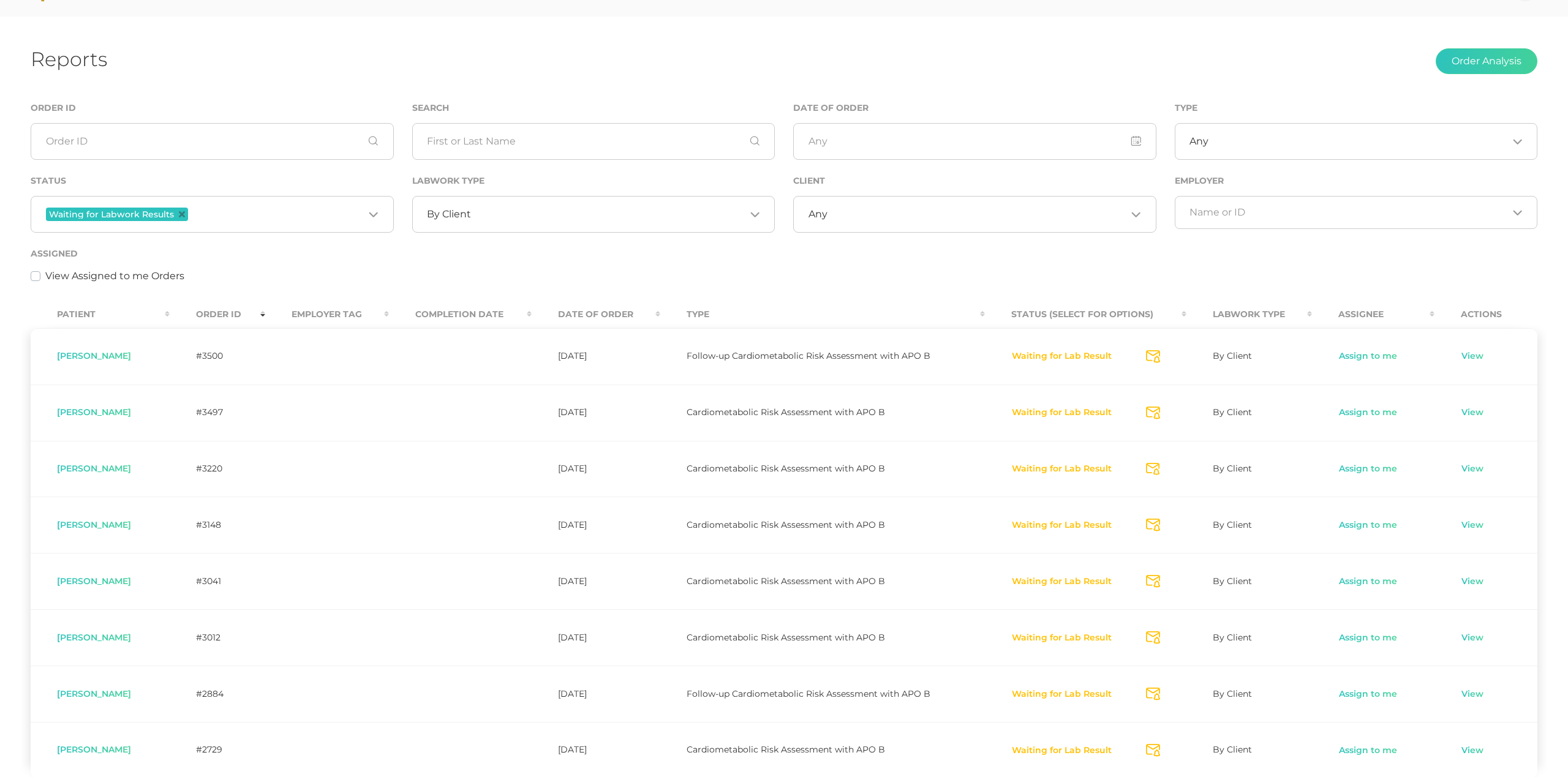
scroll to position [40, 0]
click at [302, 286] on div "Assigned View Assigned to me Orders" at bounding box center [784, 270] width 1525 height 51
click at [577, 212] on input "Search for option" at bounding box center [608, 212] width 274 height 12
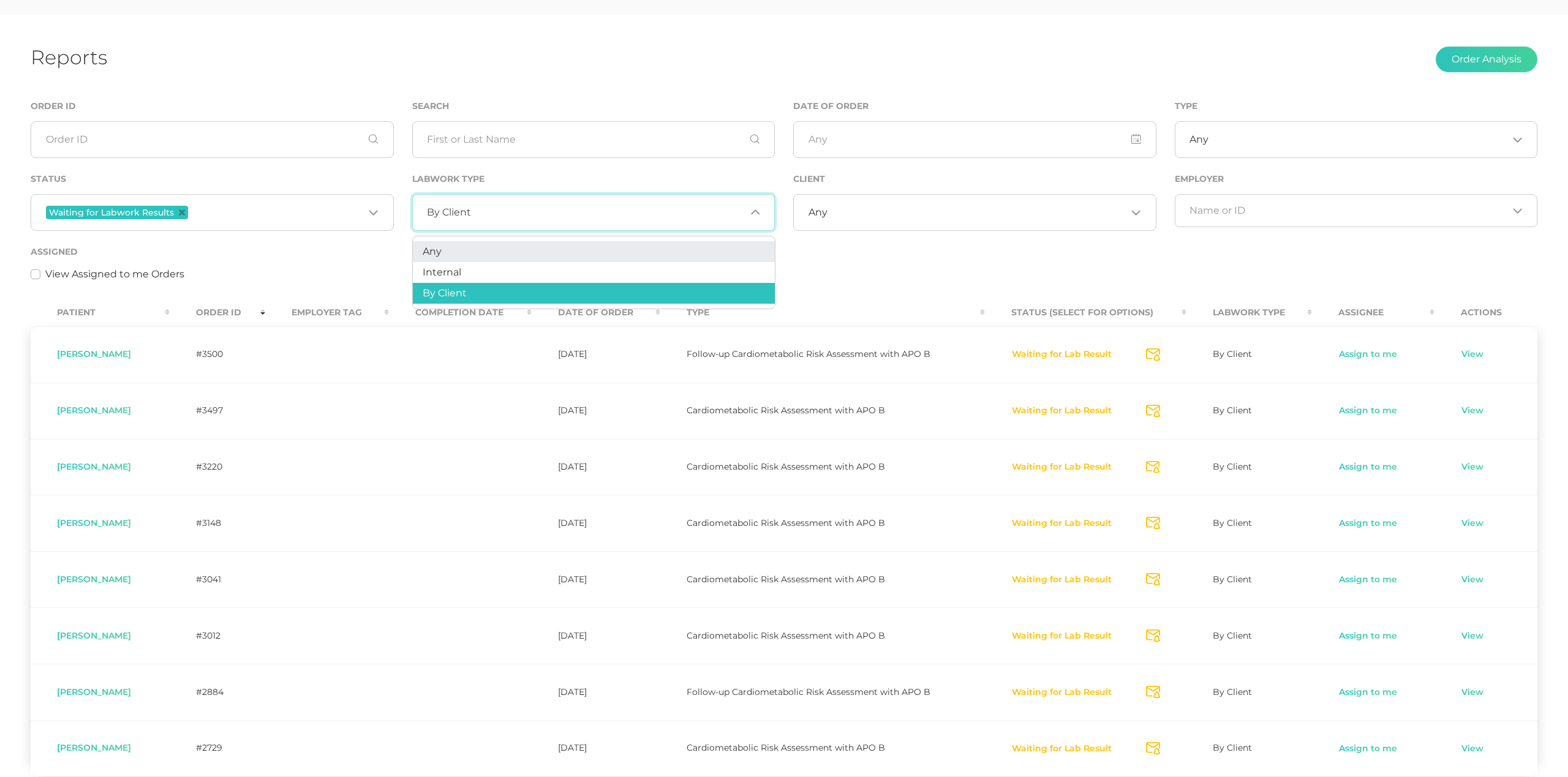
click at [515, 258] on li "Any" at bounding box center [594, 252] width 362 height 21
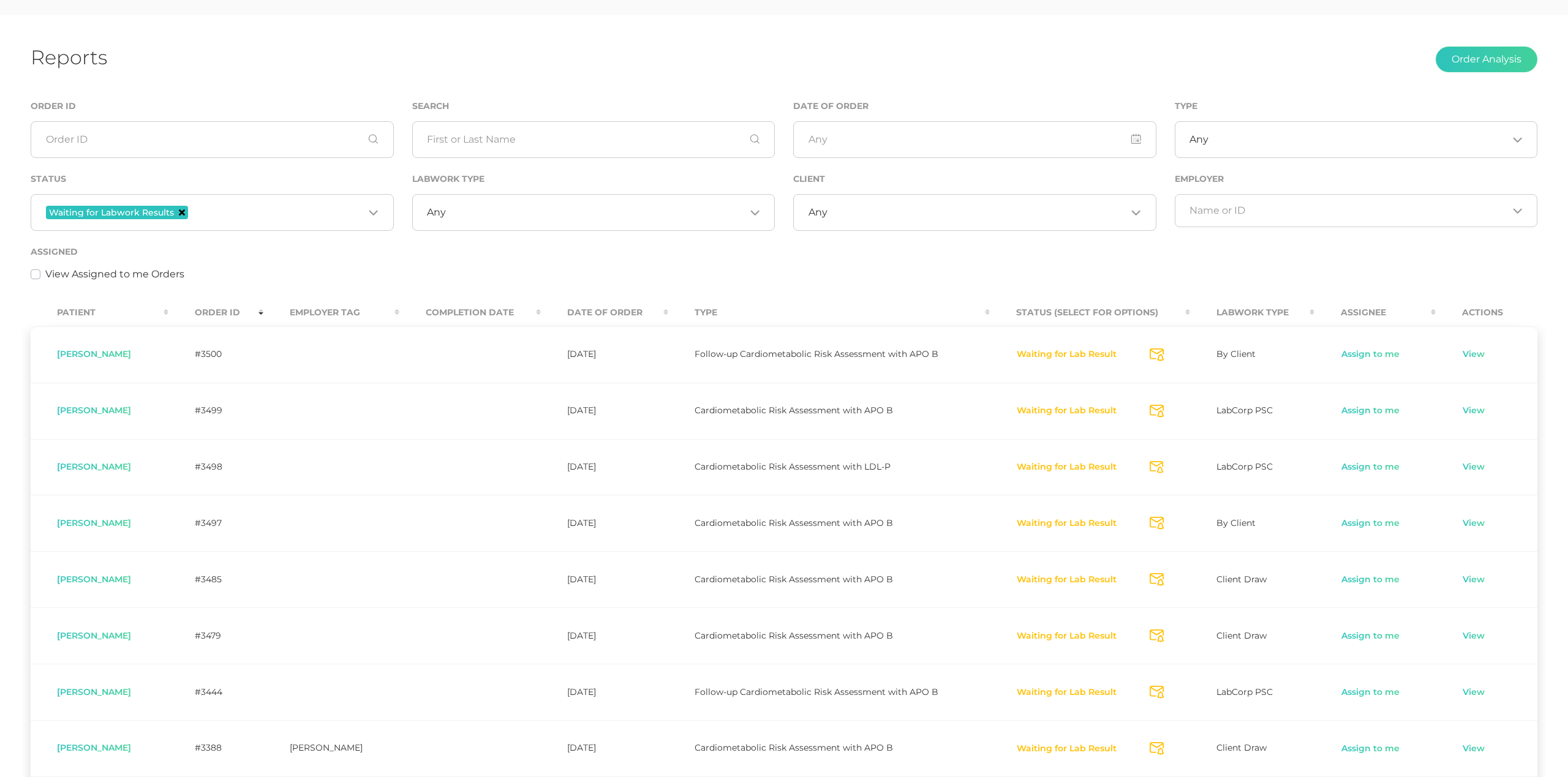
click at [182, 213] on icon "Deselect Waiting for Labwork Results" at bounding box center [182, 213] width 6 height 6
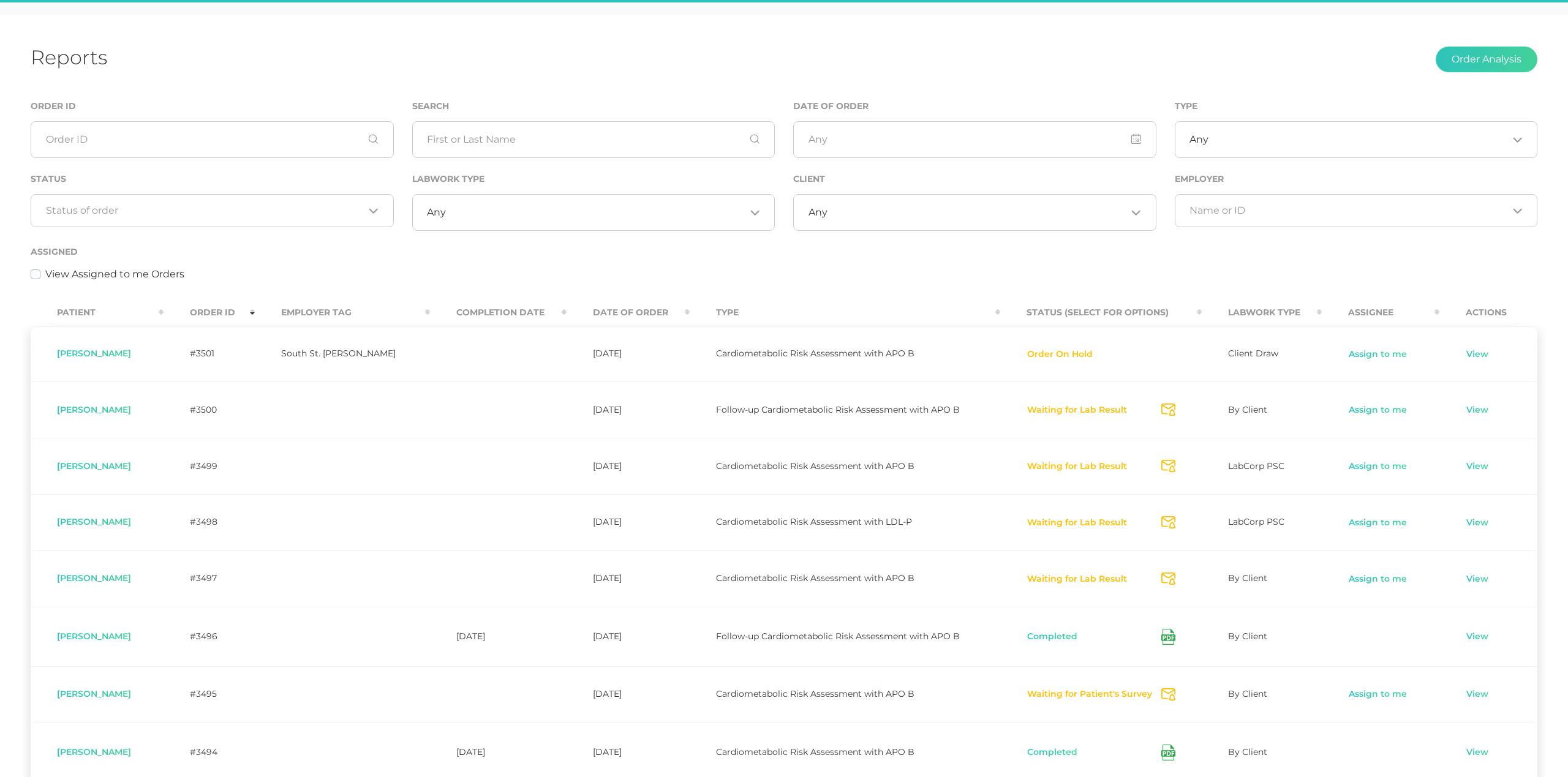
click at [362, 250] on div "Assigned View Assigned to me Orders" at bounding box center [784, 263] width 1507 height 37
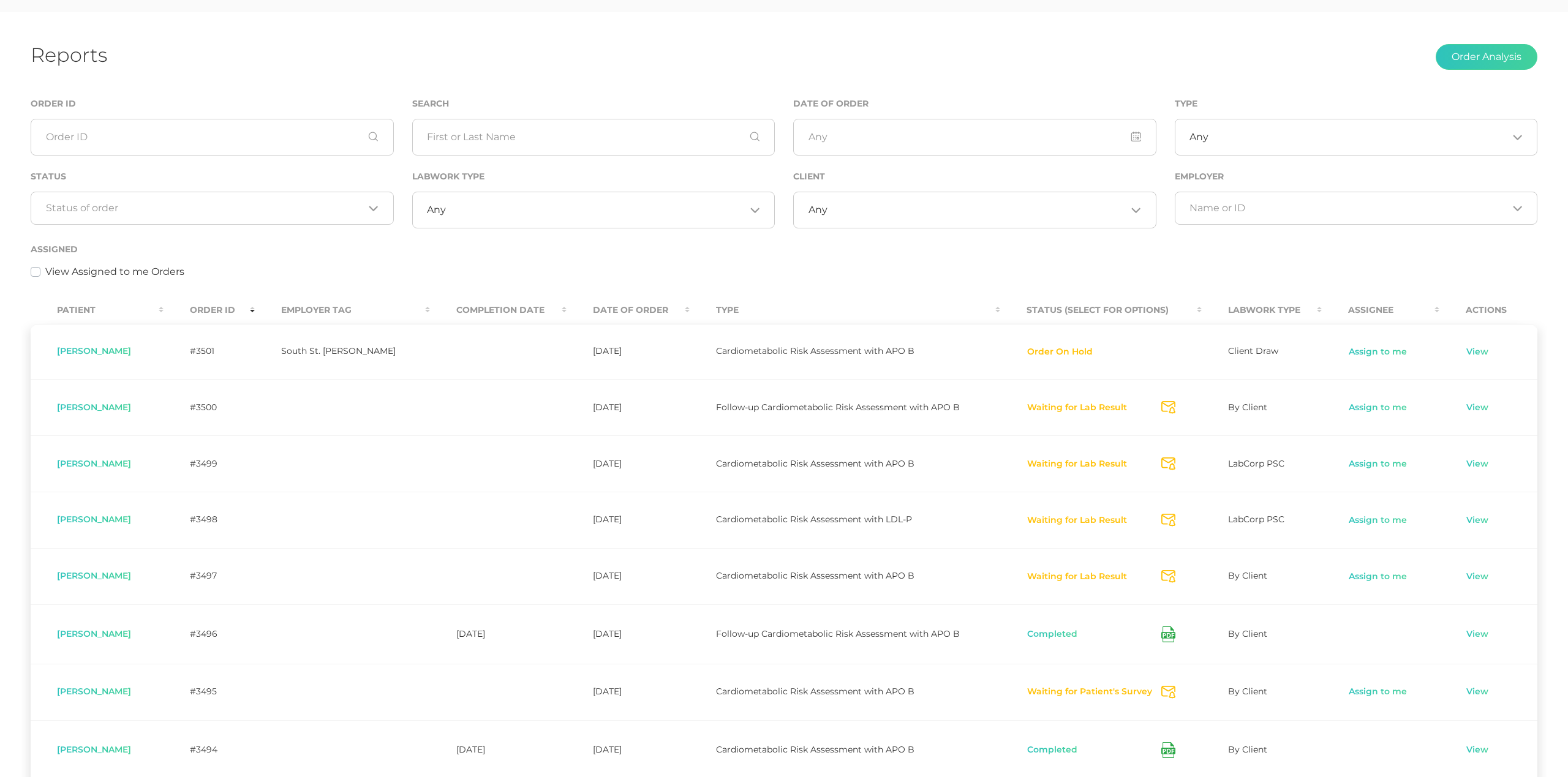
scroll to position [40, 0]
